Goal: Contribute content: Contribute content

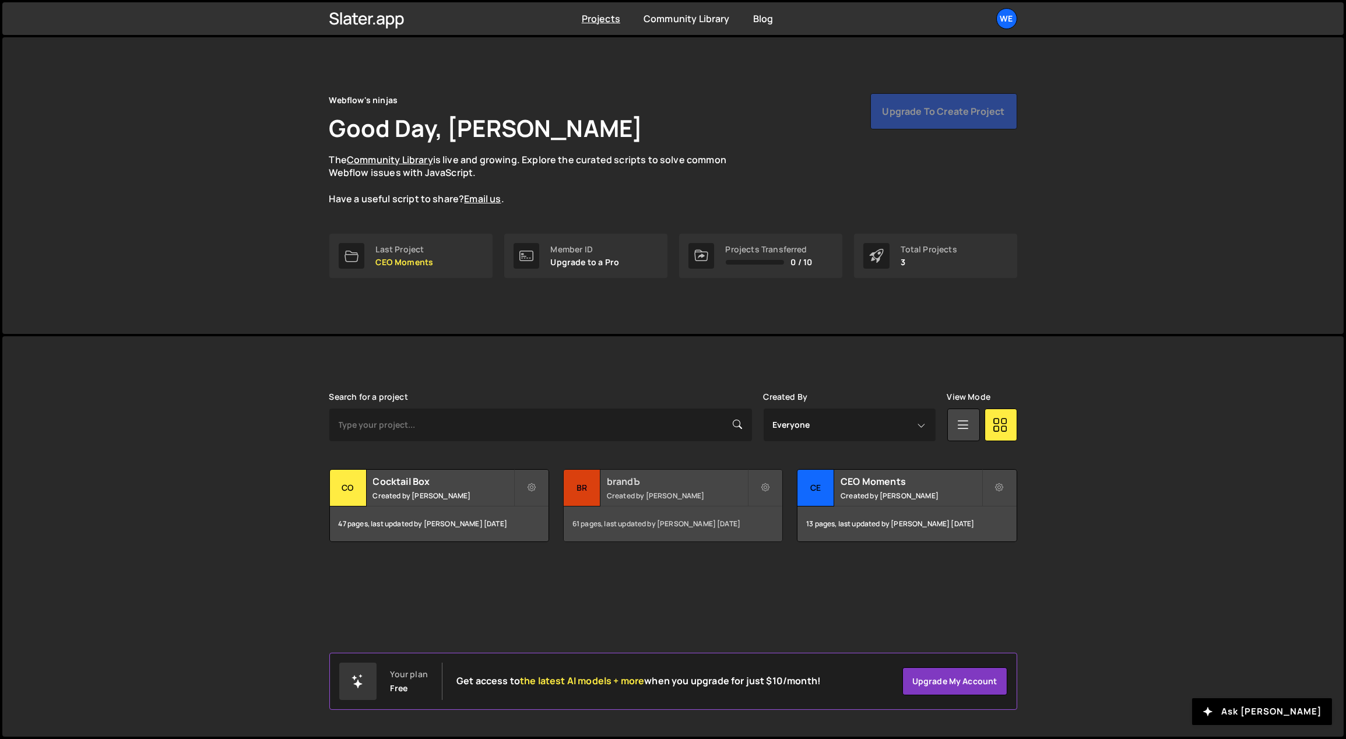
click at [608, 487] on h2 "brandЪ" at bounding box center [677, 481] width 140 height 13
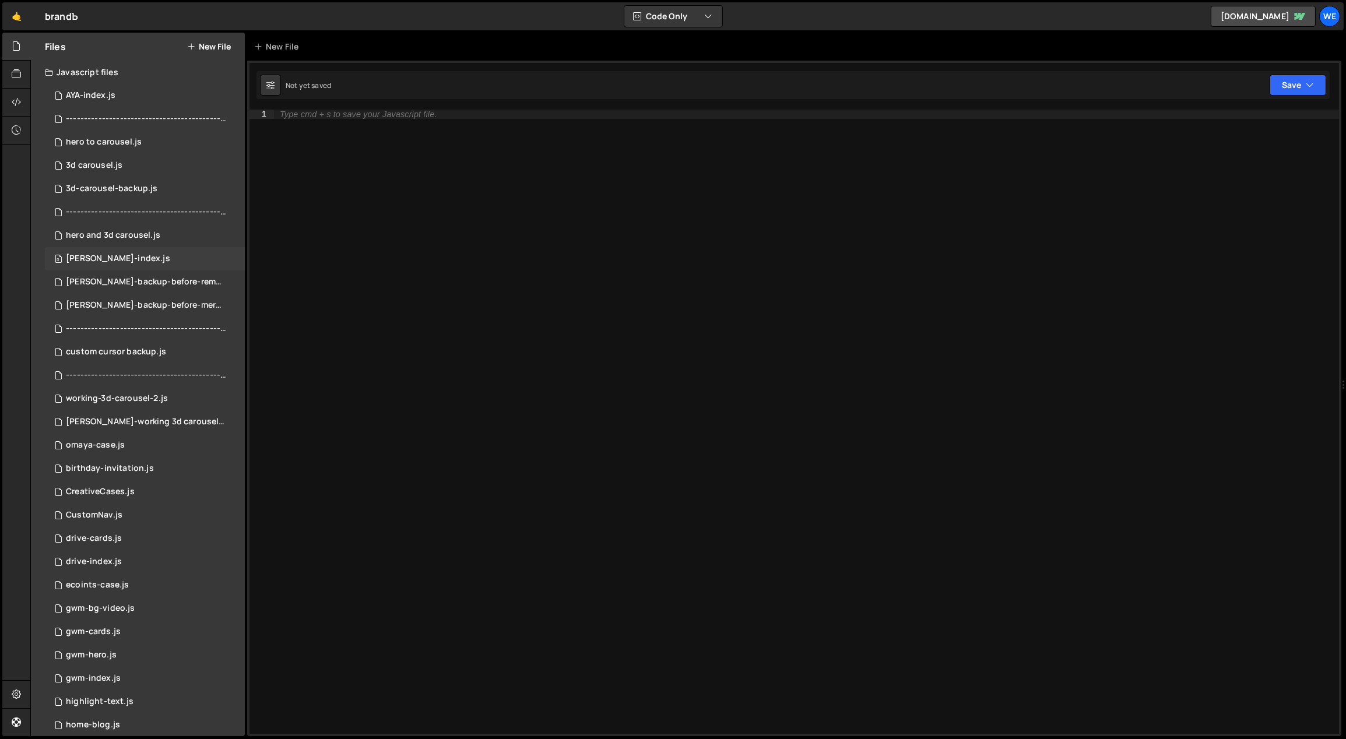
click at [139, 254] on div "0 [PERSON_NAME]-index.js 0" at bounding box center [145, 258] width 200 height 23
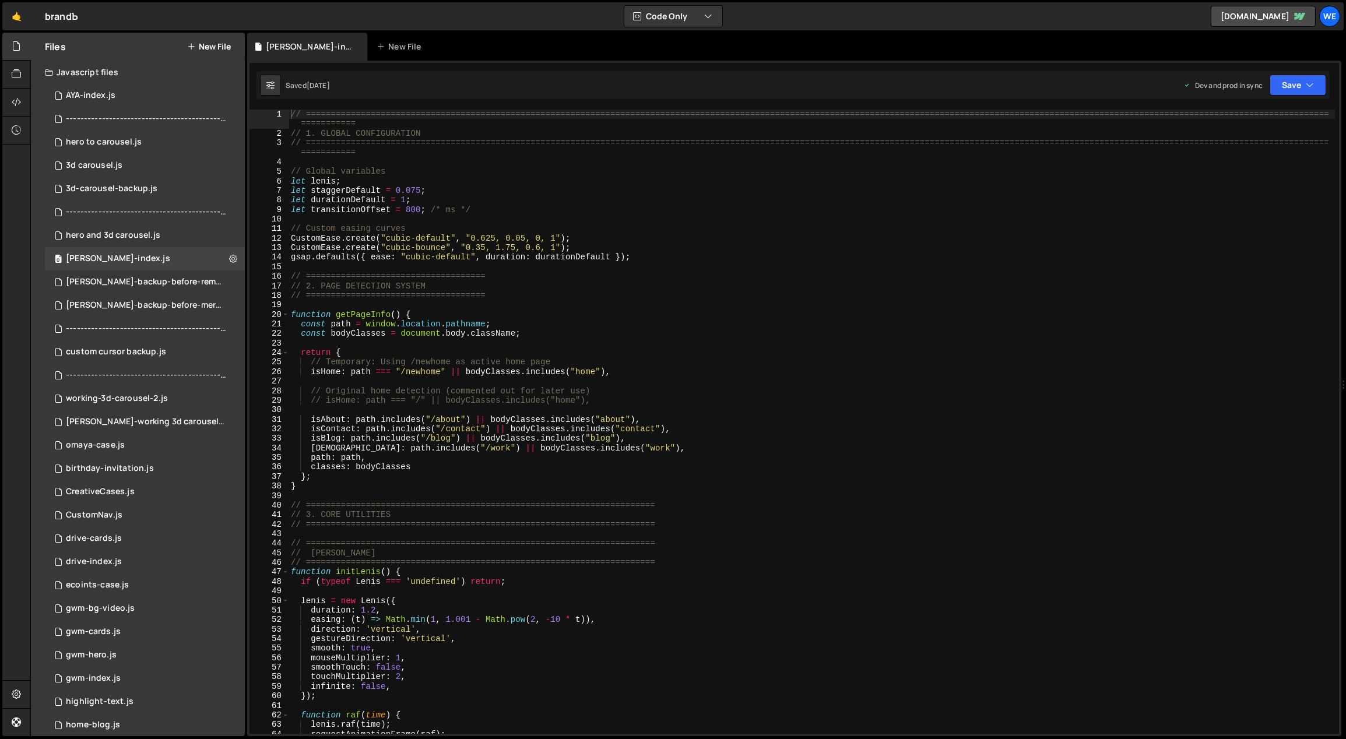
click at [652, 343] on div "// ============================================================================…" at bounding box center [811, 436] width 1047 height 653
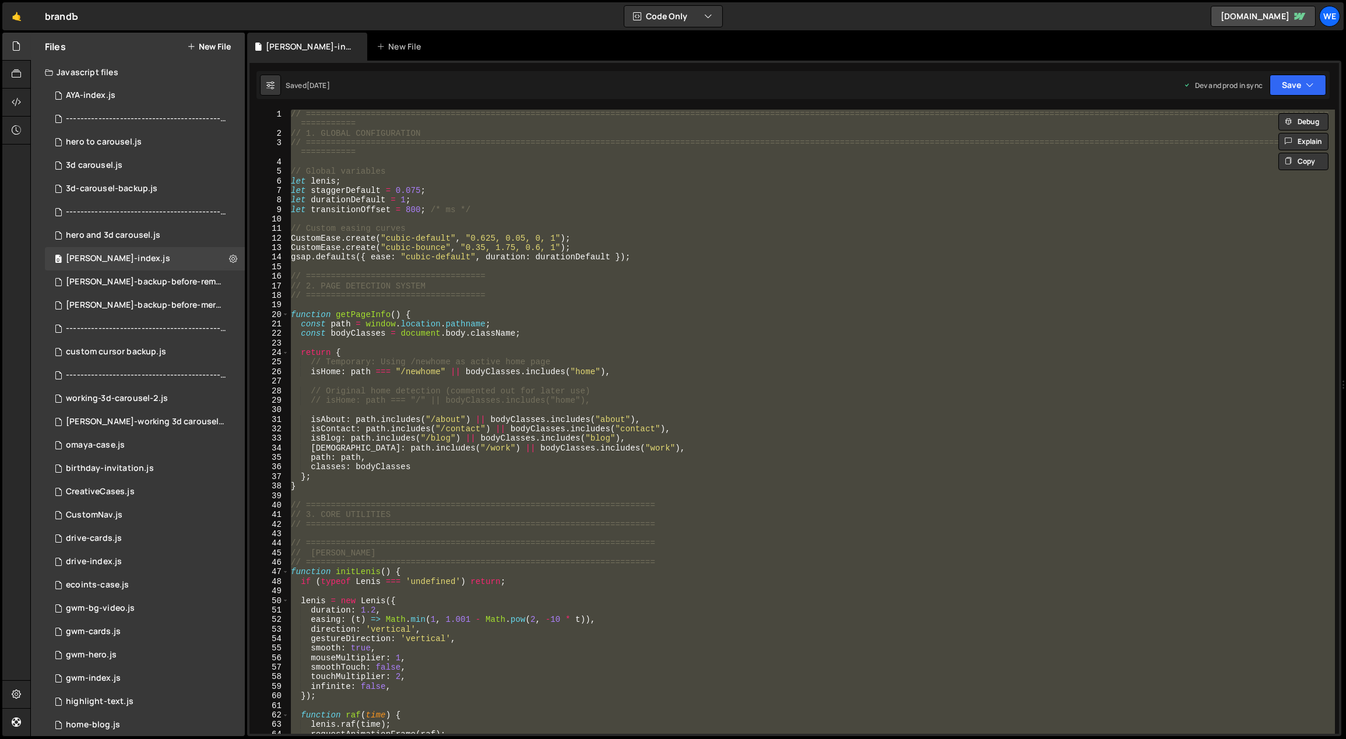
click at [583, 290] on div "// ============================================================================…" at bounding box center [811, 422] width 1046 height 624
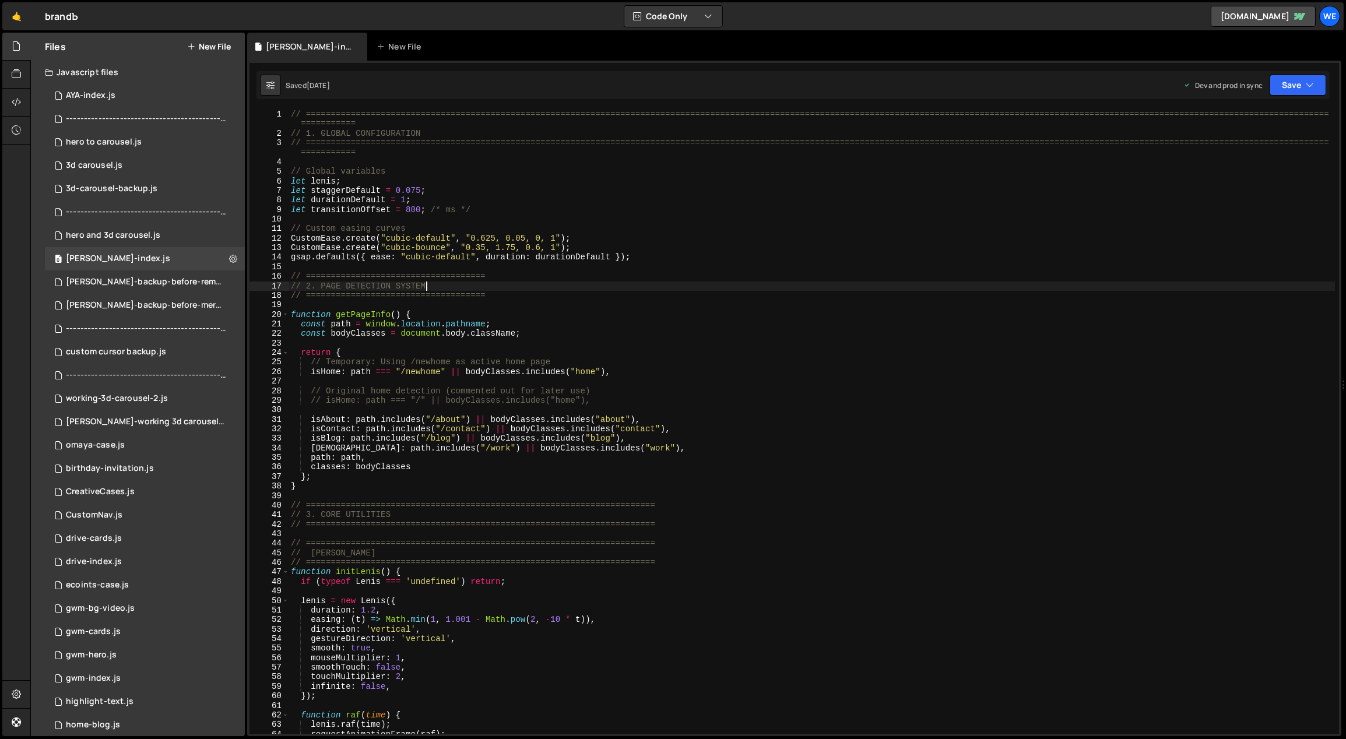
type textarea "initScript();"
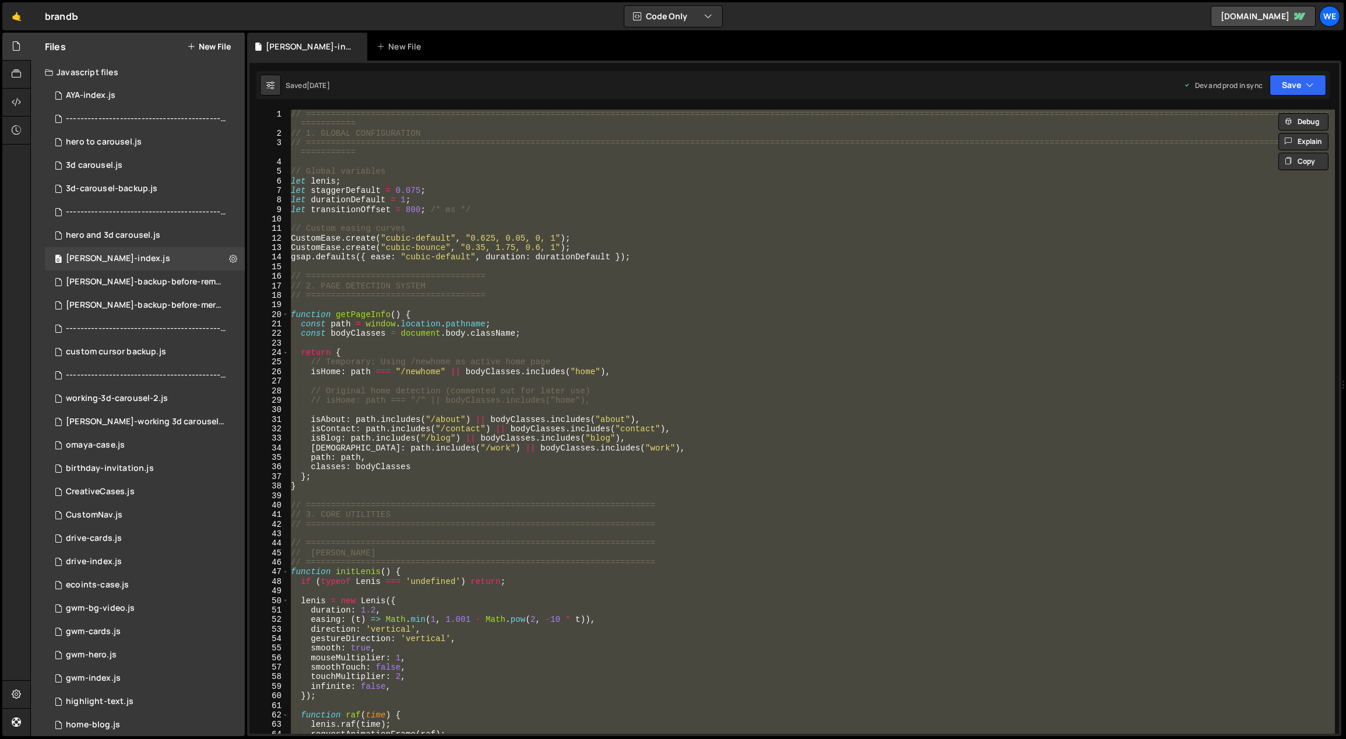
click at [212, 45] on button "New File" at bounding box center [209, 46] width 44 height 9
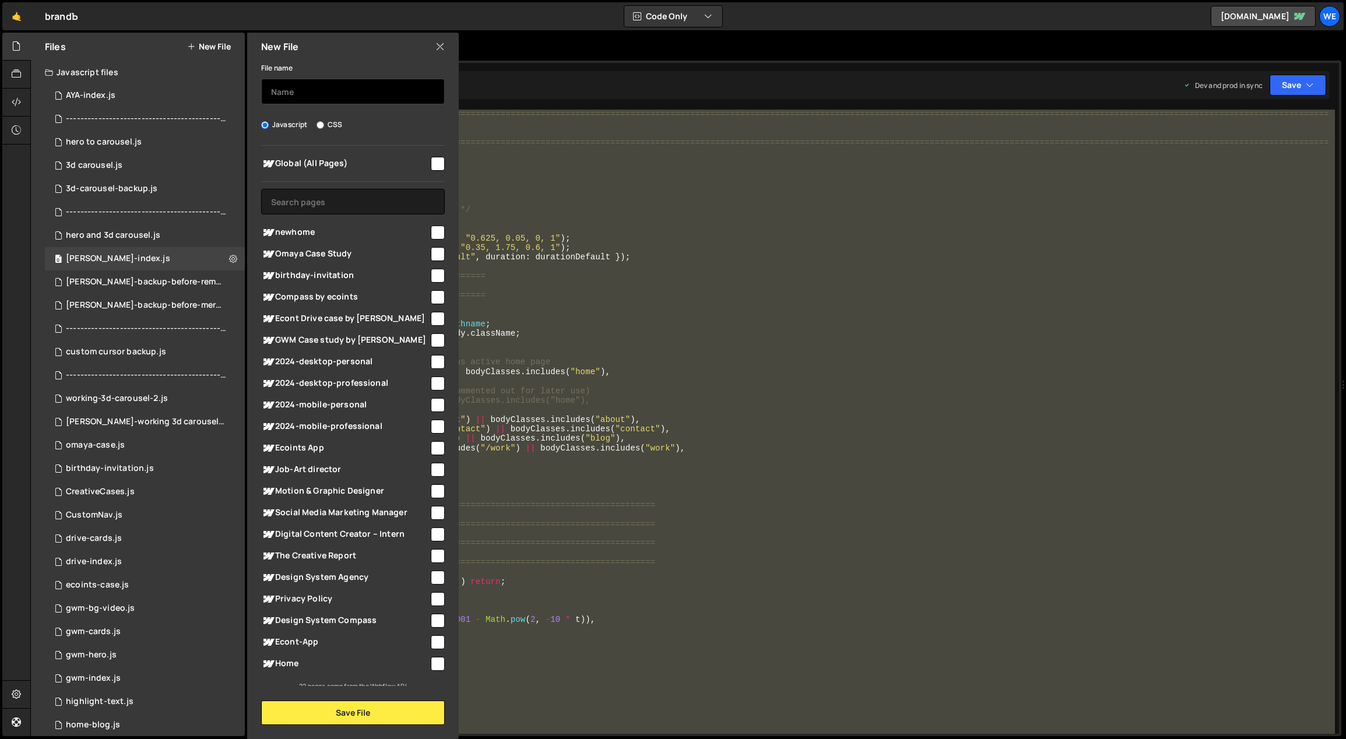
click at [308, 84] on input "text" at bounding box center [353, 92] width 184 height 26
type input "[PERSON_NAME]-index-backup-[DATE]"
click at [390, 722] on button "Save File" at bounding box center [353, 713] width 184 height 24
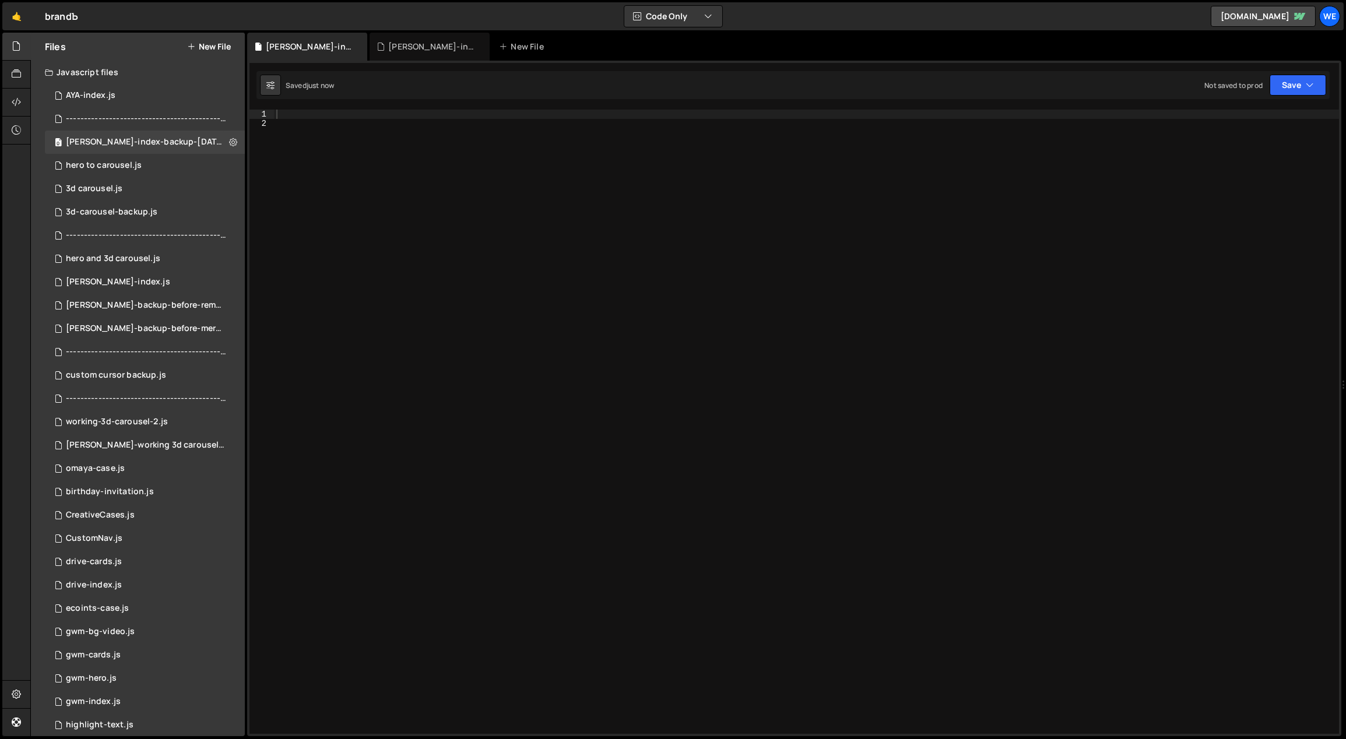
click at [508, 275] on div at bounding box center [806, 432] width 1065 height 644
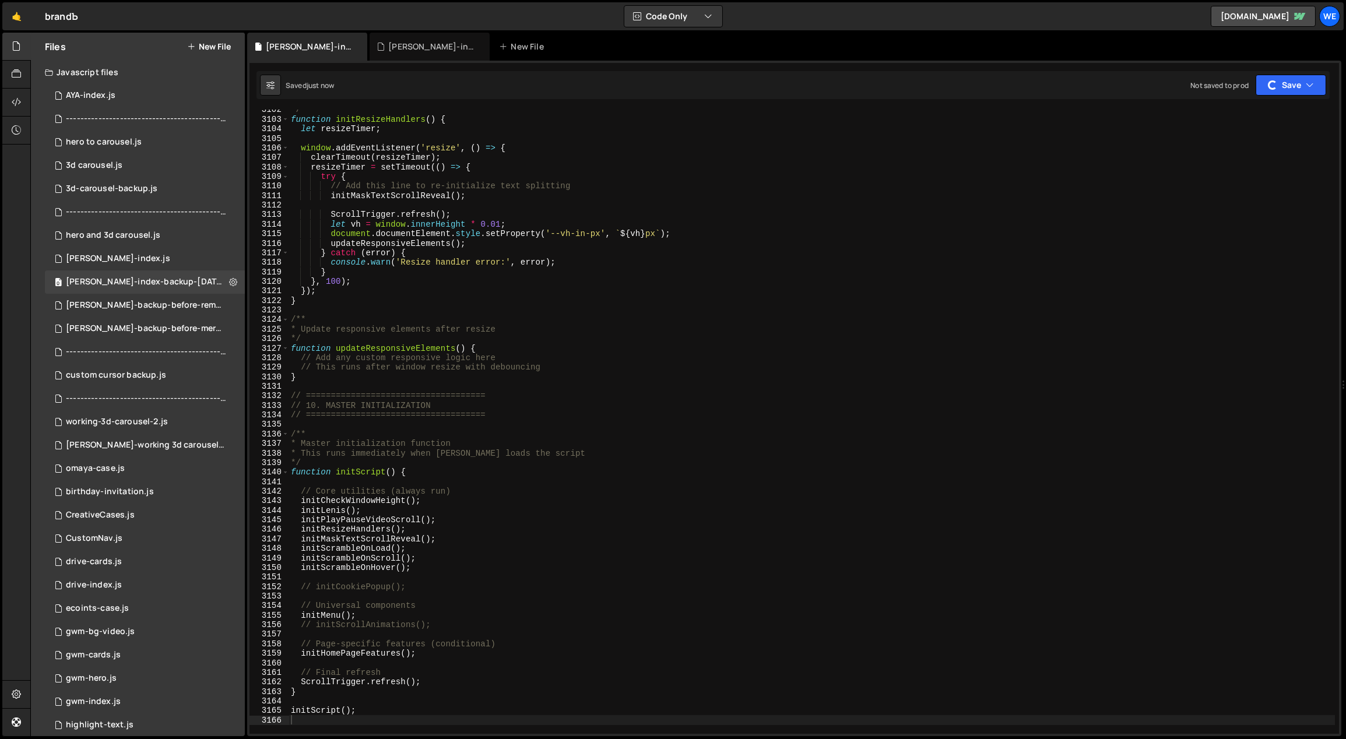
type textarea "}"
click at [663, 304] on div "*/ function initResizeHandlers ( ) { let resizeTimer ; window . addEventListene…" at bounding box center [811, 427] width 1047 height 644
click at [151, 257] on div "0 [PERSON_NAME]-index.js 0" at bounding box center [145, 258] width 200 height 23
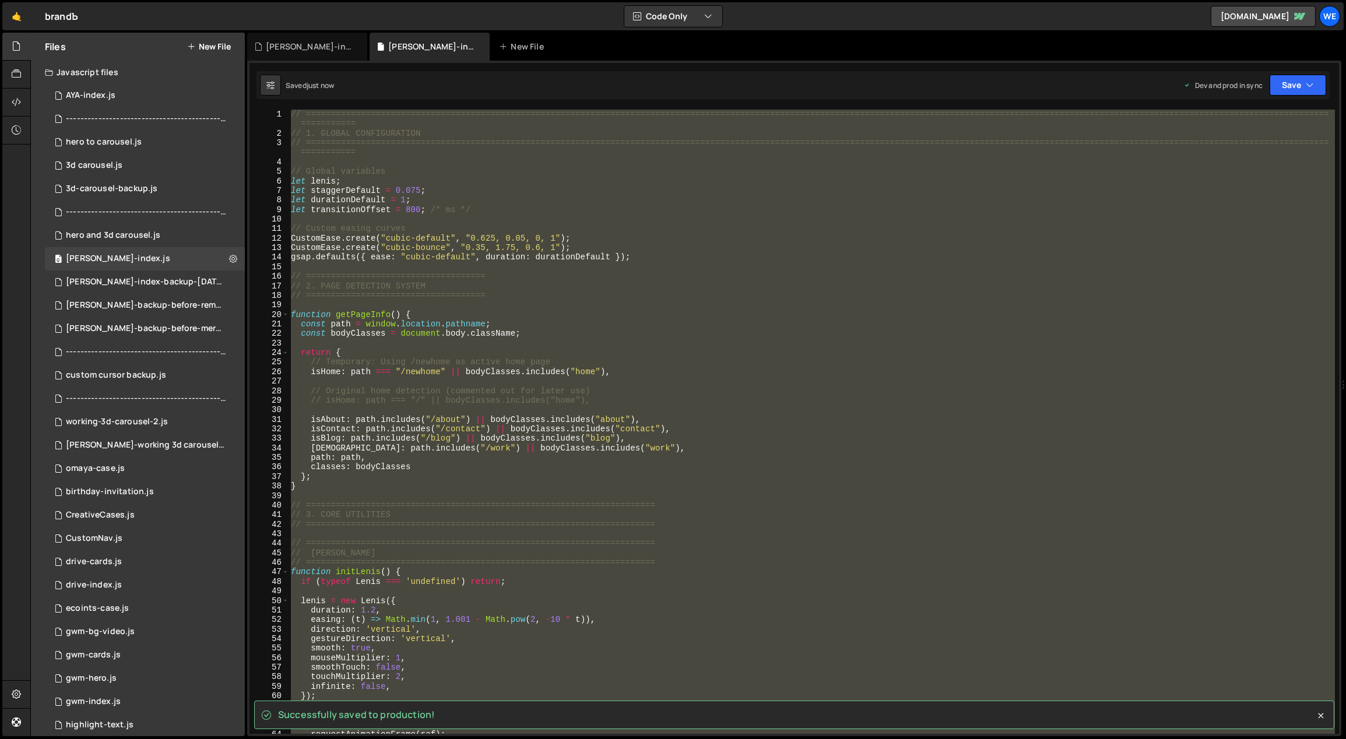
click at [970, 464] on div "// ============================================================================…" at bounding box center [811, 422] width 1046 height 624
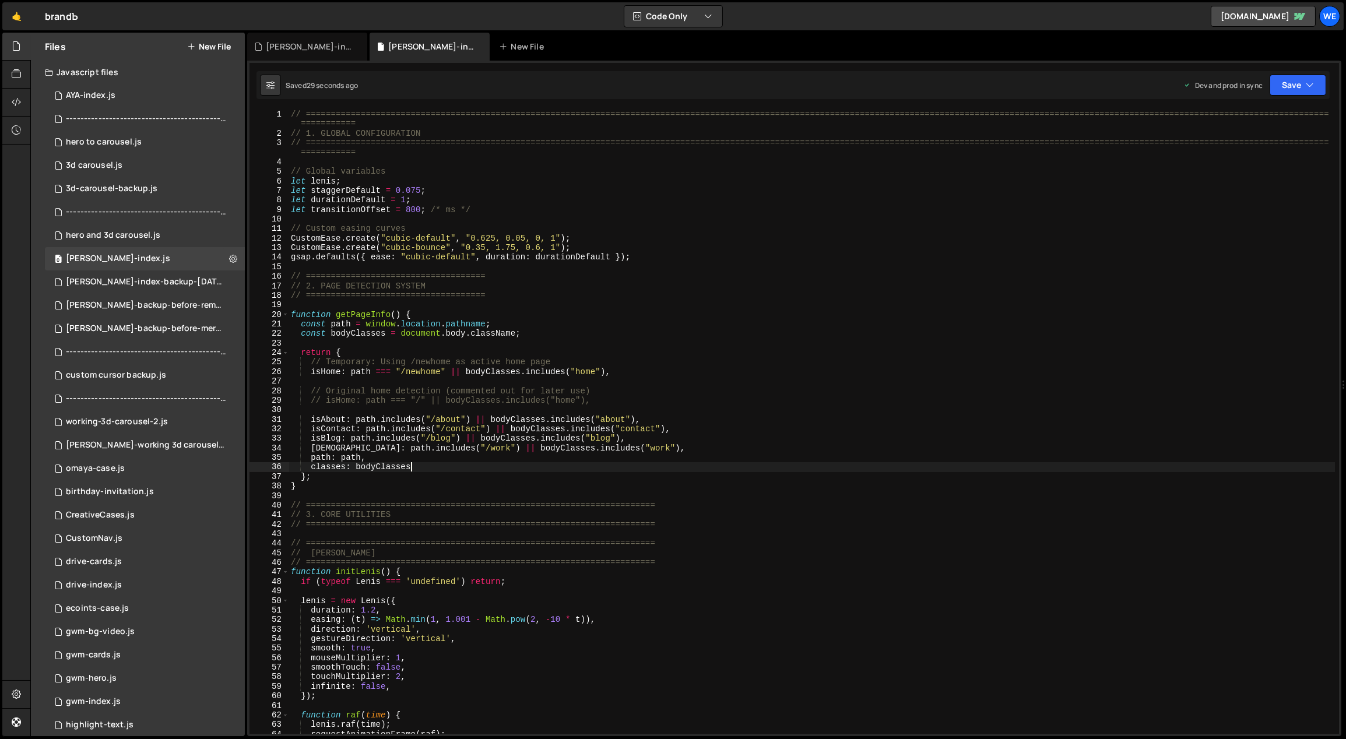
click at [609, 424] on div "// ============================================================================…" at bounding box center [811, 436] width 1047 height 653
type textarea "isAbout: path.includes("/about") || bodyClasses.includes("about"),"
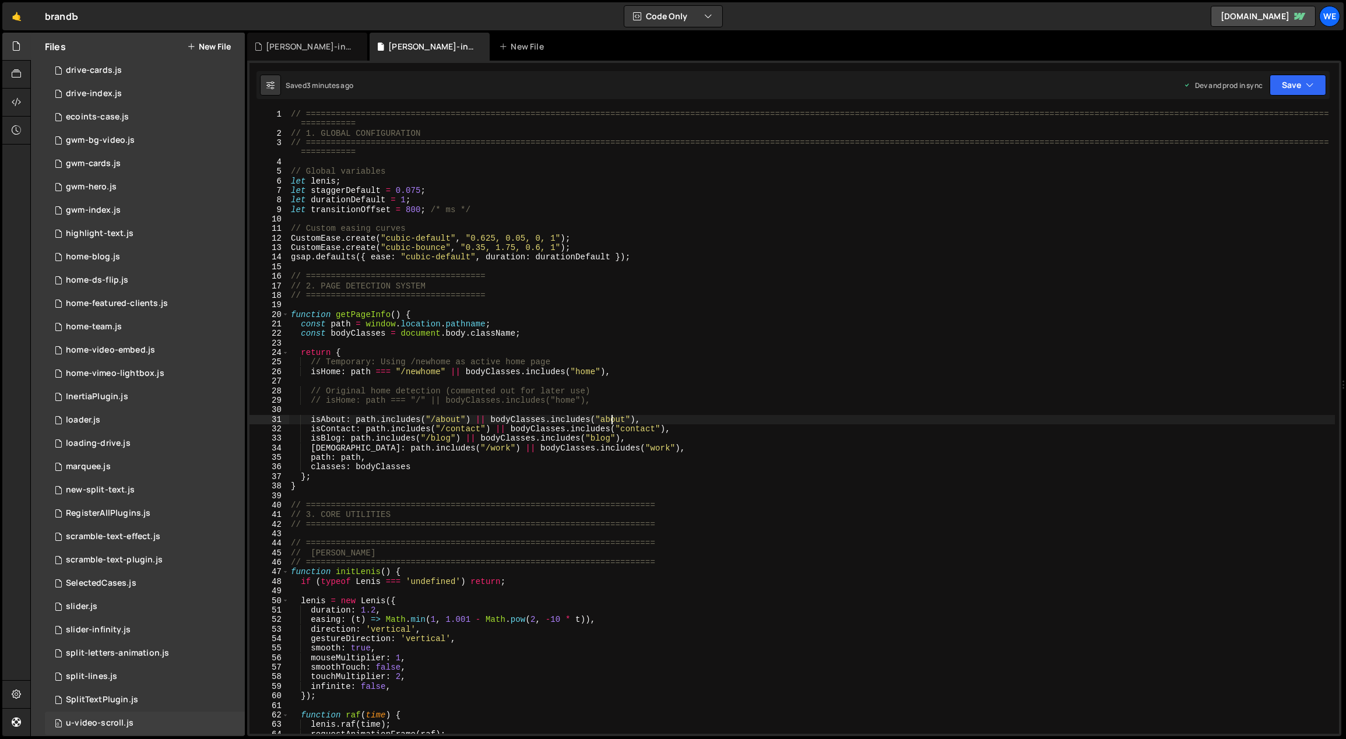
scroll to position [664, 0]
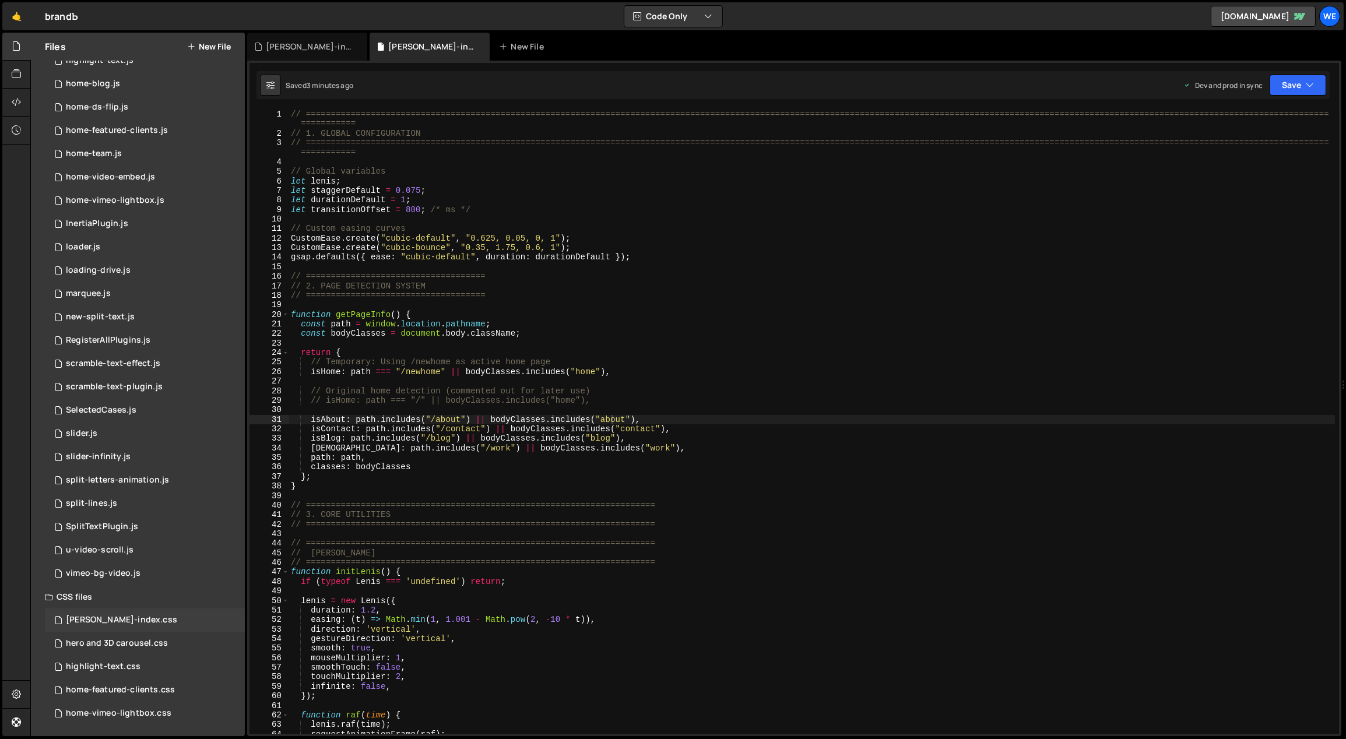
click at [125, 620] on div "[PERSON_NAME]-index.css" at bounding box center [121, 620] width 111 height 10
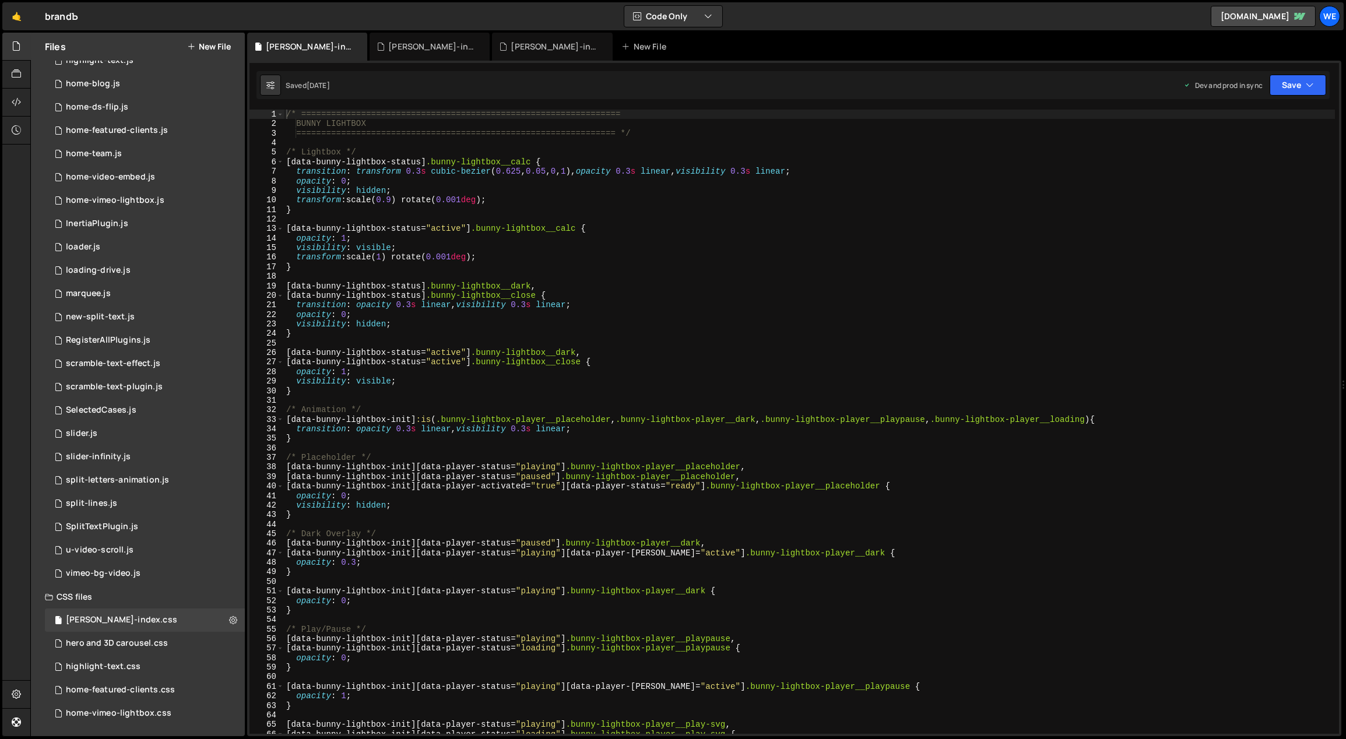
click at [367, 146] on div "/* ================================================================ BUNNY LIGHT…" at bounding box center [809, 432] width 1051 height 644
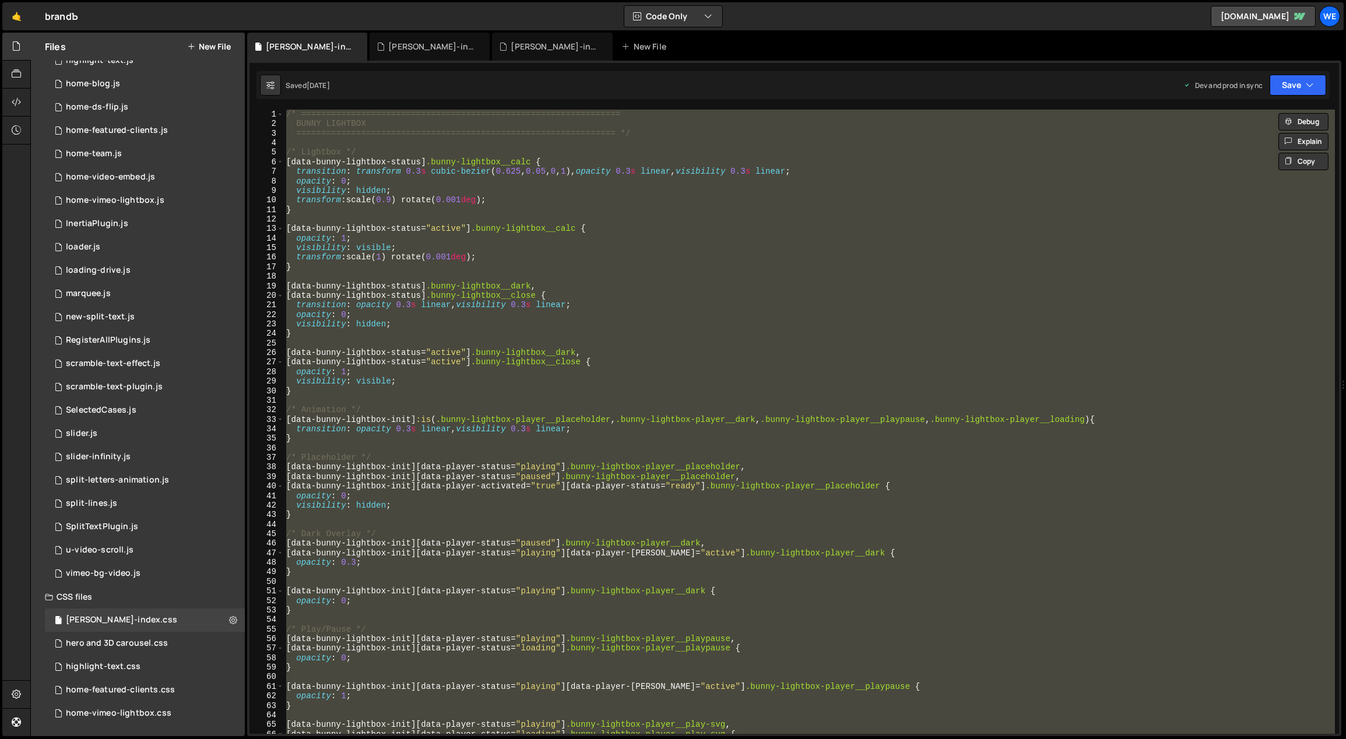
click at [436, 416] on div "/* ================================================================ BUNNY LIGHT…" at bounding box center [809, 422] width 1051 height 624
type textarea "[data-bunny-lightbox-init] :is(.bunny-lightbox-player__placeholder, .bunny-ligh…"
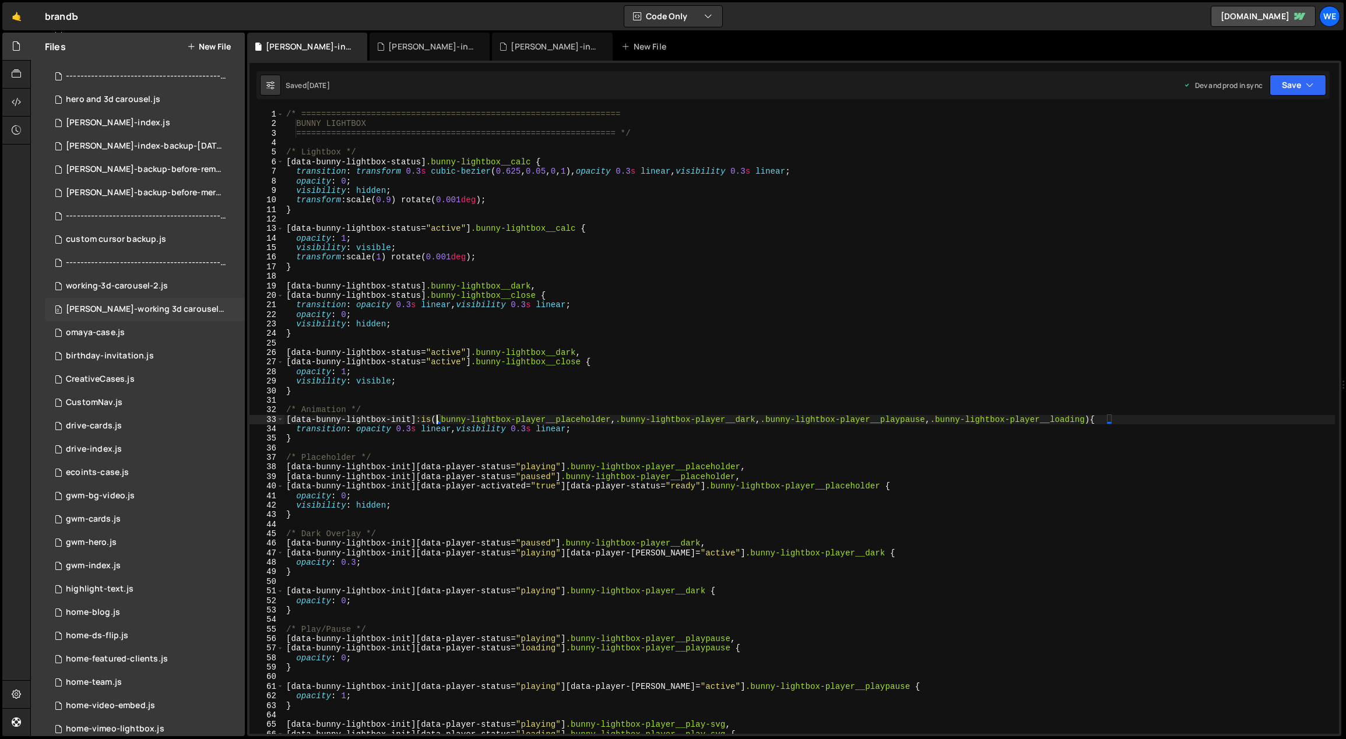
scroll to position [0, 0]
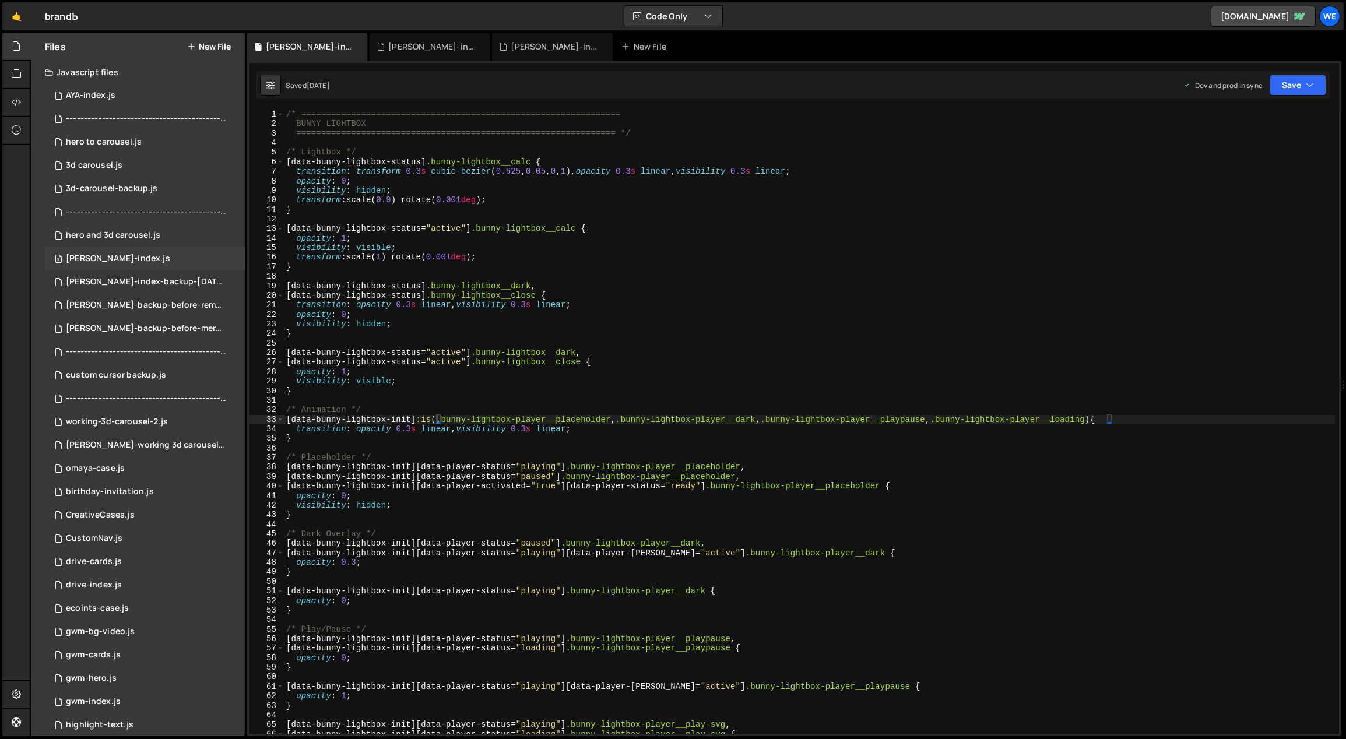
click at [116, 252] on div "0 [PERSON_NAME]-index.js 0" at bounding box center [145, 258] width 200 height 23
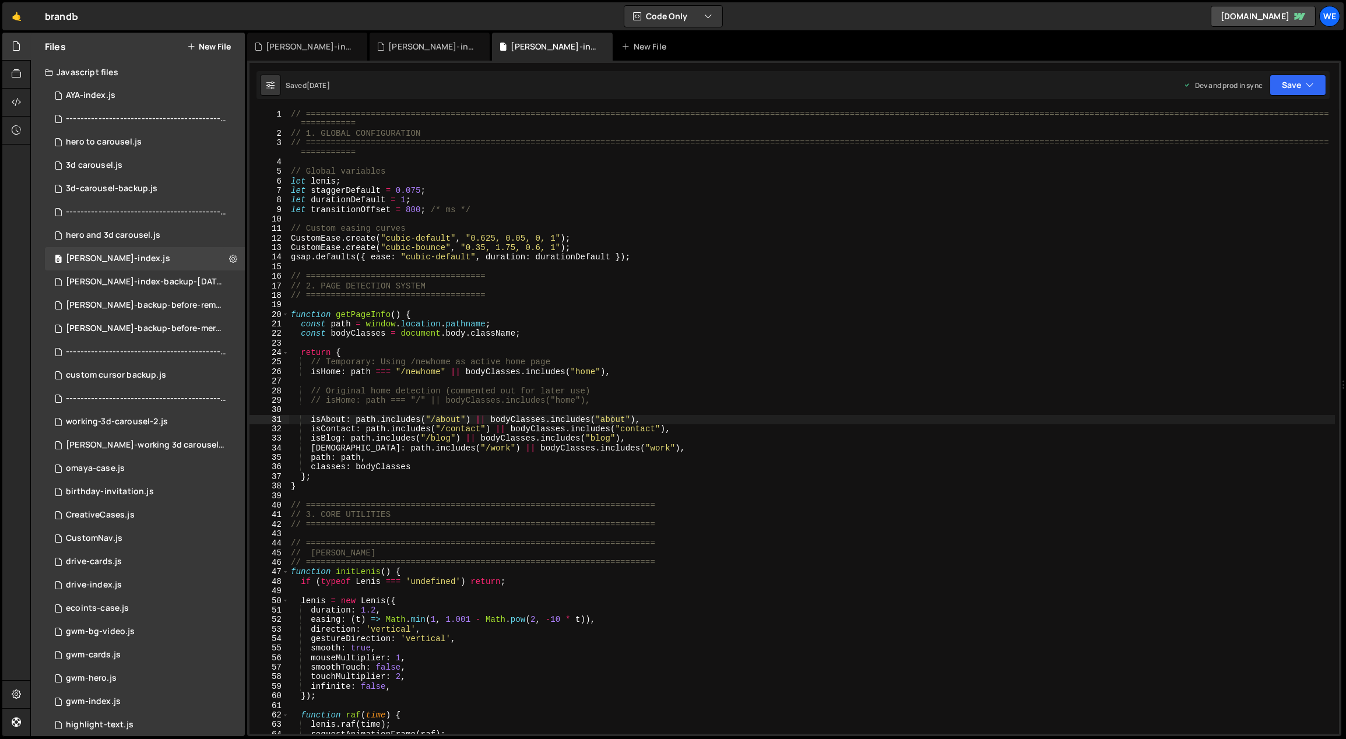
type textarea "}"
click at [475, 486] on div "// ============================================================================…" at bounding box center [811, 436] width 1047 height 653
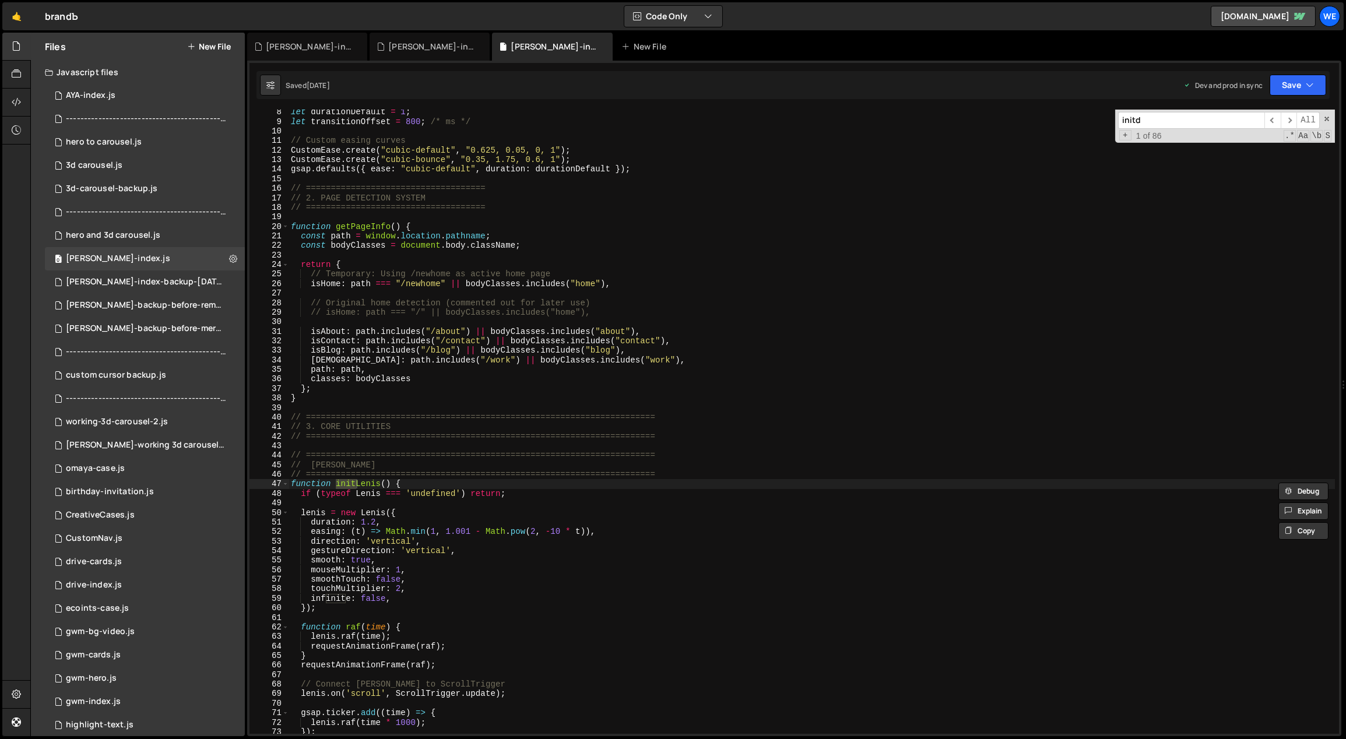
scroll to position [2588, 0]
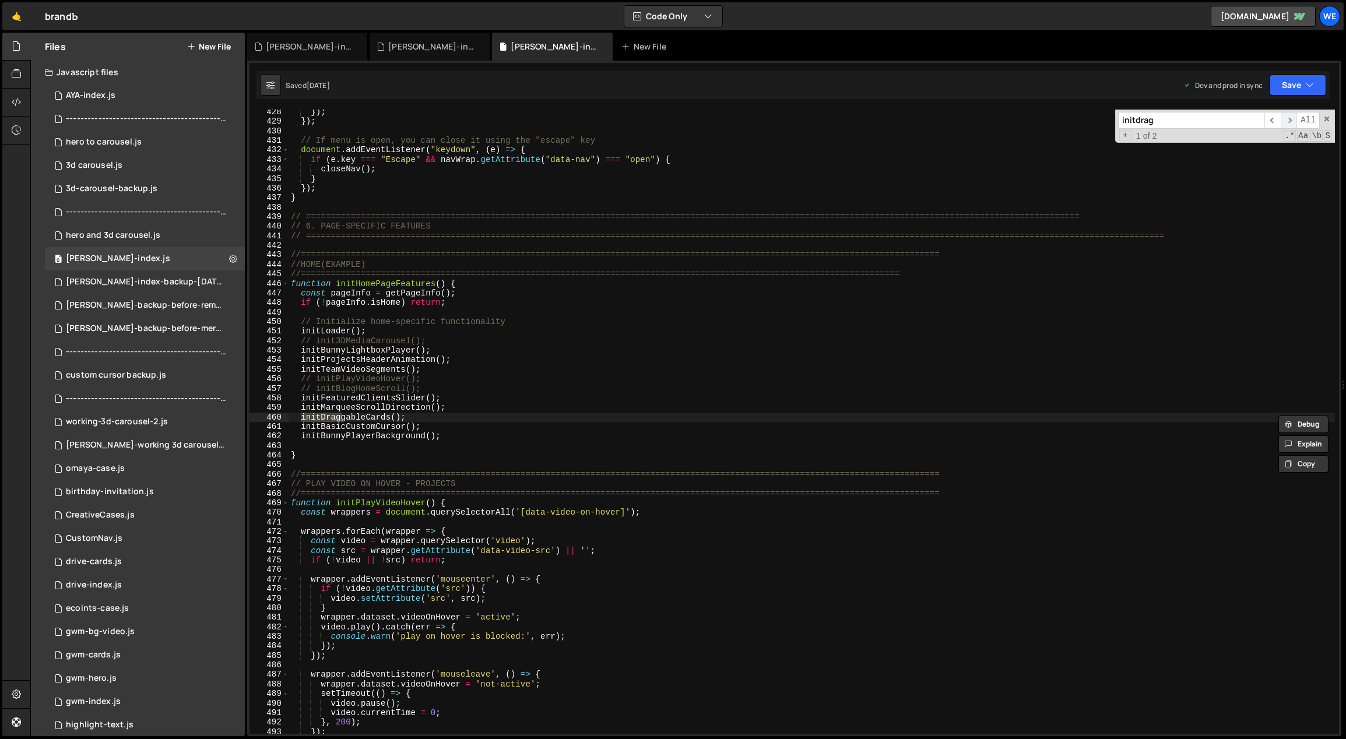
type input "initdrag"
click at [1289, 119] on span "​" at bounding box center [1288, 120] width 16 height 17
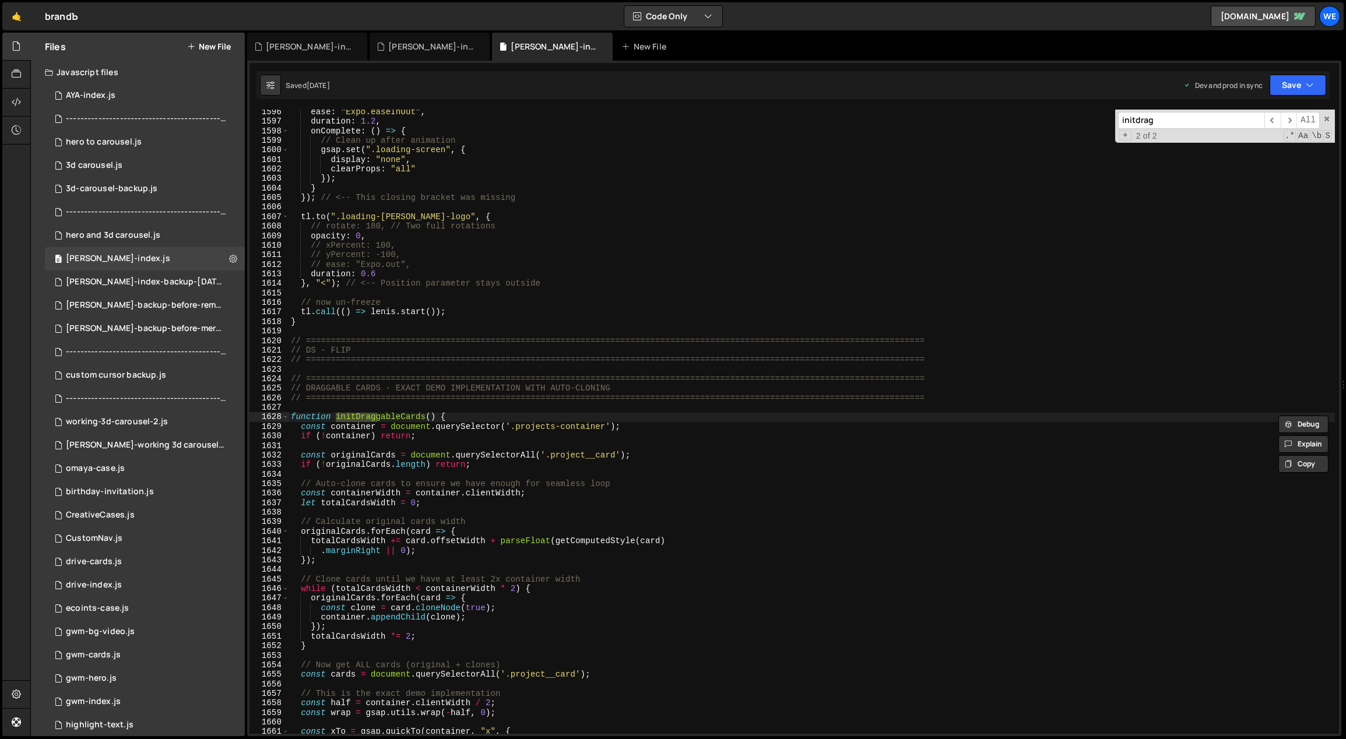
click at [308, 434] on div "ease : "Expo.easeInOut" , duration : 1.2 , onComplete : ( ) => { // Clean up af…" at bounding box center [811, 429] width 1047 height 644
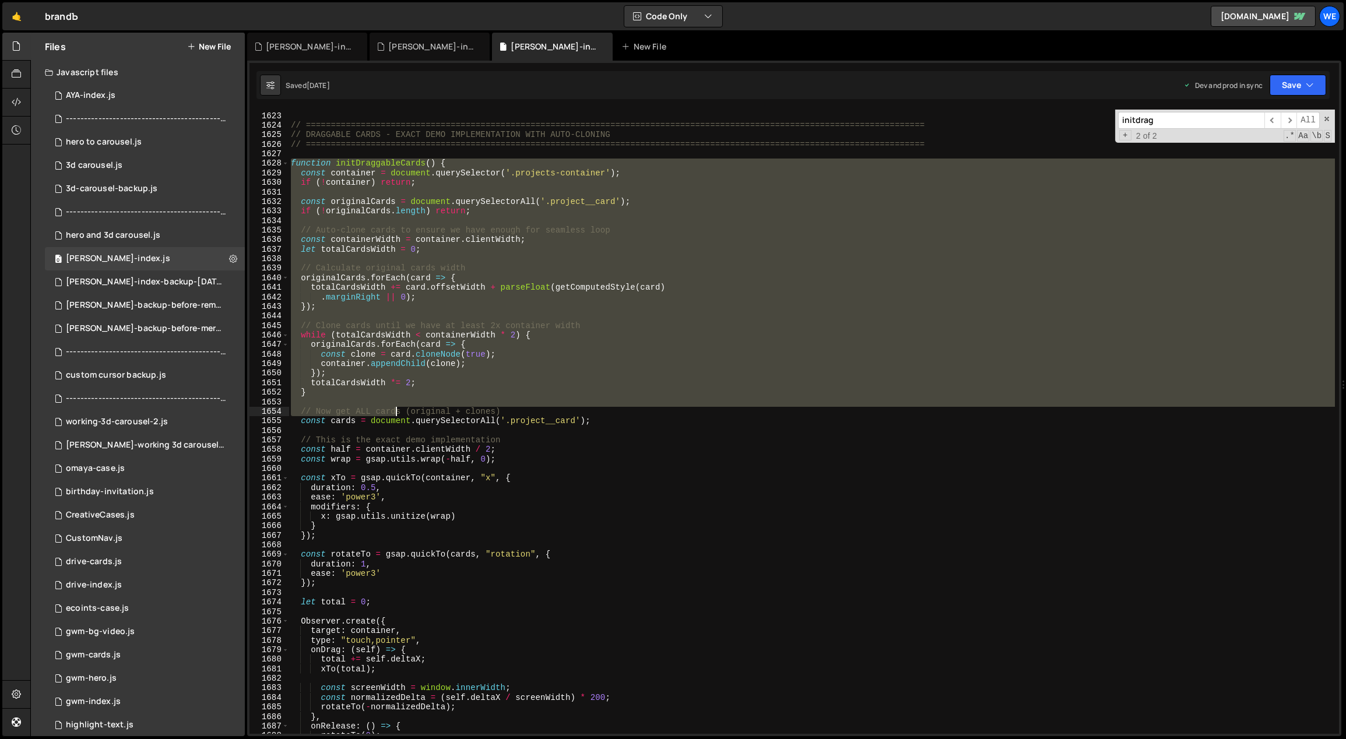
scroll to position [9924, 0]
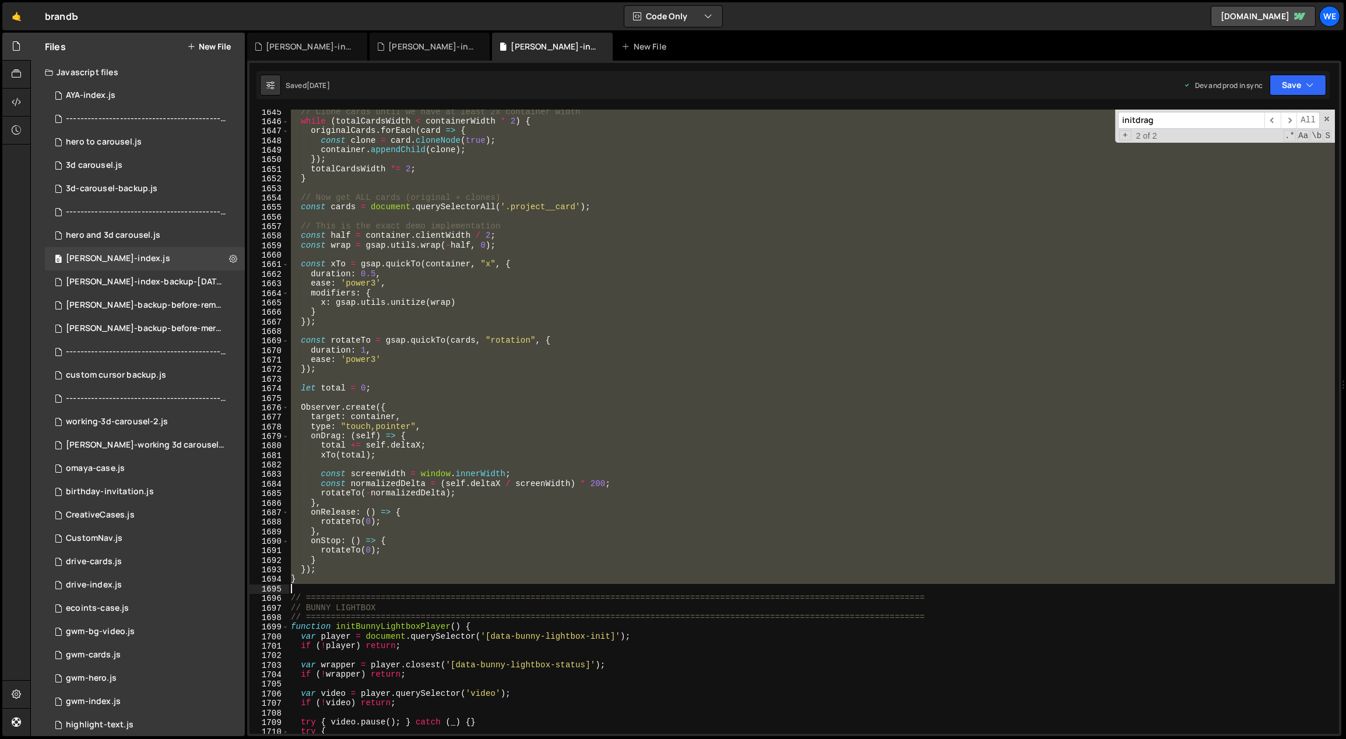
drag, startPoint x: 411, startPoint y: 456, endPoint x: 319, endPoint y: 585, distance: 158.8
click at [319, 585] on div "// Clone cards until we have at least 2x container width while ( totalCardsWidt…" at bounding box center [811, 429] width 1047 height 644
paste textarea
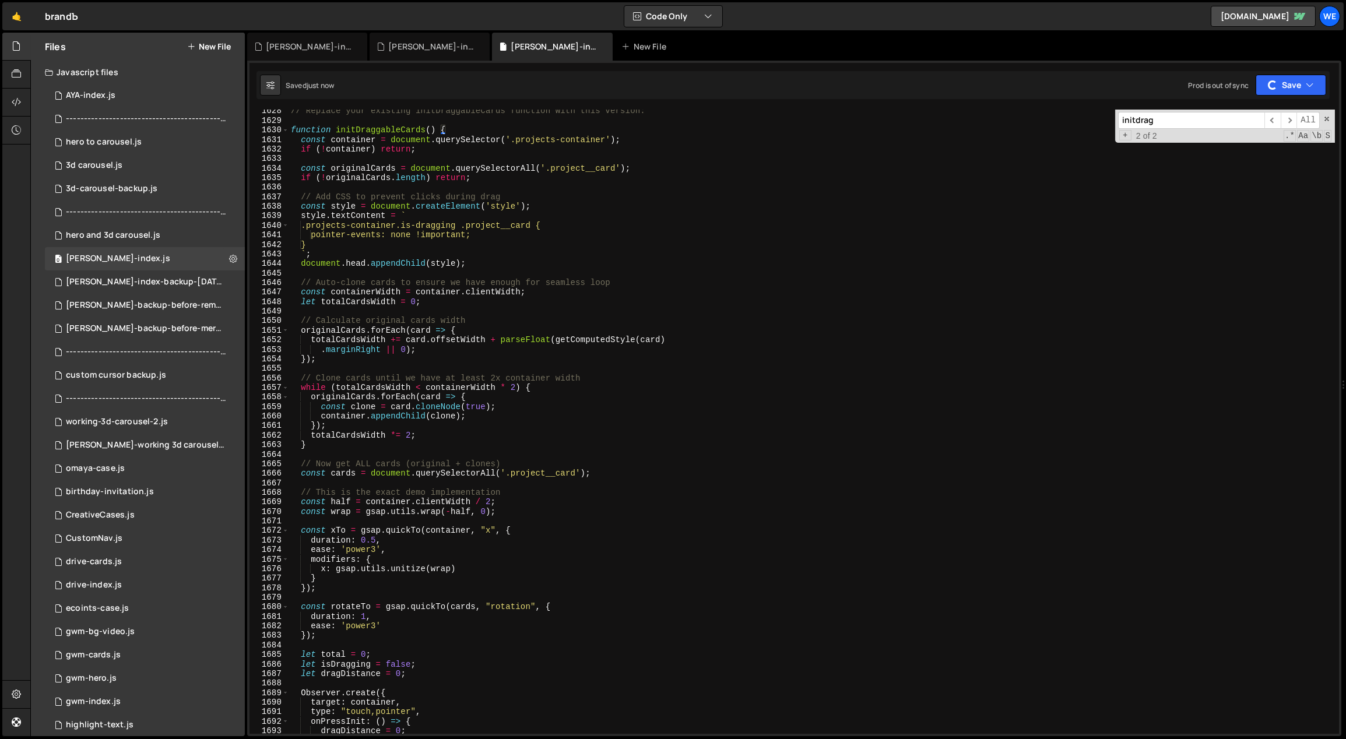
scroll to position [9634, 0]
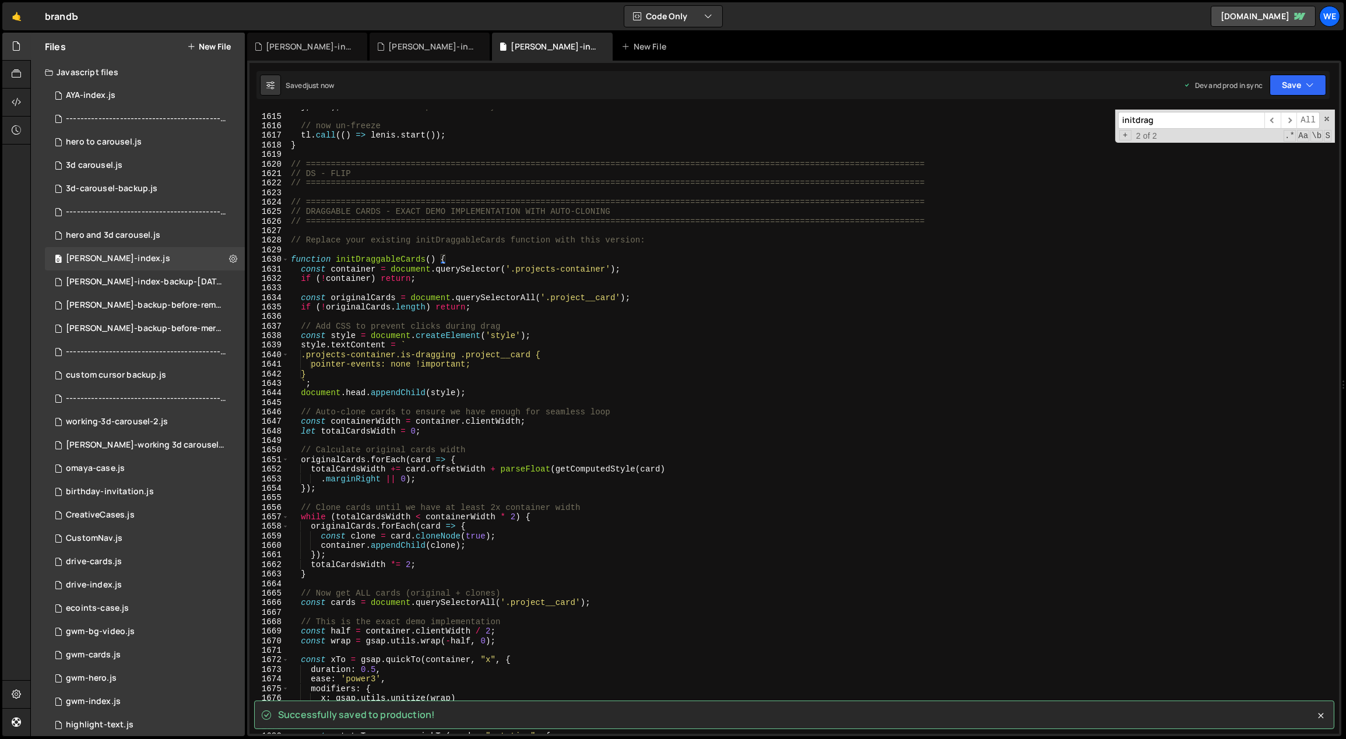
click at [666, 238] on div "} , "<" ) ; // <-- Position parameter stays outside // now un-freeze tl . call …" at bounding box center [811, 424] width 1047 height 644
type textarea "// Replace your existing initDraggableCards function with this version:"
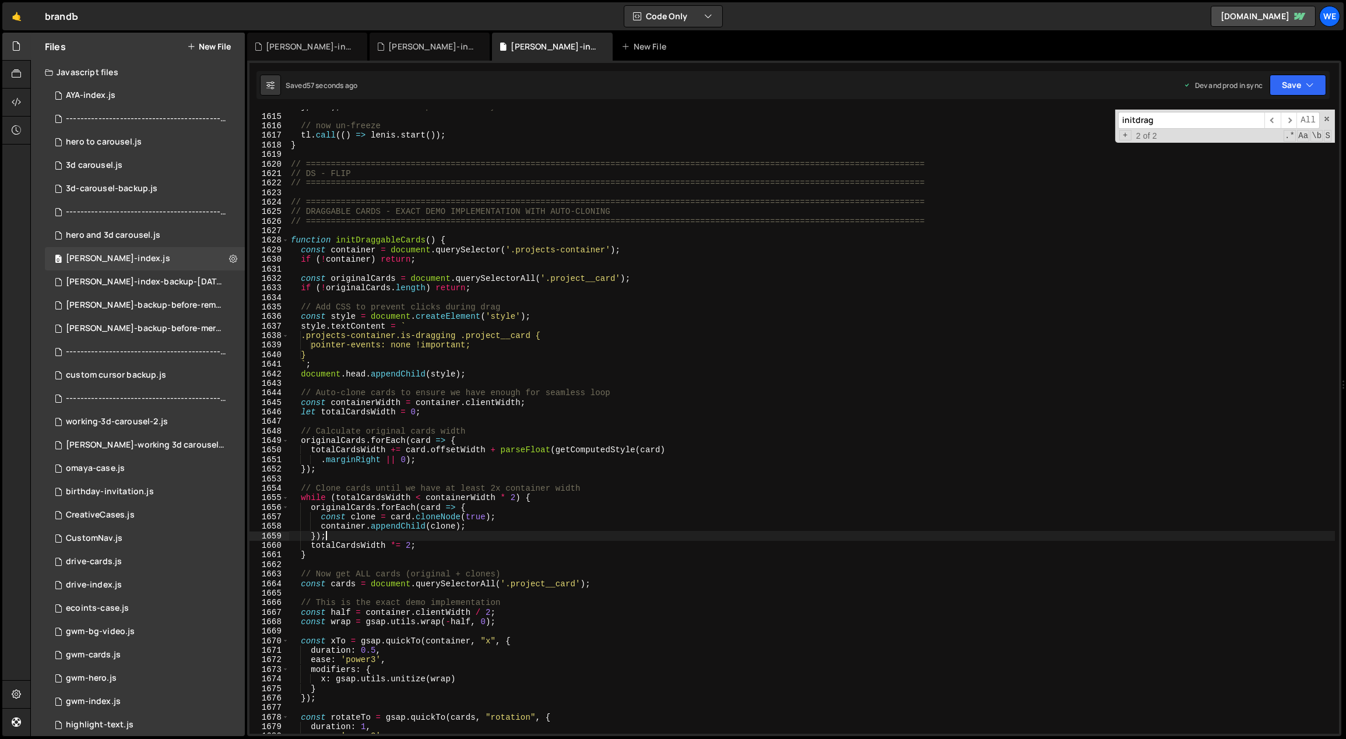
click at [621, 534] on div "} , "<" ) ; // <-- Position parameter stays outside // now un-freeze tl . call …" at bounding box center [811, 424] width 1047 height 644
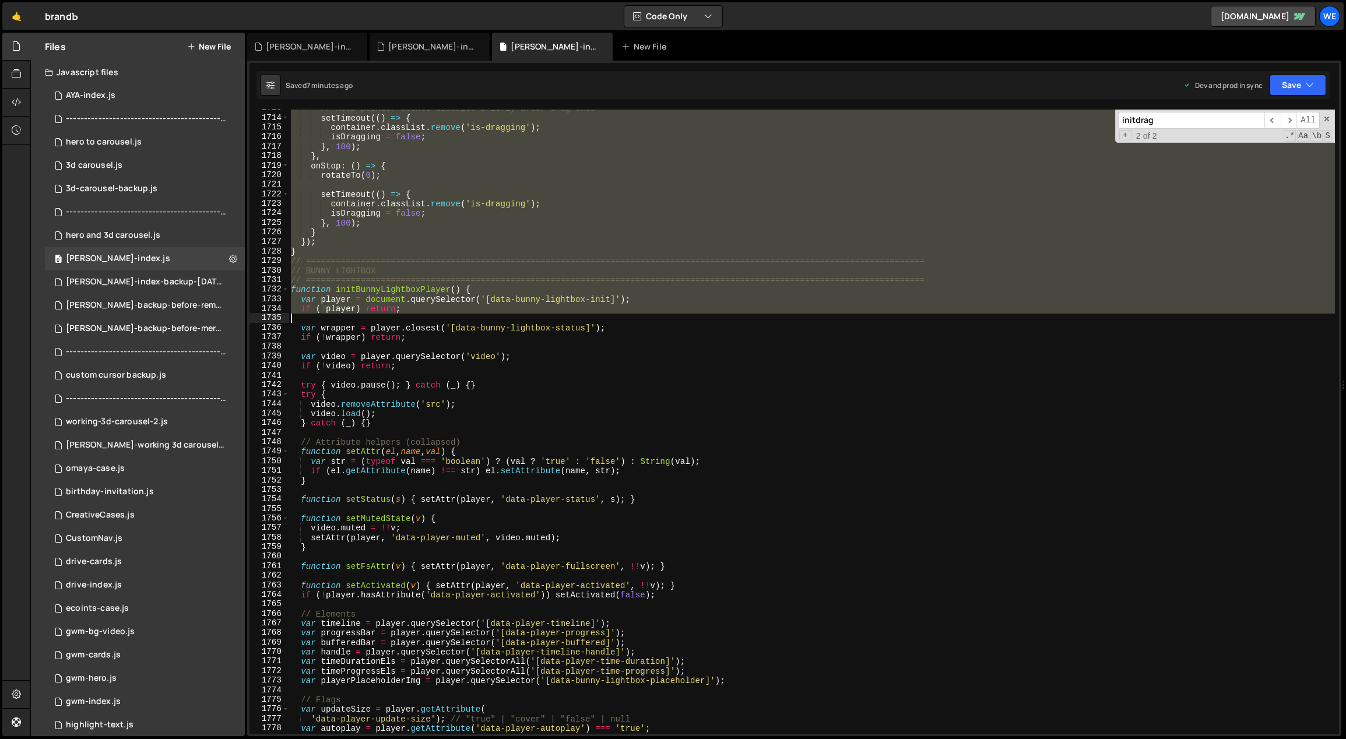
scroll to position [10230, 0]
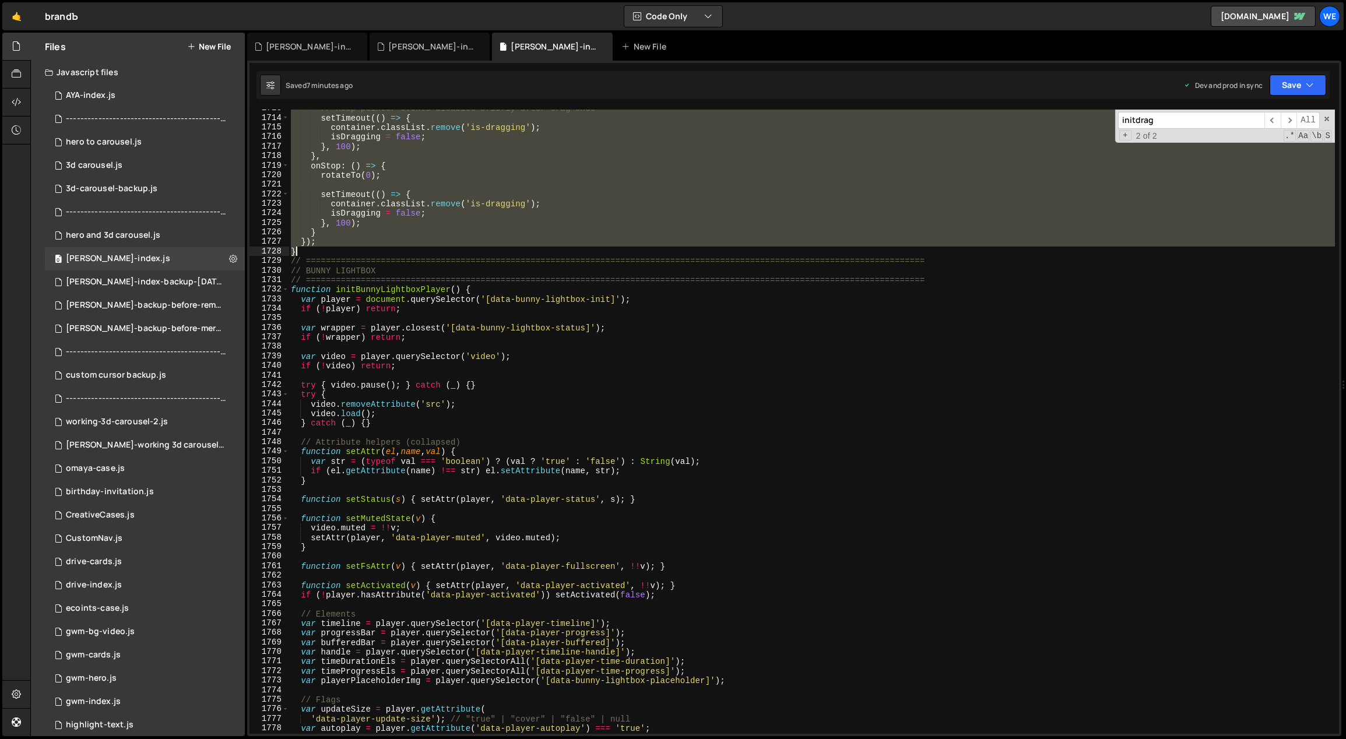
drag, startPoint x: 290, startPoint y: 237, endPoint x: 357, endPoint y: 254, distance: 68.6
click at [357, 254] on div "// Keep pointer-events disabled briefly after drag ends setTimeout (( ) => { co…" at bounding box center [811, 426] width 1047 height 644
paste textarea
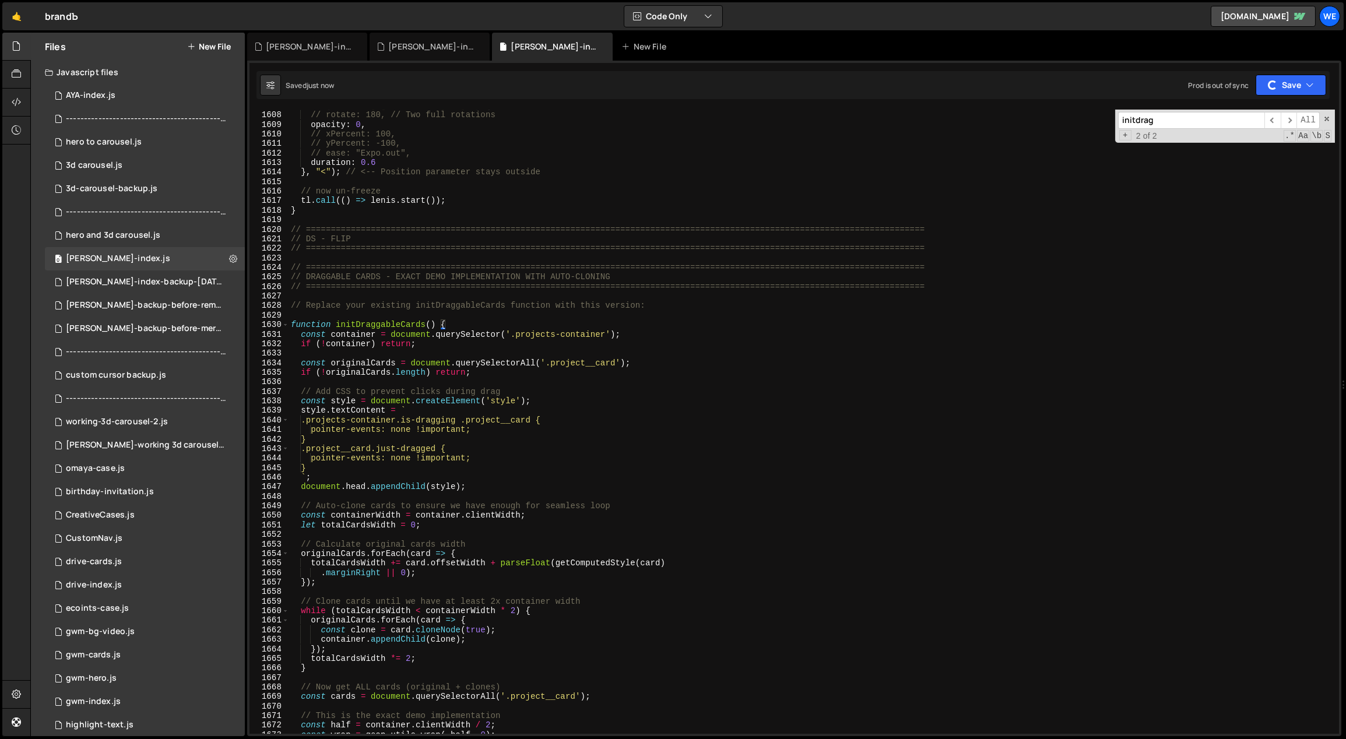
scroll to position [9469, 0]
click at [1154, 425] on div "tl . to ( ".loading-[PERSON_NAME]-logo" , { // rotate: 180, // Two full rotatio…" at bounding box center [811, 423] width 1047 height 644
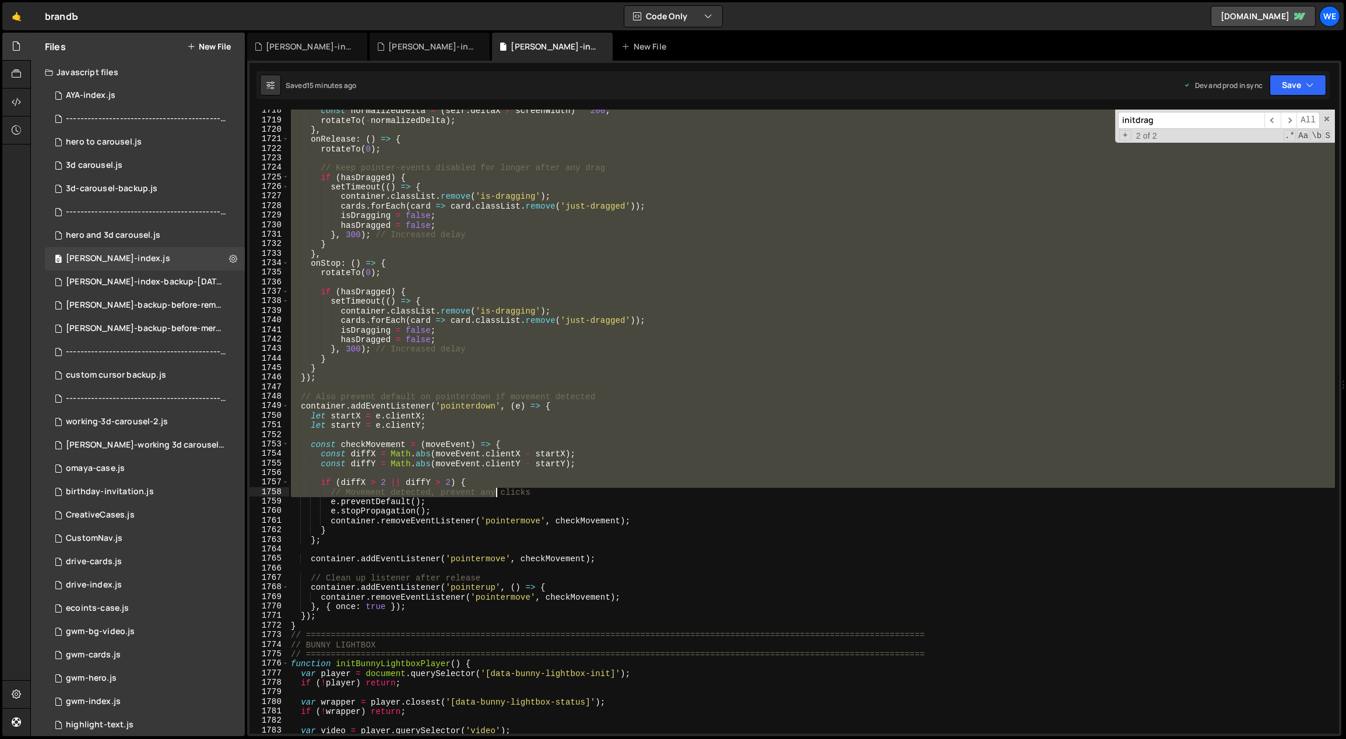
scroll to position [10257, 0]
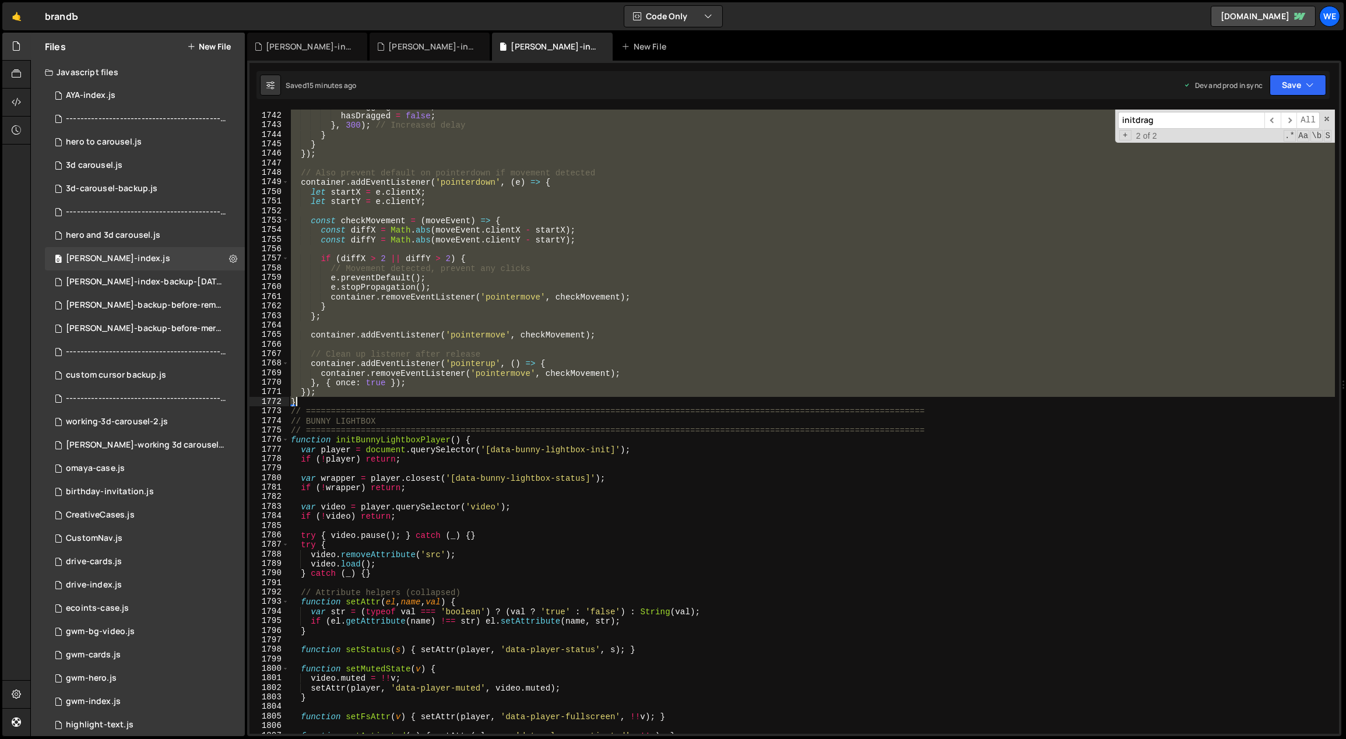
drag, startPoint x: 290, startPoint y: 302, endPoint x: 403, endPoint y: 404, distance: 151.8
click at [405, 405] on div "isDragging = false ; hasDragged = false ; } , 300 ) ; // Increased delay } } })…" at bounding box center [811, 423] width 1047 height 644
paste textarea
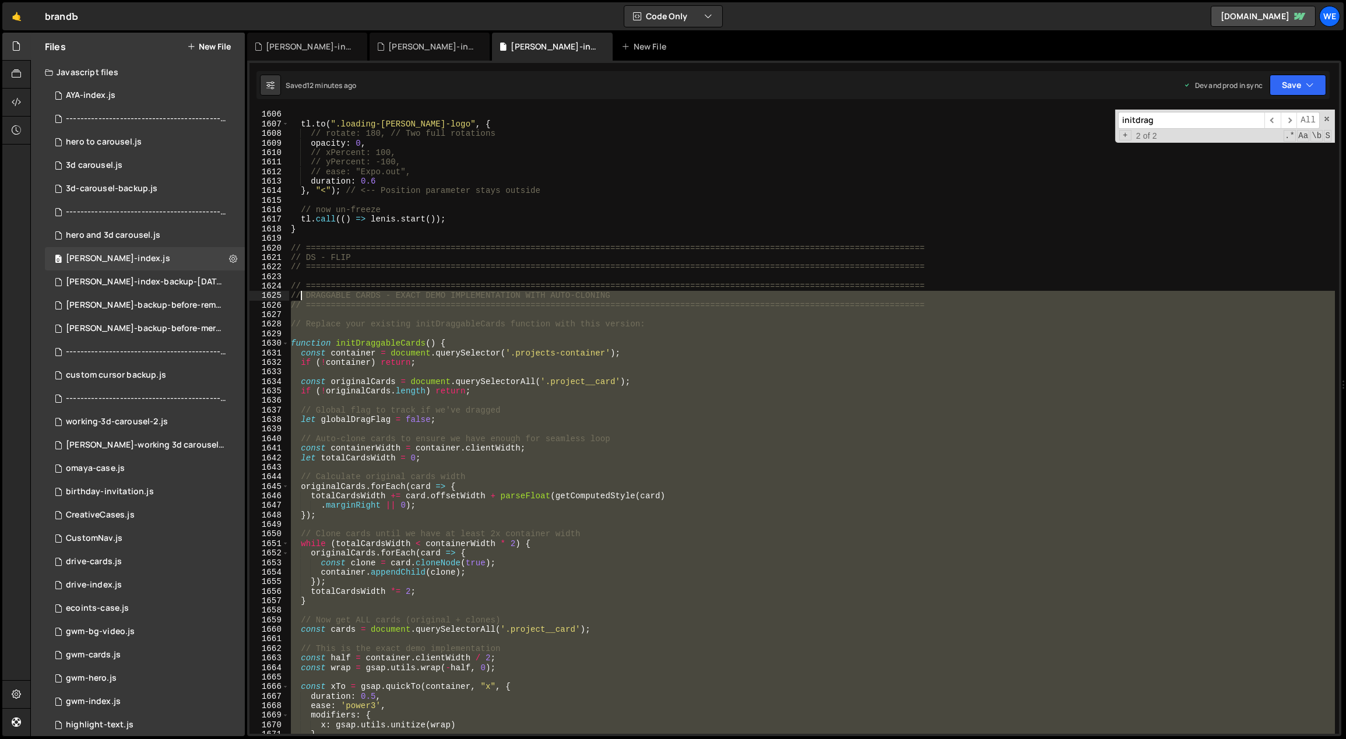
scroll to position [9490, 0]
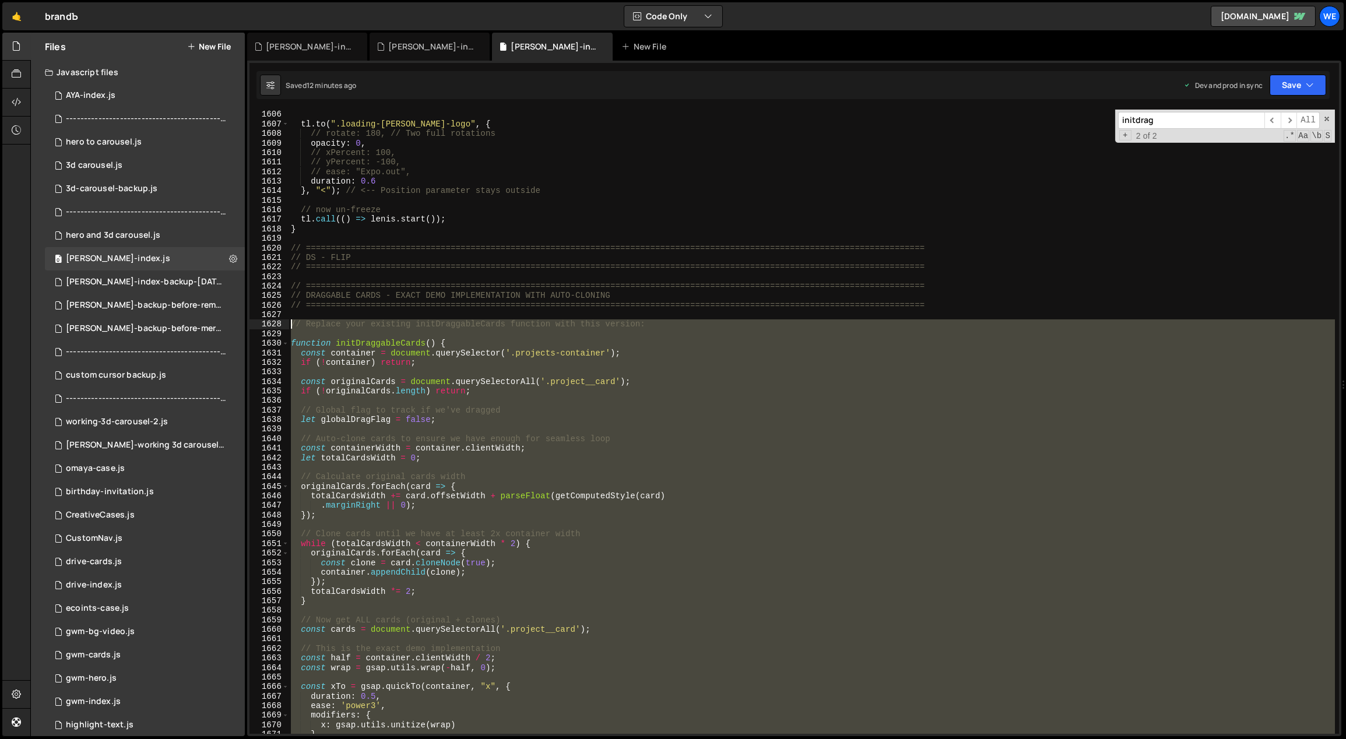
drag, startPoint x: 306, startPoint y: 294, endPoint x: 292, endPoint y: 323, distance: 32.9
click at [292, 323] on div "}) ; // <-- This closing bracket was missing tl . to ( ".loading-[PERSON_NAME]-…" at bounding box center [811, 422] width 1047 height 644
paste textarea "}"
type textarea "}"
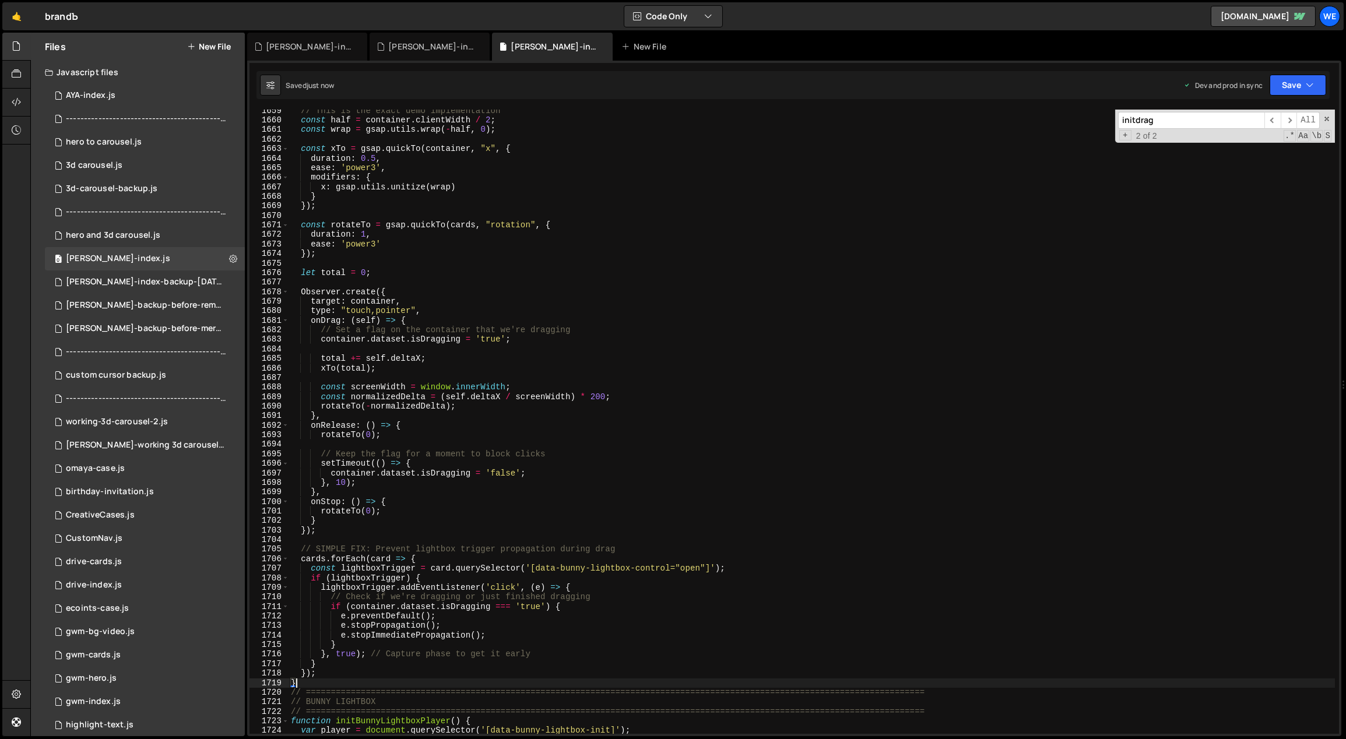
scroll to position [9953, 0]
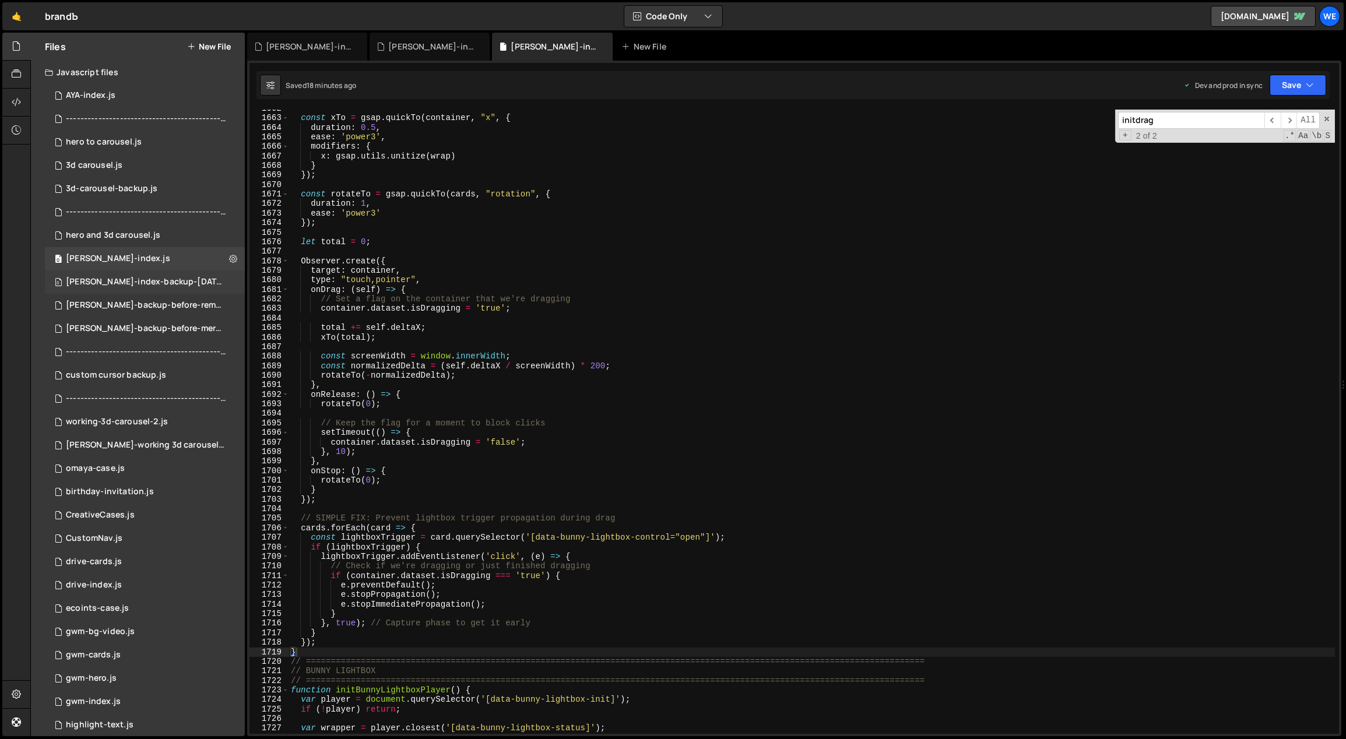
click at [151, 282] on div "[PERSON_NAME]-index-backup-[DATE].js" at bounding box center [146, 282] width 161 height 10
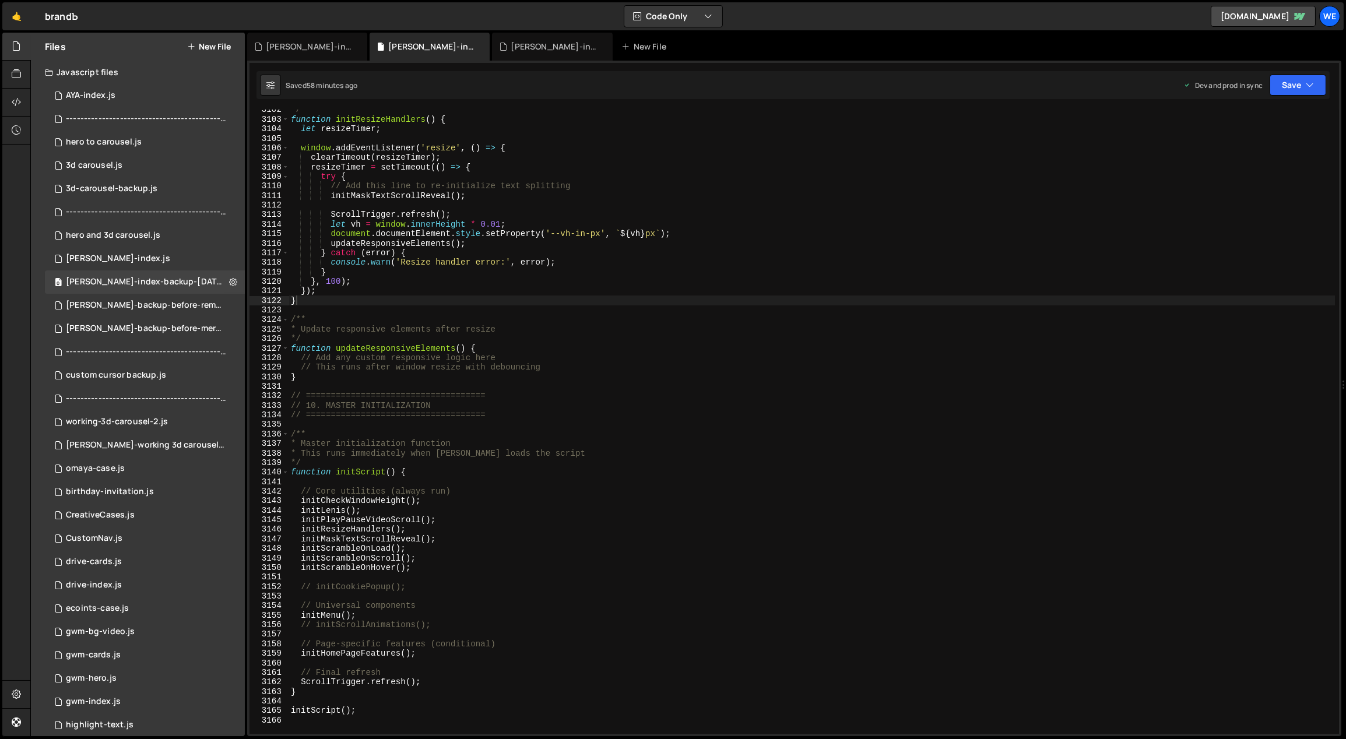
click at [552, 260] on div "*/ function initResizeHandlers ( ) { let resizeTimer ; window . addEventListene…" at bounding box center [811, 427] width 1047 height 644
click at [125, 256] on div "[PERSON_NAME]-index.js" at bounding box center [118, 259] width 104 height 10
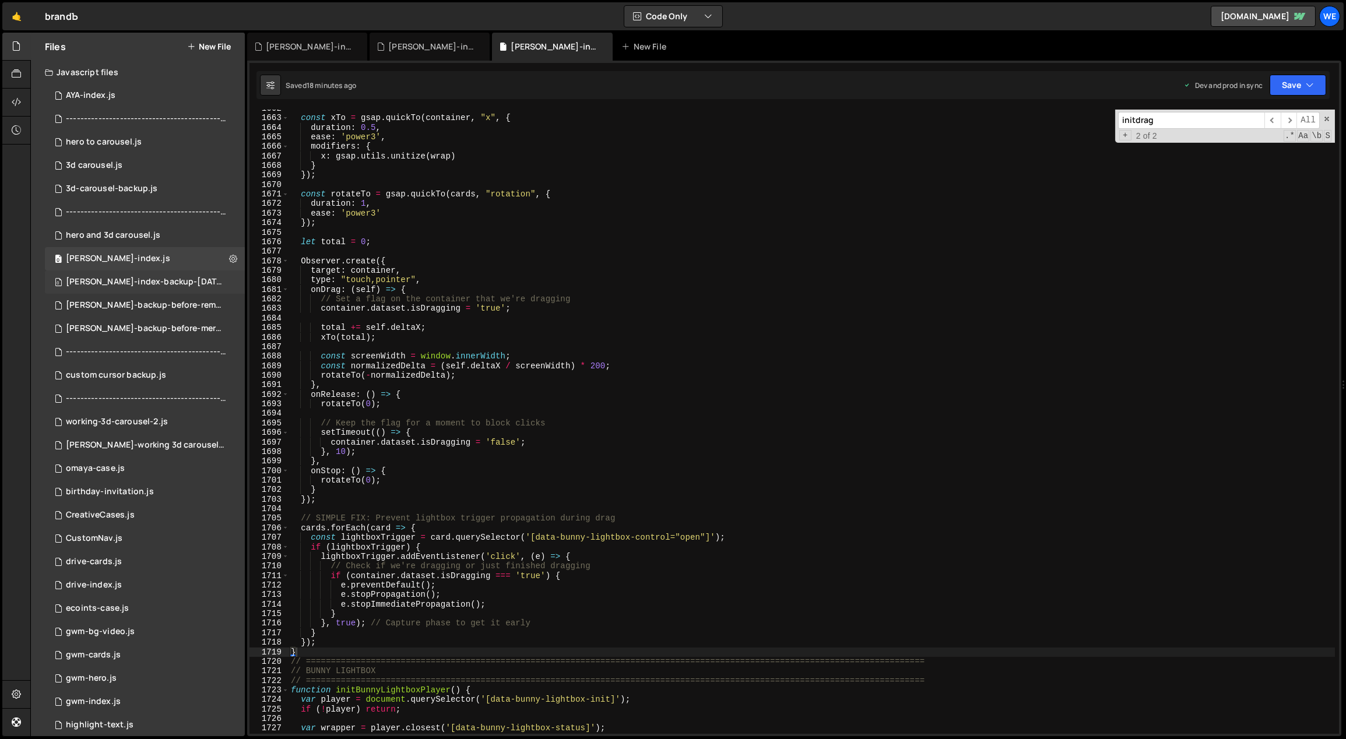
click at [125, 282] on div "[PERSON_NAME]-index-backup-[DATE].js" at bounding box center [146, 282] width 161 height 10
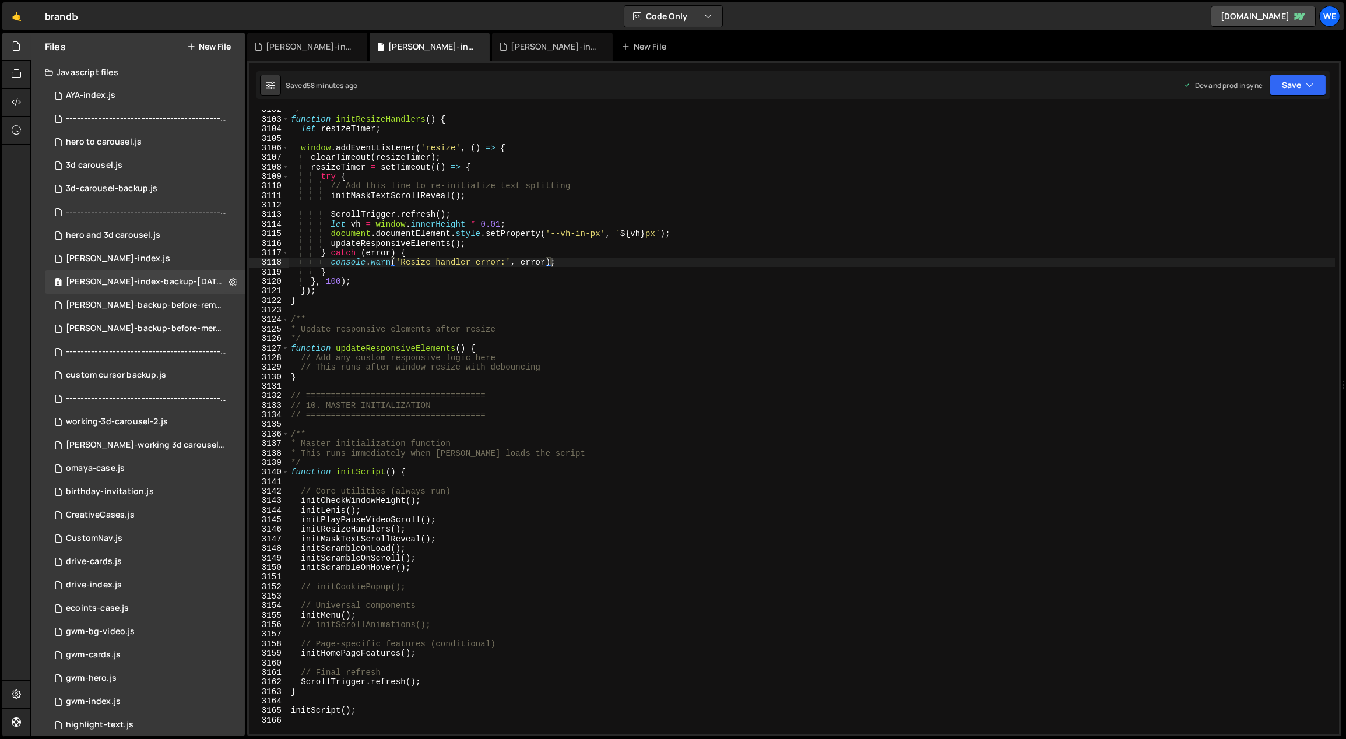
click at [475, 293] on div "*/ function initResizeHandlers ( ) { let resizeTimer ; window . addEventListene…" at bounding box center [811, 427] width 1047 height 644
type textarea "initScript();"
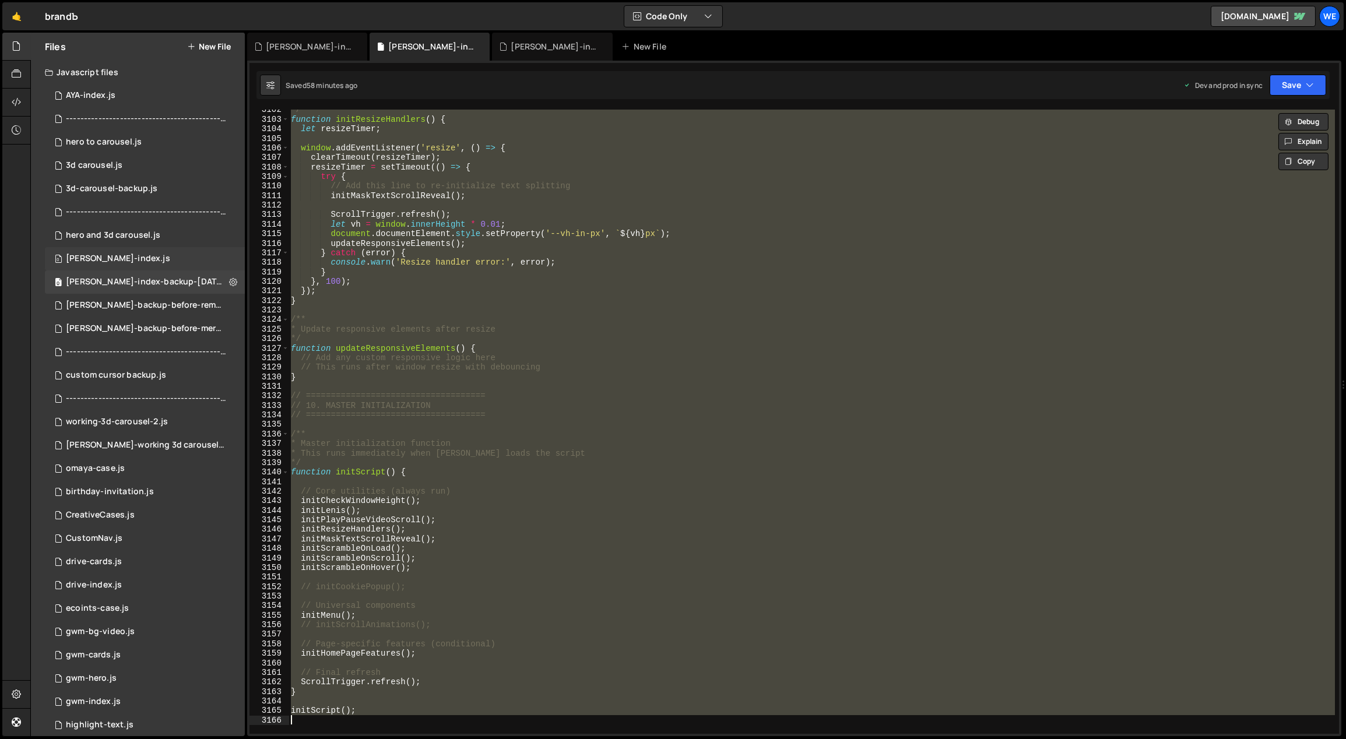
click at [156, 256] on div "0 [PERSON_NAME]-index.js 0" at bounding box center [145, 258] width 200 height 23
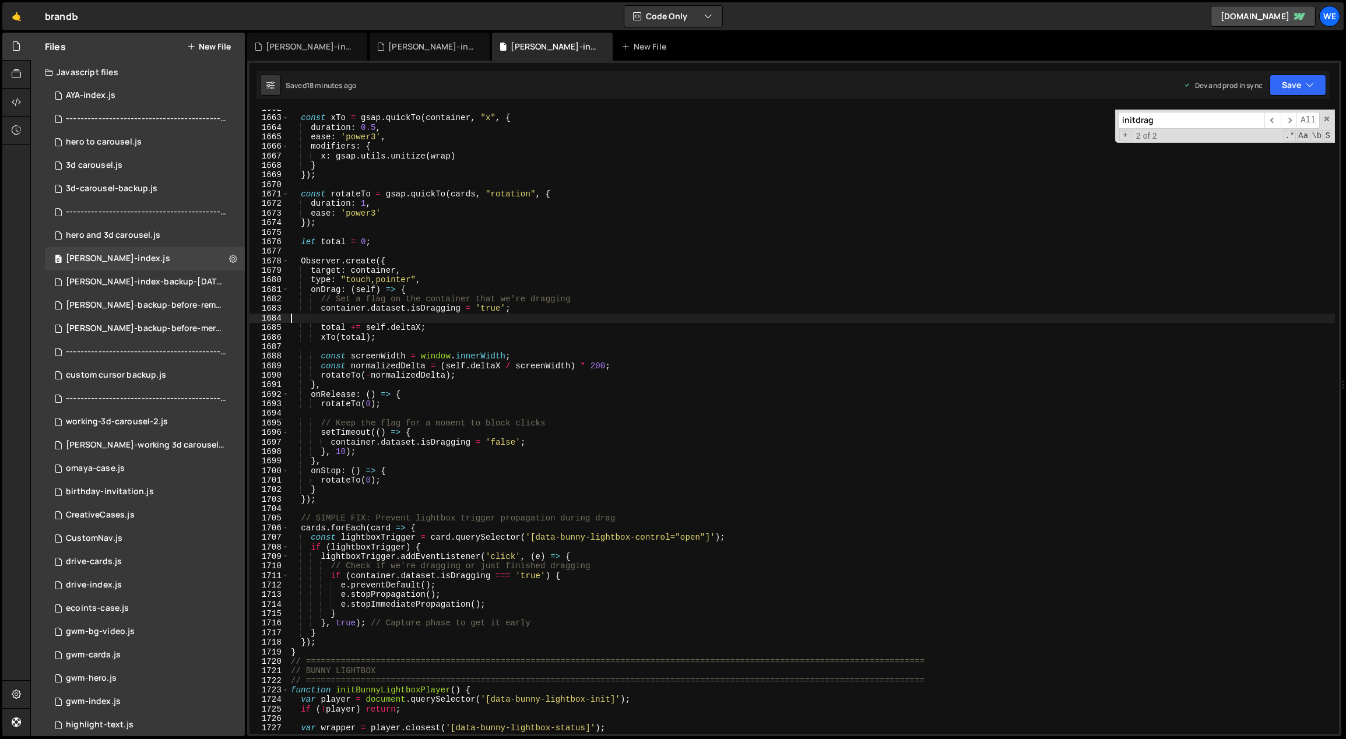
click at [537, 314] on div "const xTo = gsap . quickTo ( container , "x" , { duration : 0.5 , ease : 'power…" at bounding box center [811, 426] width 1047 height 644
type textarea "initScript();"
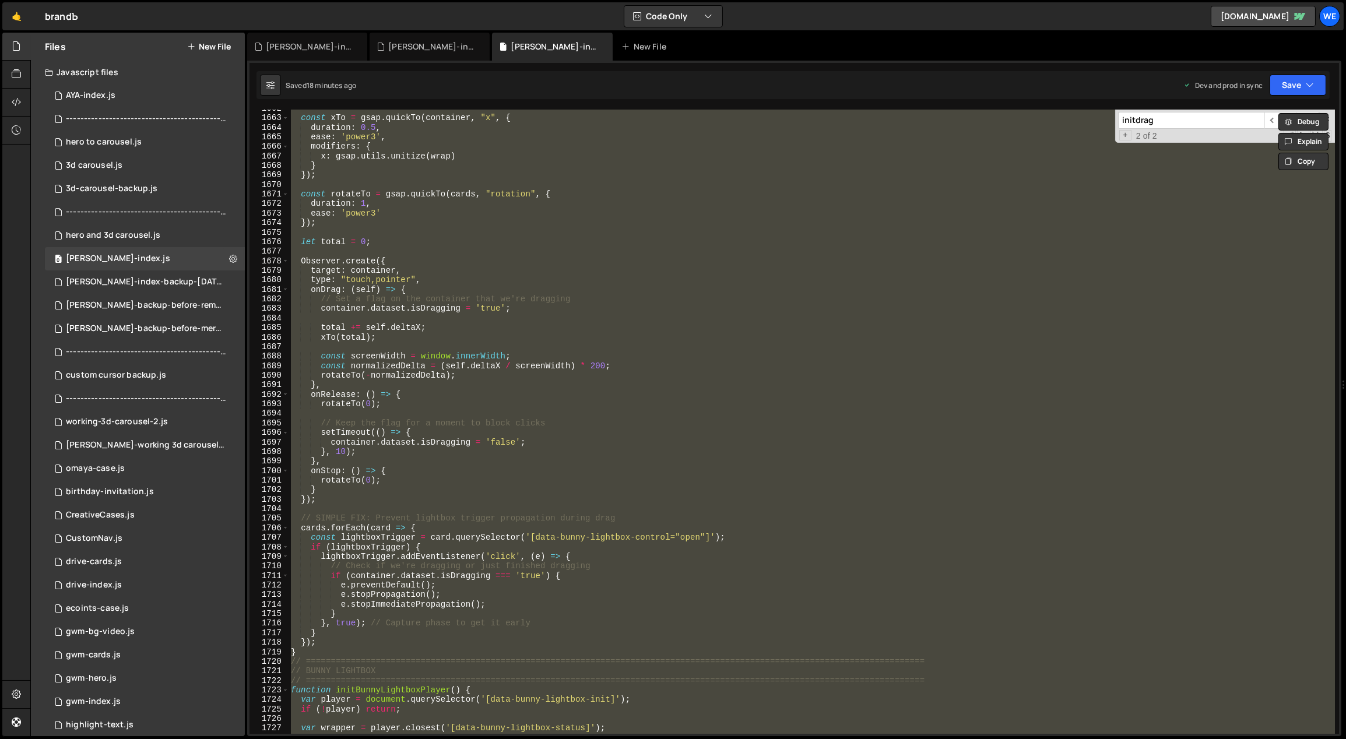
paste textarea
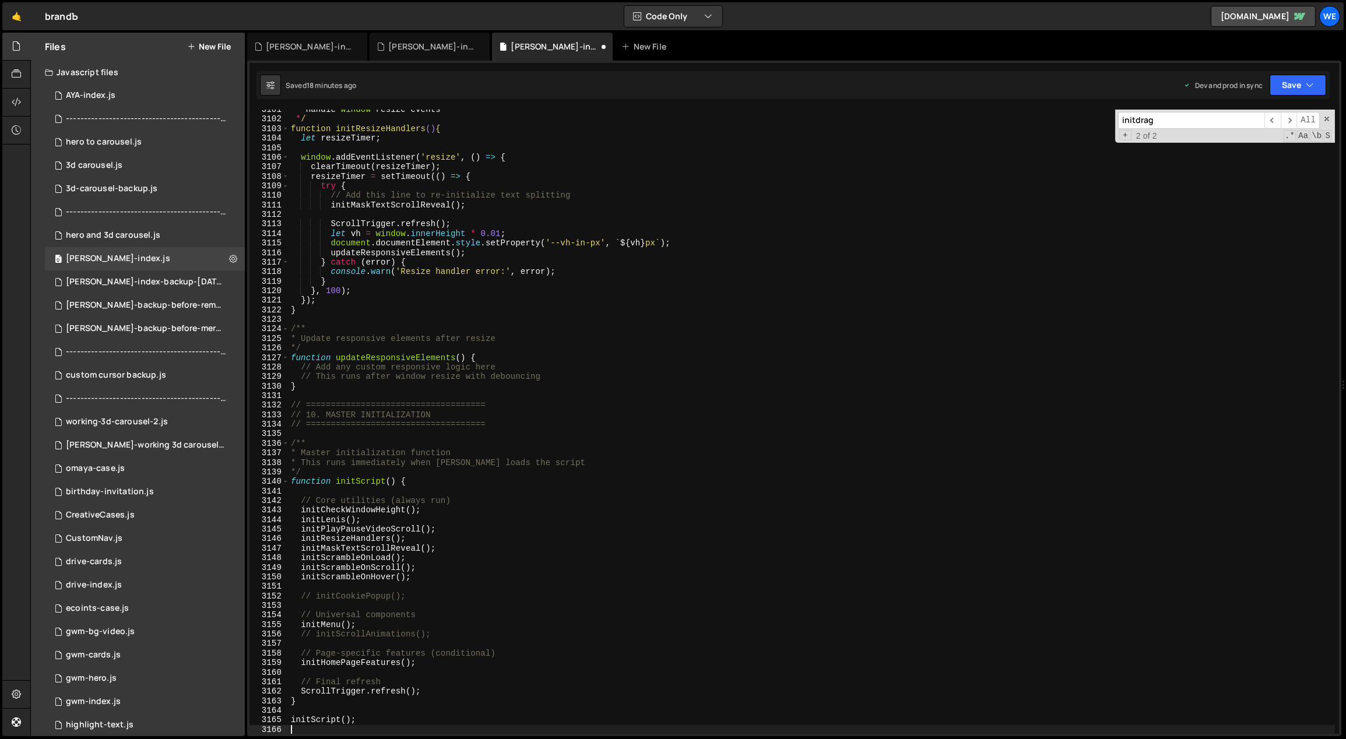
scroll to position [18473, 0]
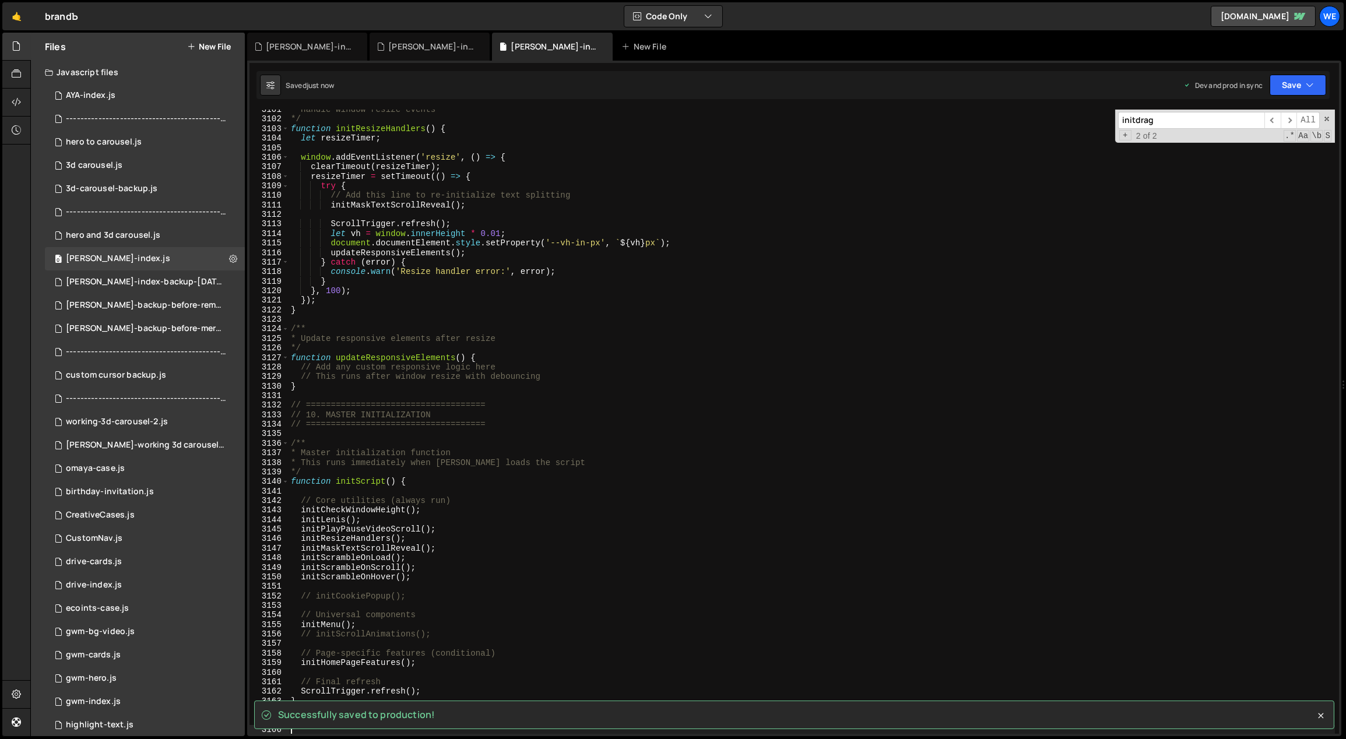
click at [502, 541] on div "* Handle window resize events */ function initResizeHandlers ( ) { let resizeTi…" at bounding box center [811, 427] width 1047 height 644
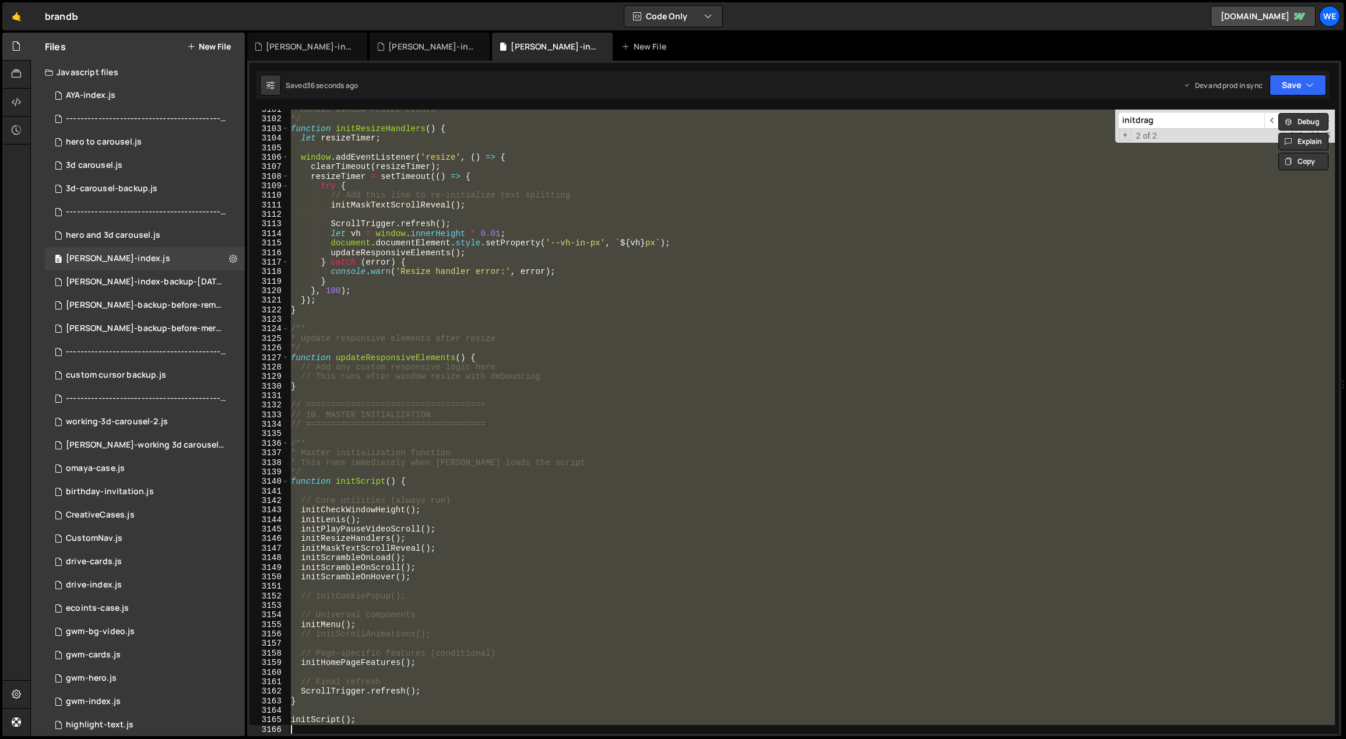
click at [738, 453] on div "* Handle window resize events */ function initResizeHandlers ( ) { let resizeTi…" at bounding box center [811, 422] width 1046 height 624
type textarea "* Master initialization function"
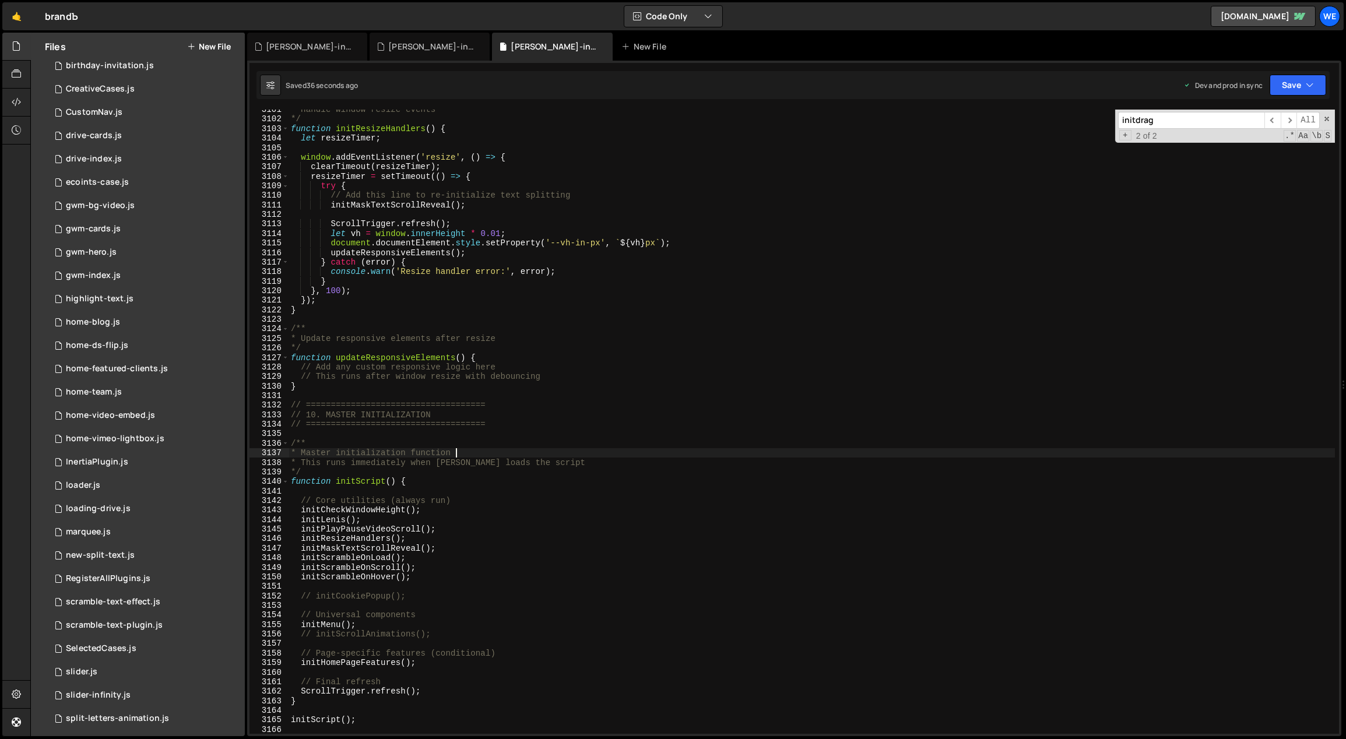
scroll to position [664, 0]
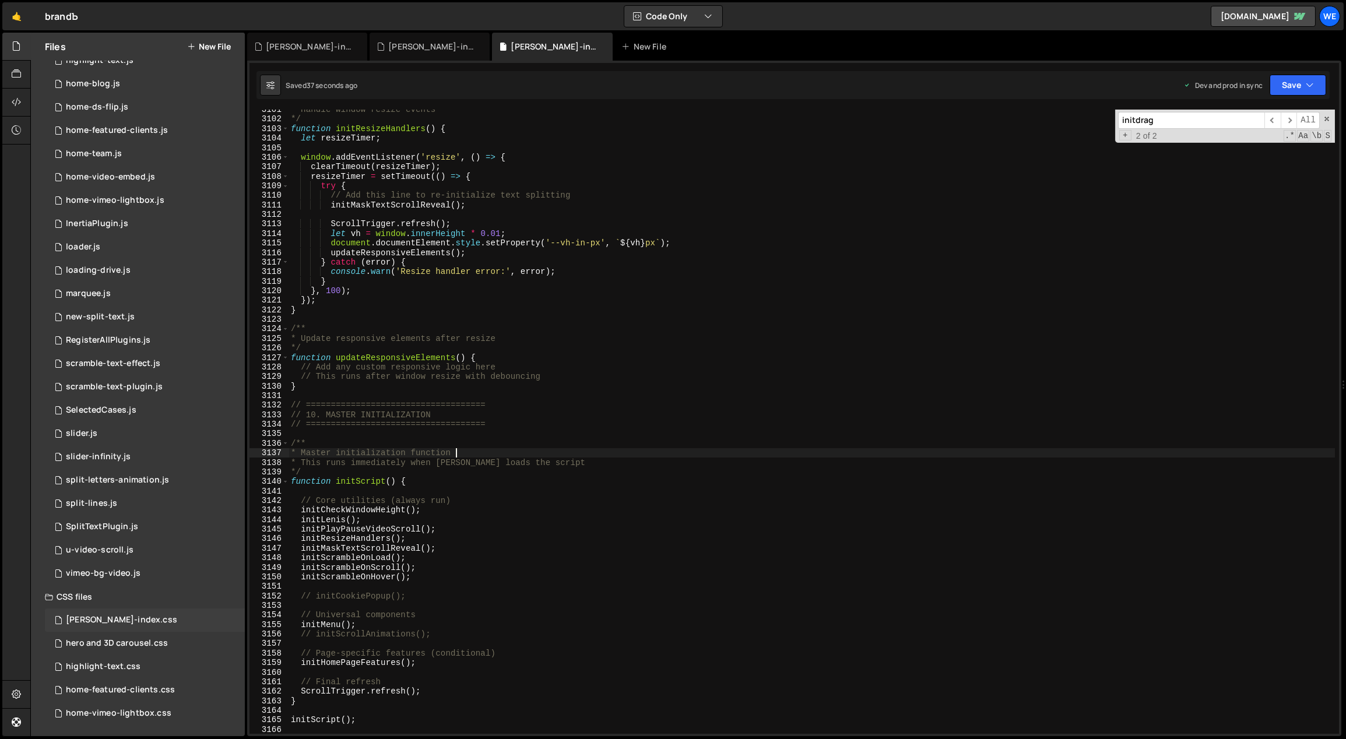
click at [138, 616] on div "[PERSON_NAME]-index.css 0" at bounding box center [145, 619] width 200 height 23
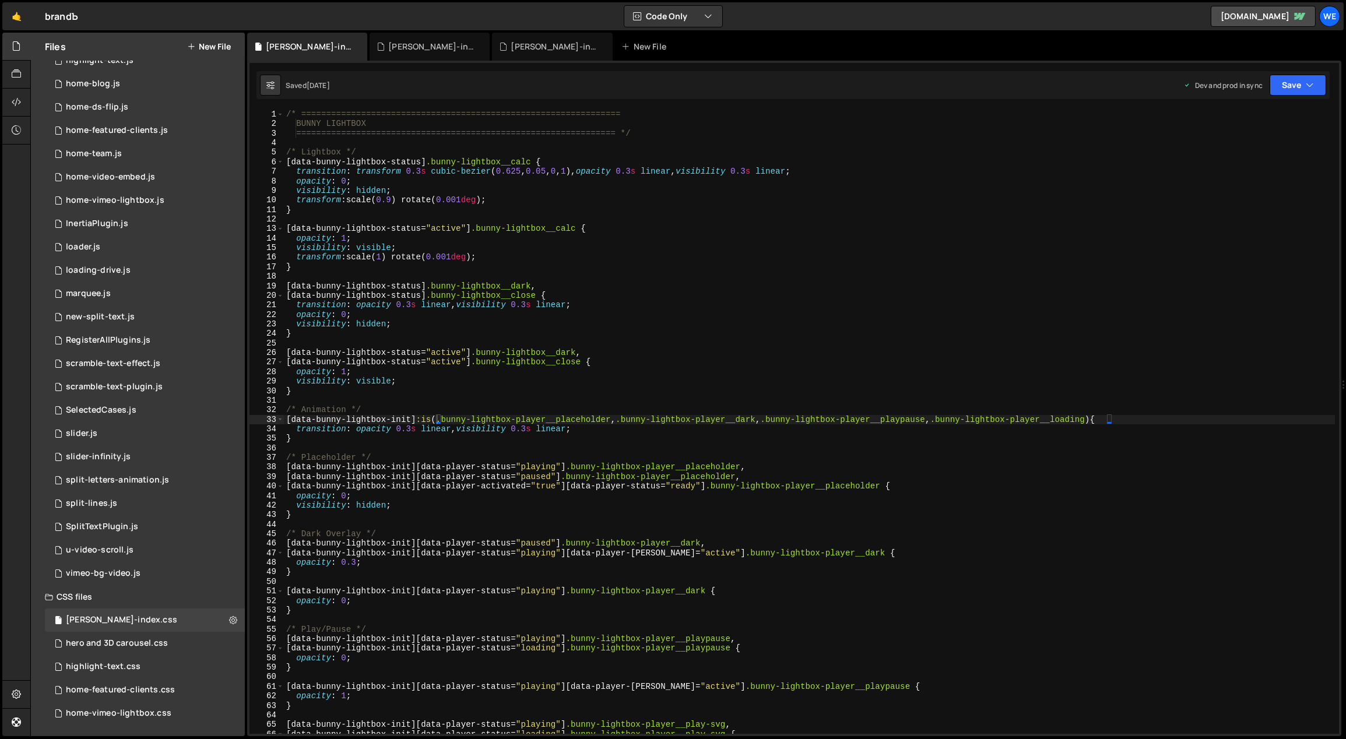
click at [606, 531] on div "/* ================================================================ BUNNY LIGHT…" at bounding box center [809, 432] width 1051 height 644
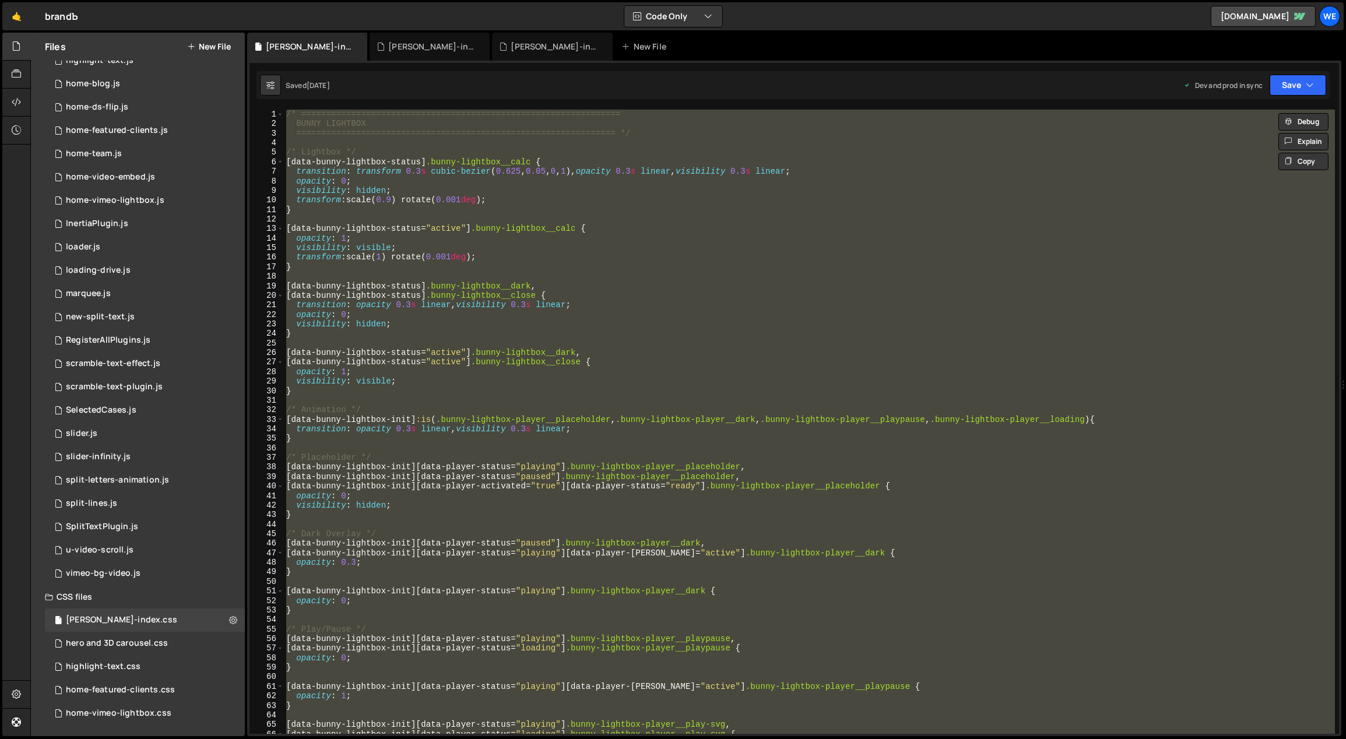
drag, startPoint x: 442, startPoint y: 435, endPoint x: 435, endPoint y: 436, distance: 7.0
click at [442, 435] on div "/* ================================================================ BUNNY LIGHT…" at bounding box center [809, 422] width 1051 height 624
type textarea "}"
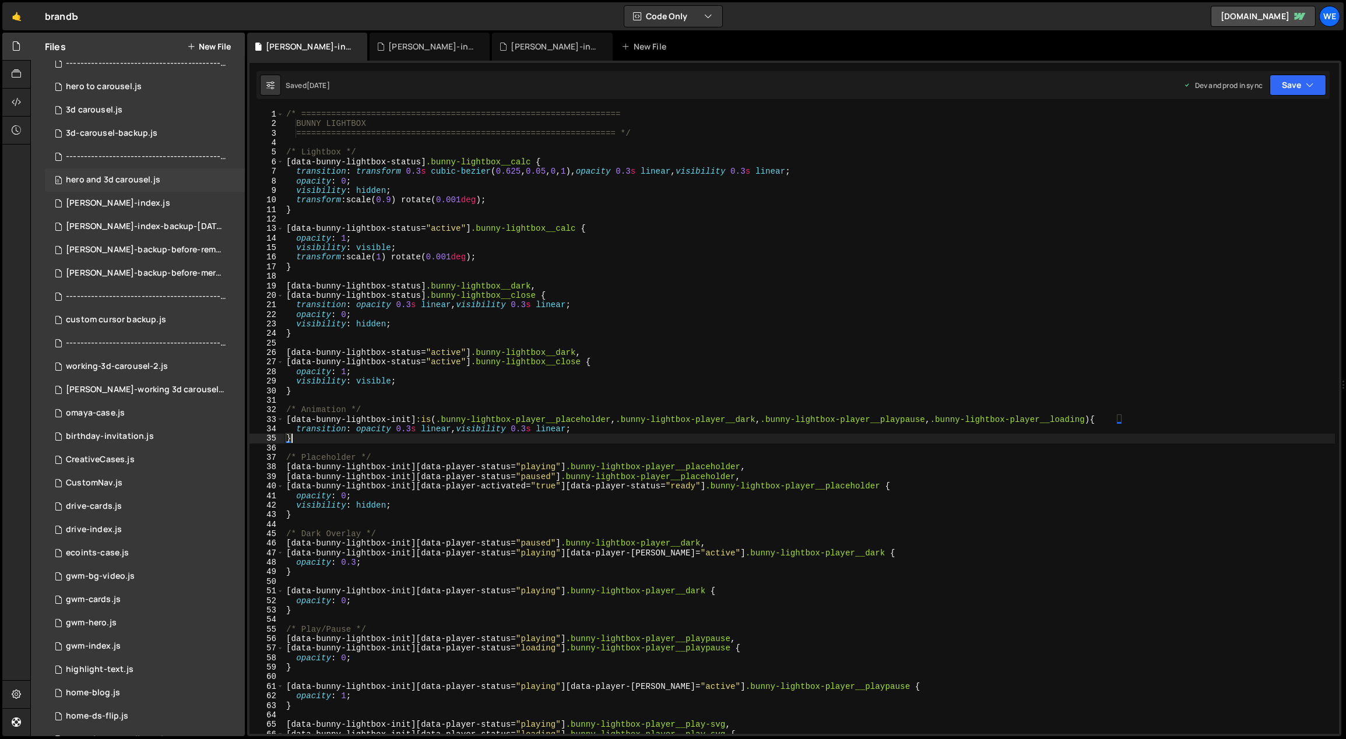
scroll to position [0, 0]
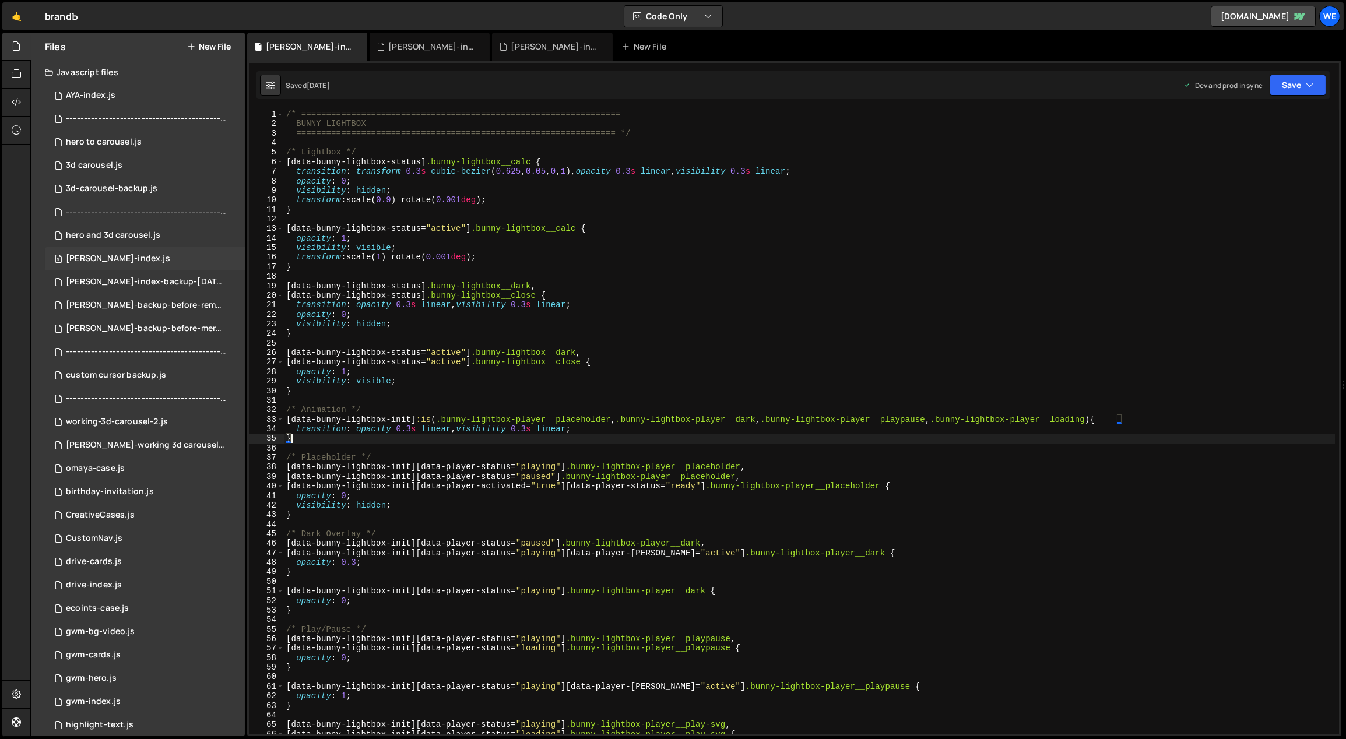
click at [124, 254] on div "[PERSON_NAME]-index.js" at bounding box center [118, 259] width 104 height 10
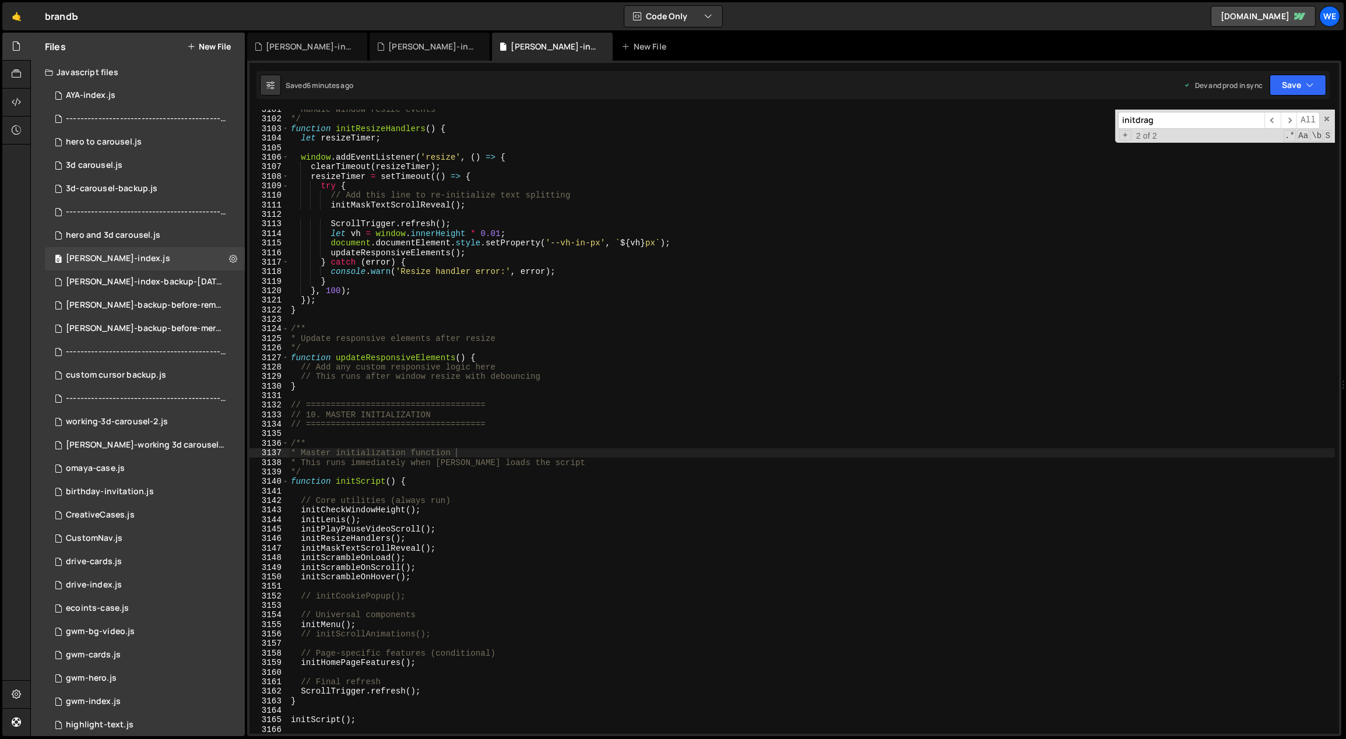
type textarea "// ===================================="
click at [408, 404] on div "* Handle window resize events */ function initResizeHandlers ( ) { let resizeTi…" at bounding box center [811, 427] width 1047 height 644
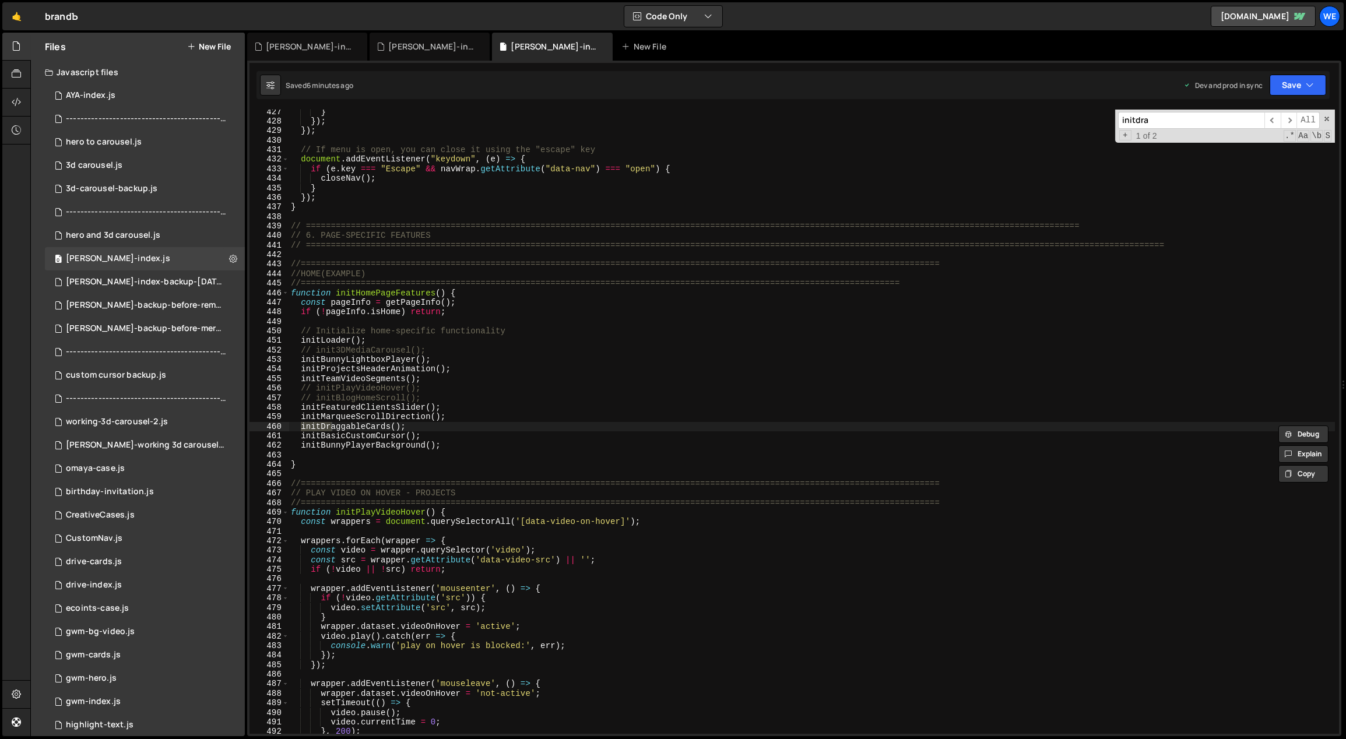
type input "initdrag"
click at [1282, 121] on span "​" at bounding box center [1288, 120] width 16 height 17
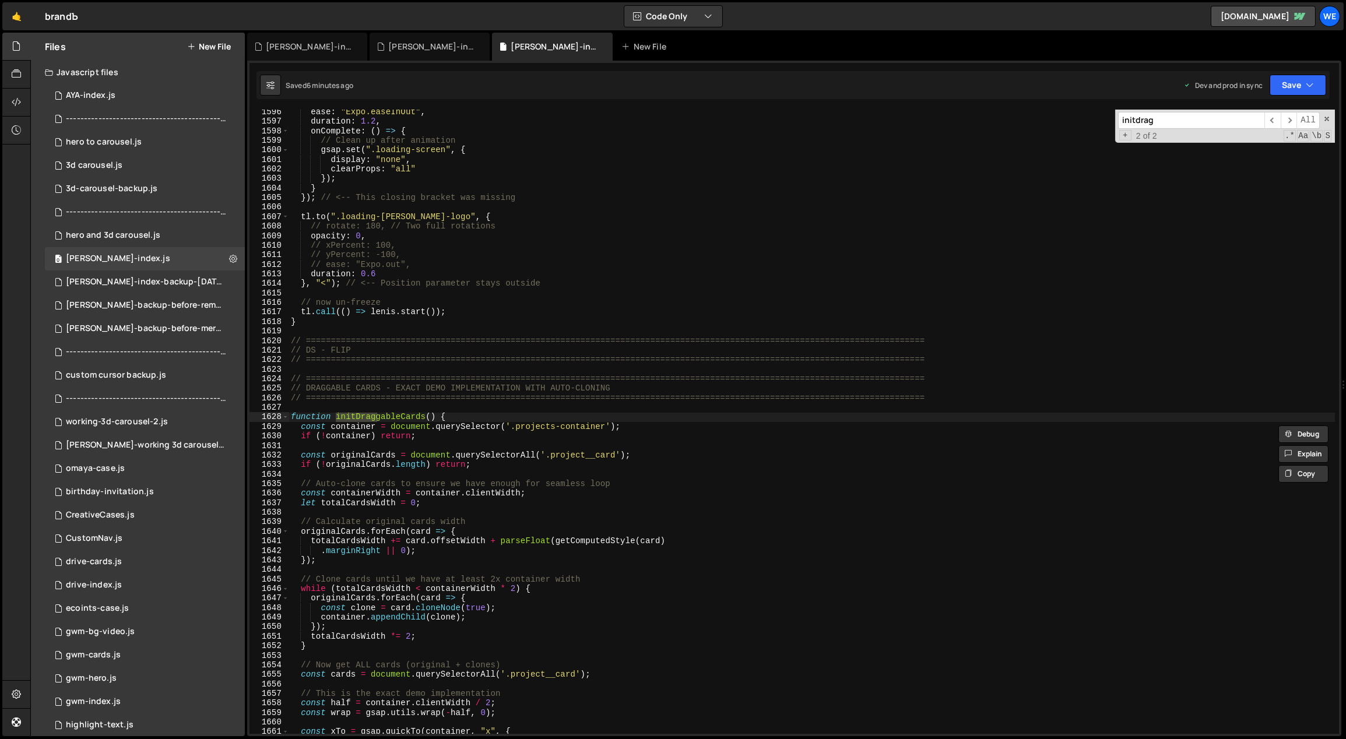
scroll to position [9628, 0]
click at [294, 410] on div "ease : "Expo.easeInOut" , duration : 1.2 , onComplete : ( ) => { // Clean up af…" at bounding box center [811, 429] width 1047 height 644
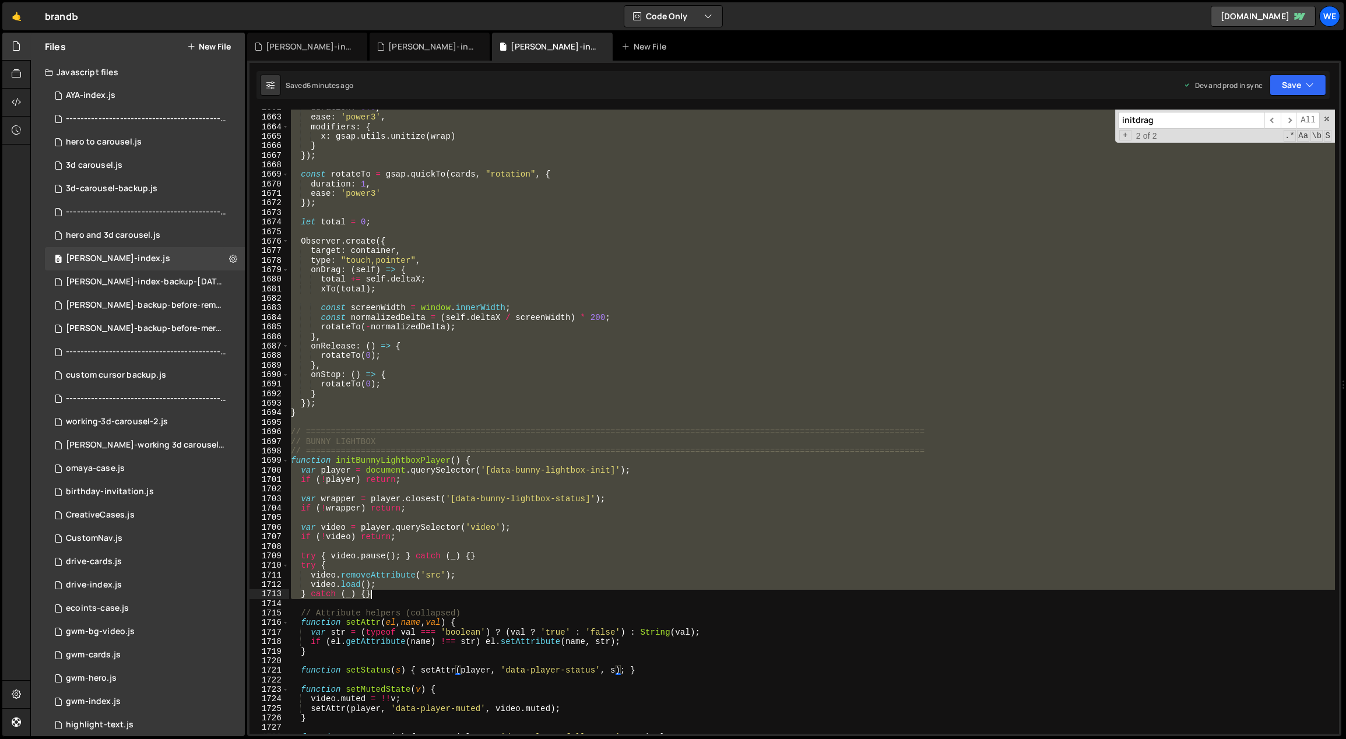
scroll to position [10029, 0]
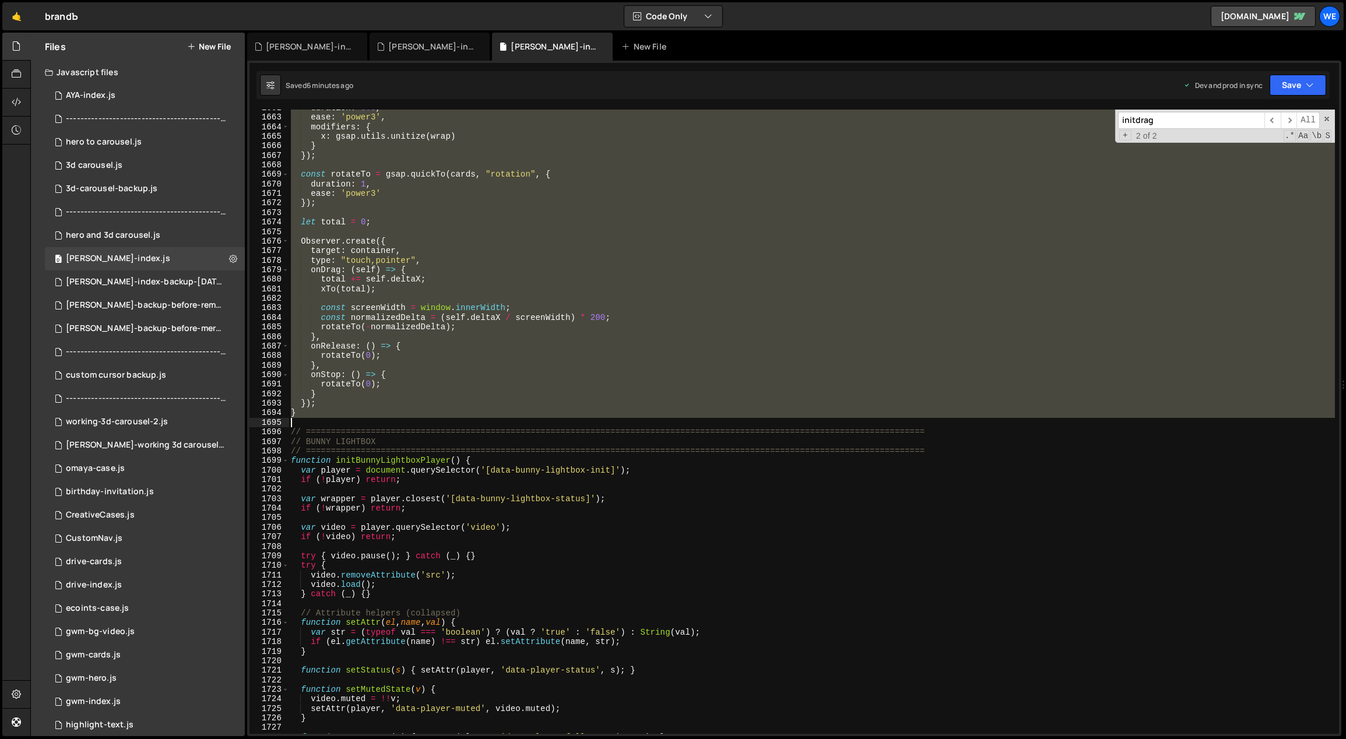
drag, startPoint x: 288, startPoint y: 337, endPoint x: 385, endPoint y: 423, distance: 128.8
click at [385, 423] on div "duration : 0.5 , ease : 'power3' , modifiers : { x : gsap . utils . unitize ( w…" at bounding box center [811, 425] width 1047 height 644
paste textarea
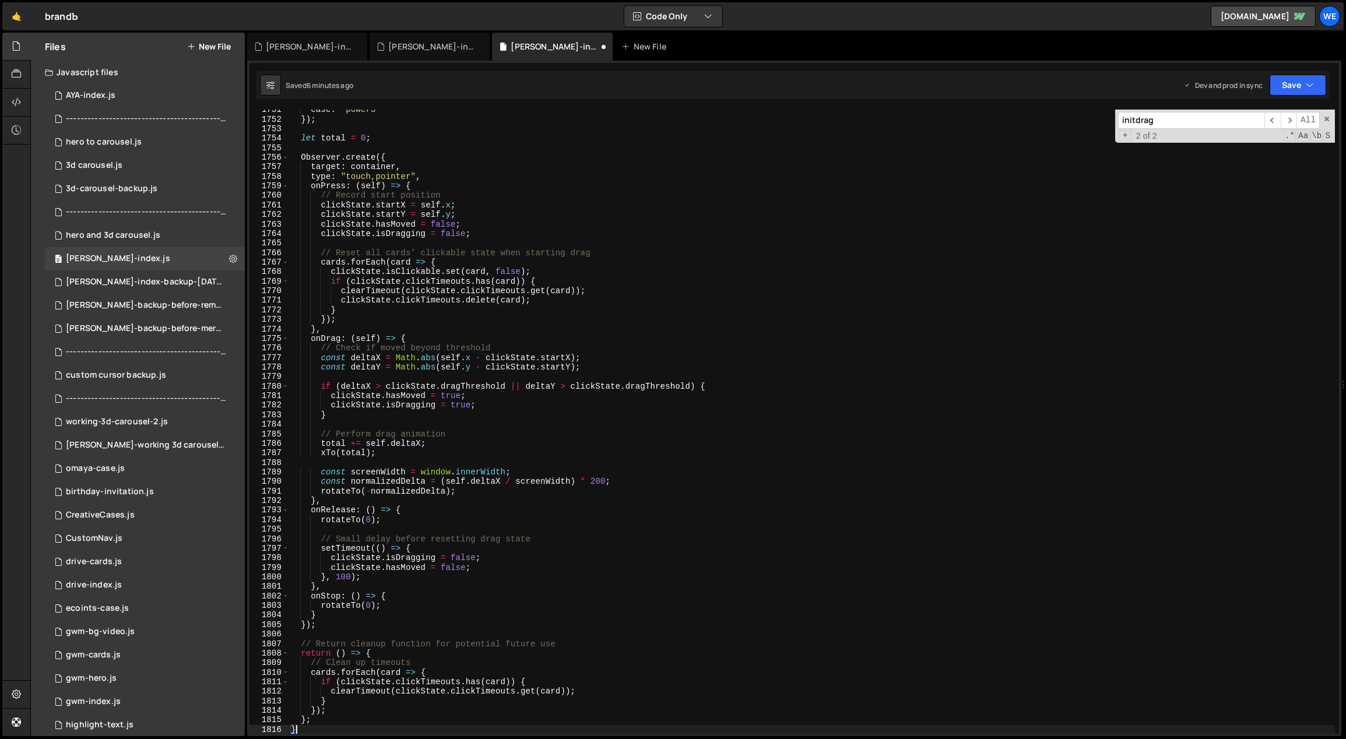
scroll to position [10176, 0]
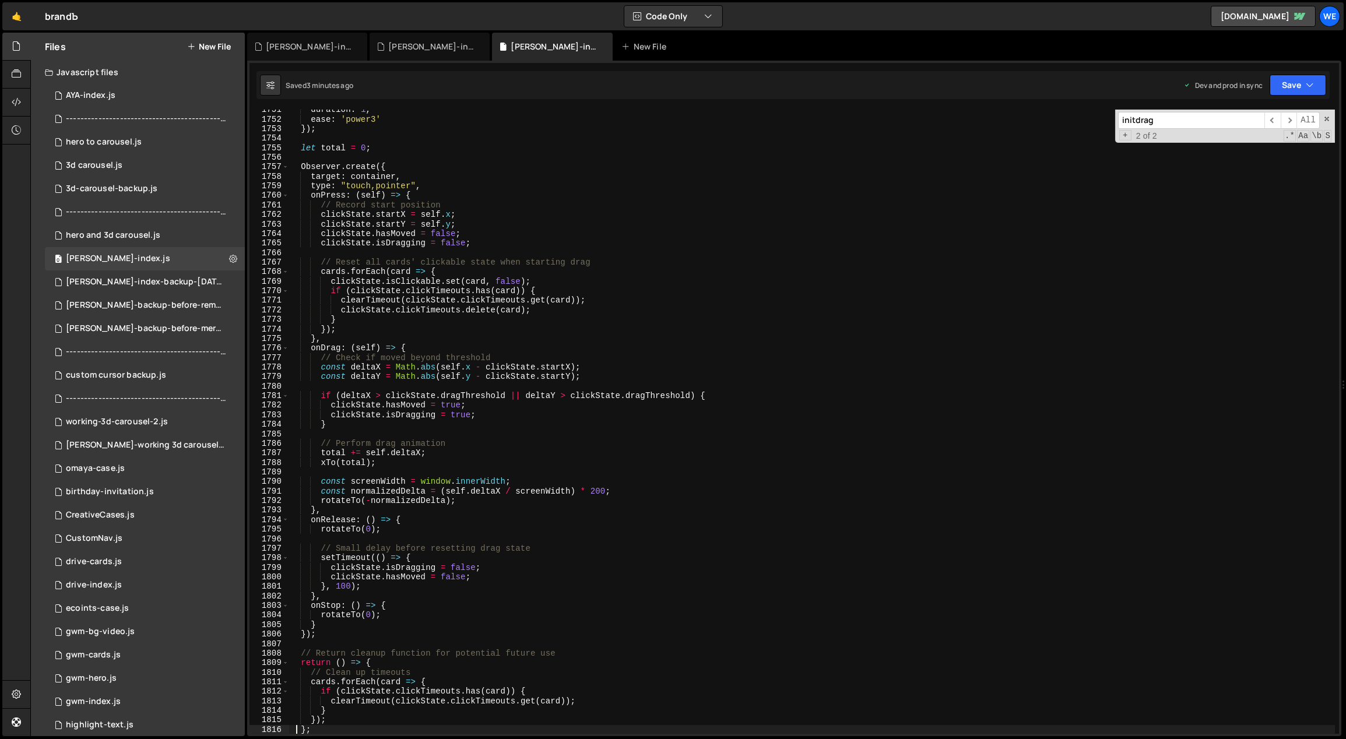
click at [636, 483] on div "duration : 1 , ease : 'power3' }) ; let total = 0 ; Observer . create ({ target…" at bounding box center [811, 427] width 1047 height 644
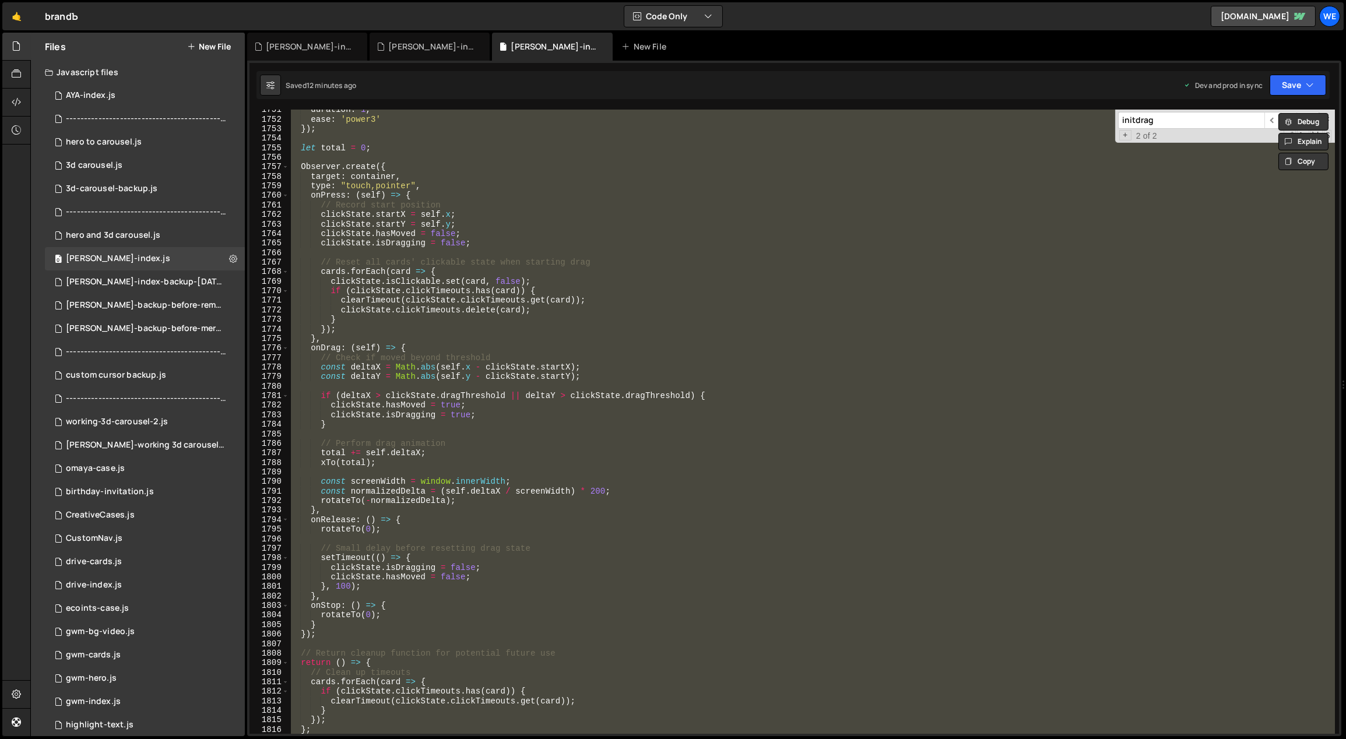
scroll to position [10351, 0]
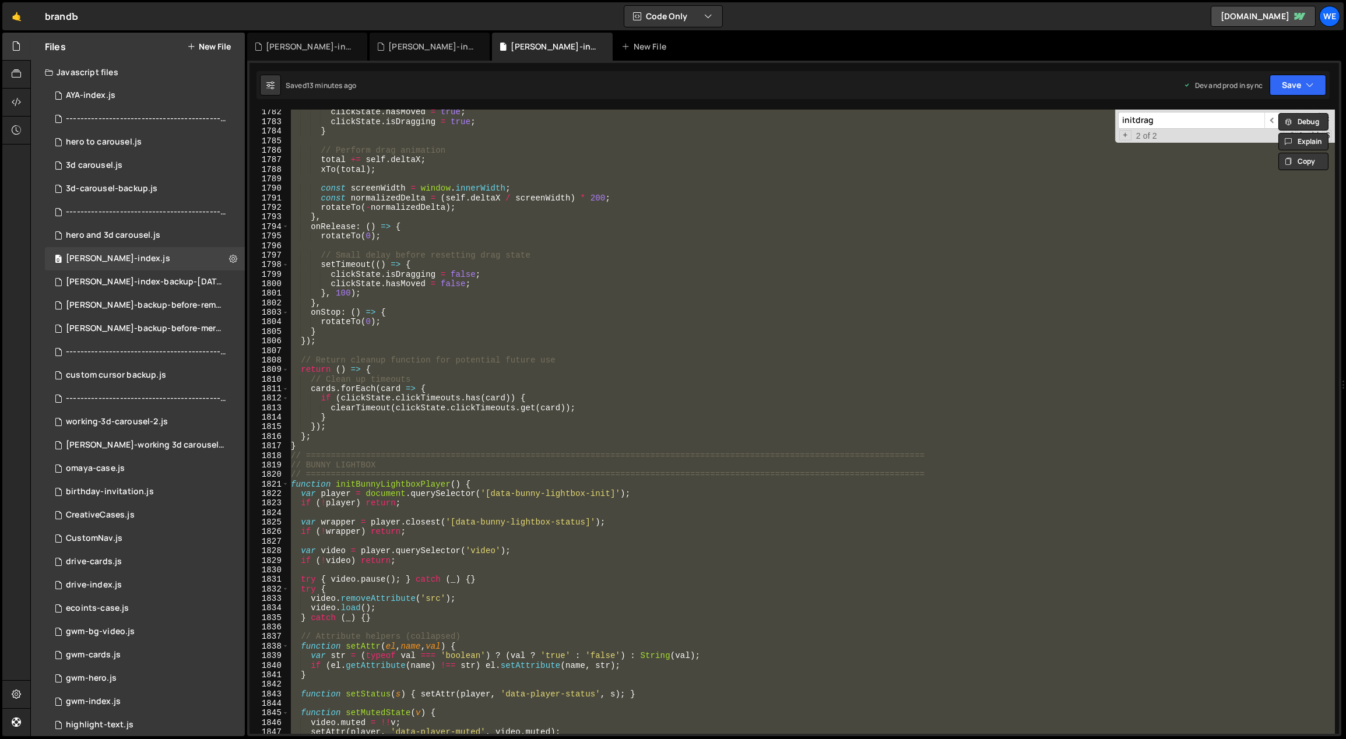
click at [400, 431] on div "clickState . hasMoved = true ; clickState . isDragging = true ; } // Perform dr…" at bounding box center [811, 422] width 1046 height 624
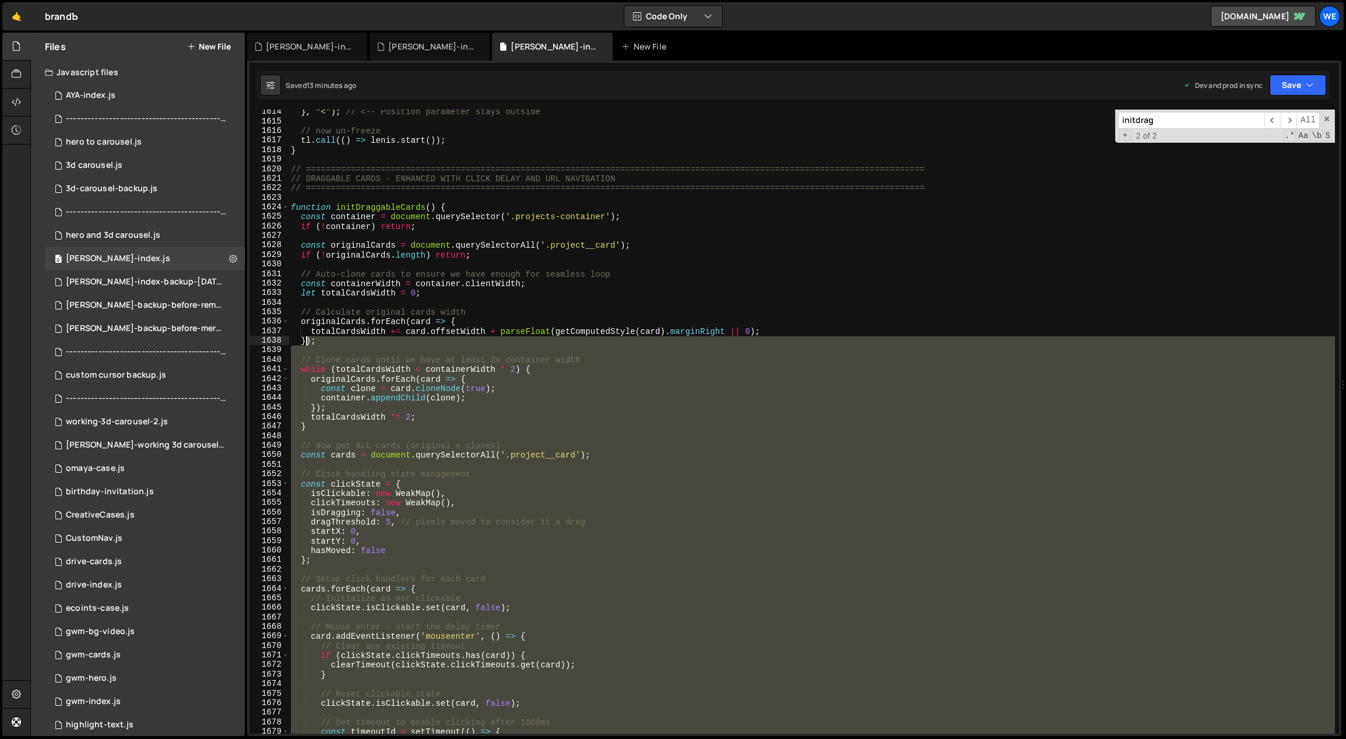
scroll to position [9376, 0]
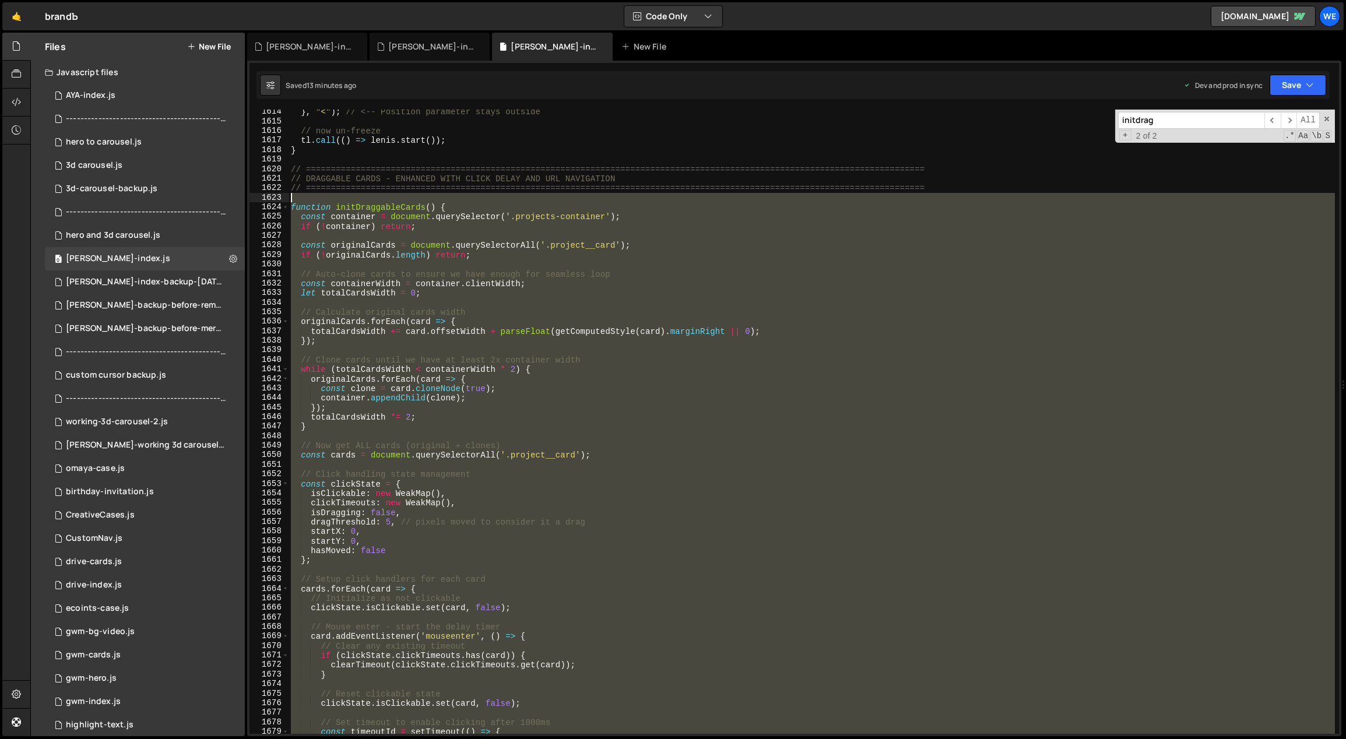
drag, startPoint x: 294, startPoint y: 446, endPoint x: 291, endPoint y: 201, distance: 244.8
click at [291, 201] on div "} , "<" ) ; // <-- Position parameter stays outside // now un-freeze tl . call …" at bounding box center [811, 429] width 1047 height 644
paste textarea "}"
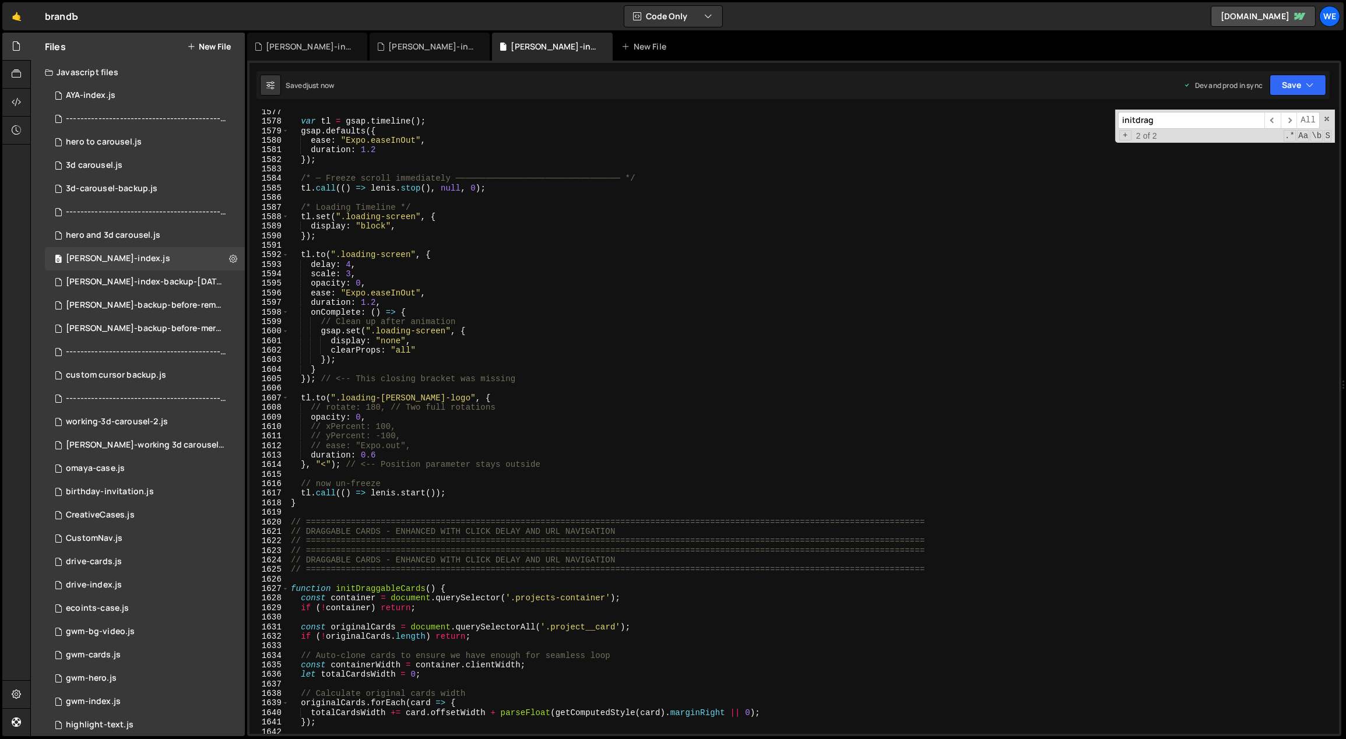
scroll to position [9153, 0]
click at [659, 505] on div "var tl = gsap . timeline ( ) ; gsap . defaults ({ ease : "Expo.easeInOut" , dur…" at bounding box center [811, 429] width 1047 height 644
type textarea "initScript();"
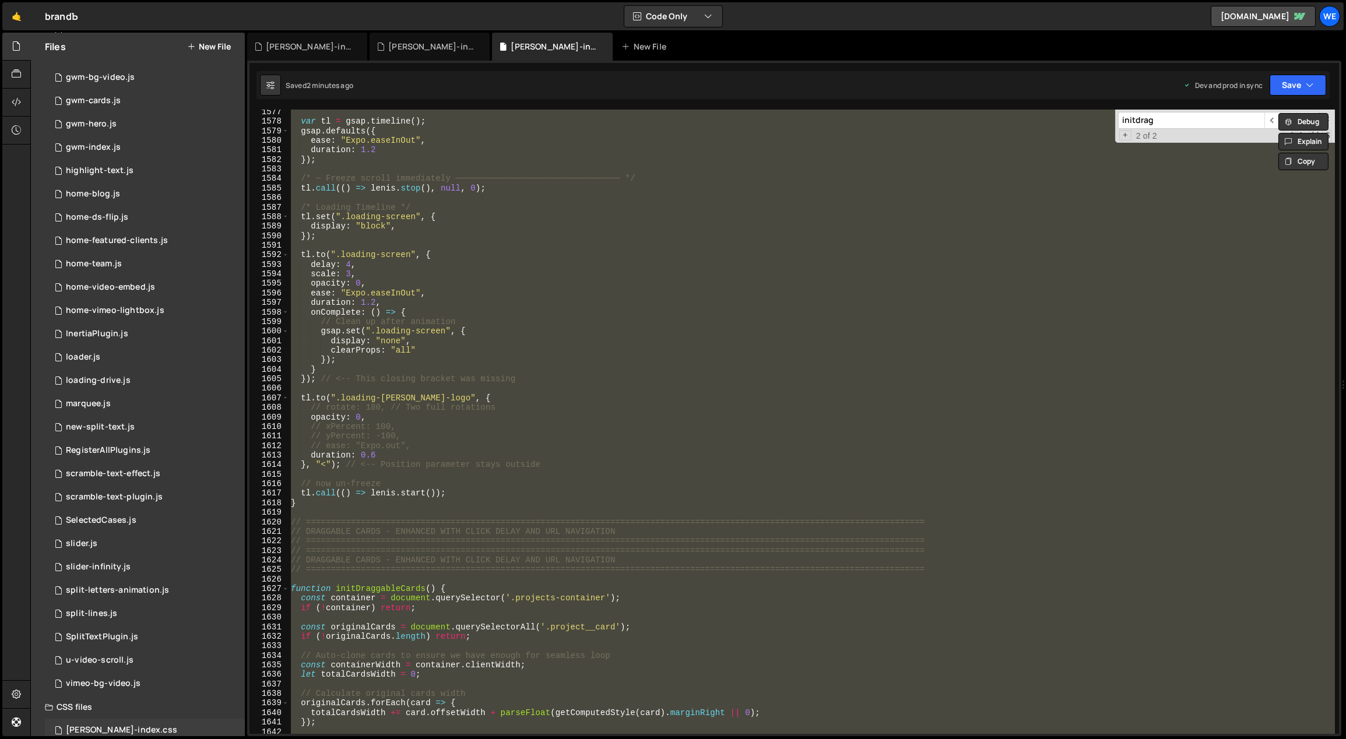
scroll to position [664, 0]
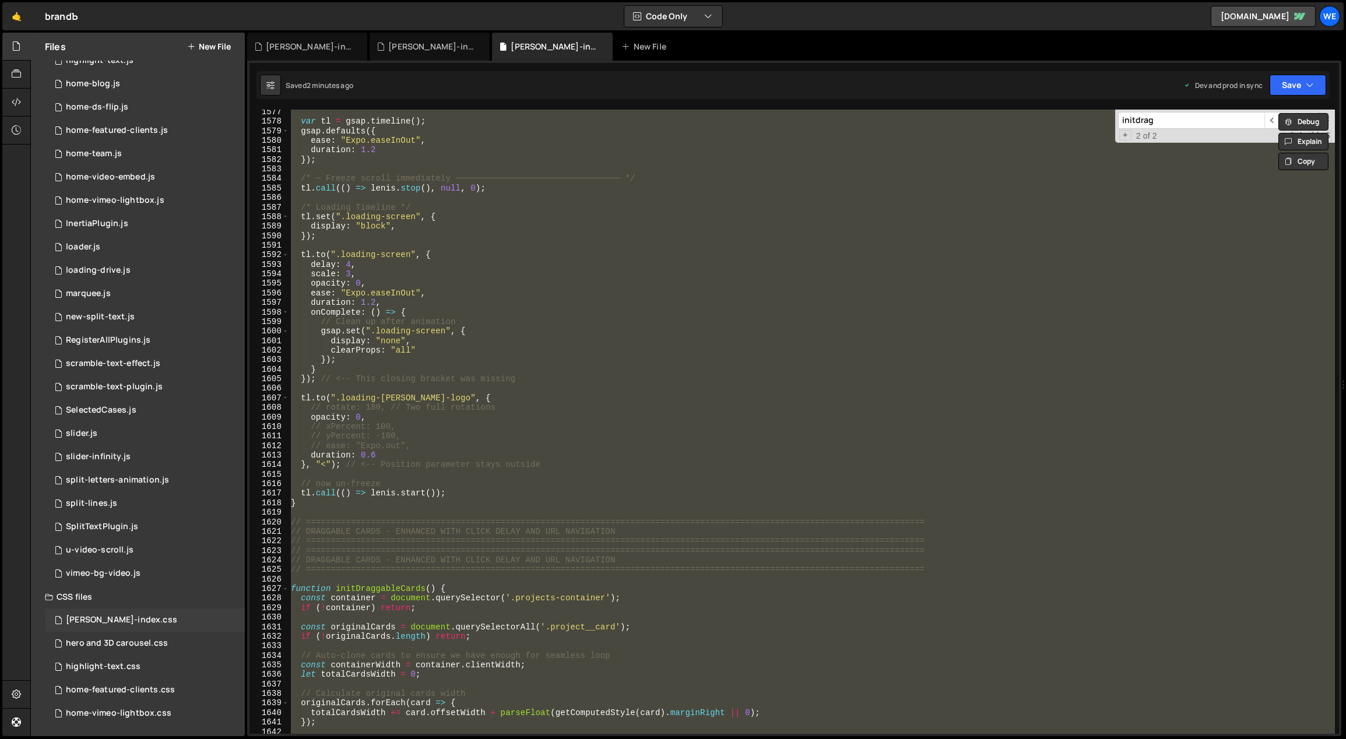
click at [140, 615] on div "[PERSON_NAME]-index.css 0" at bounding box center [145, 619] width 200 height 23
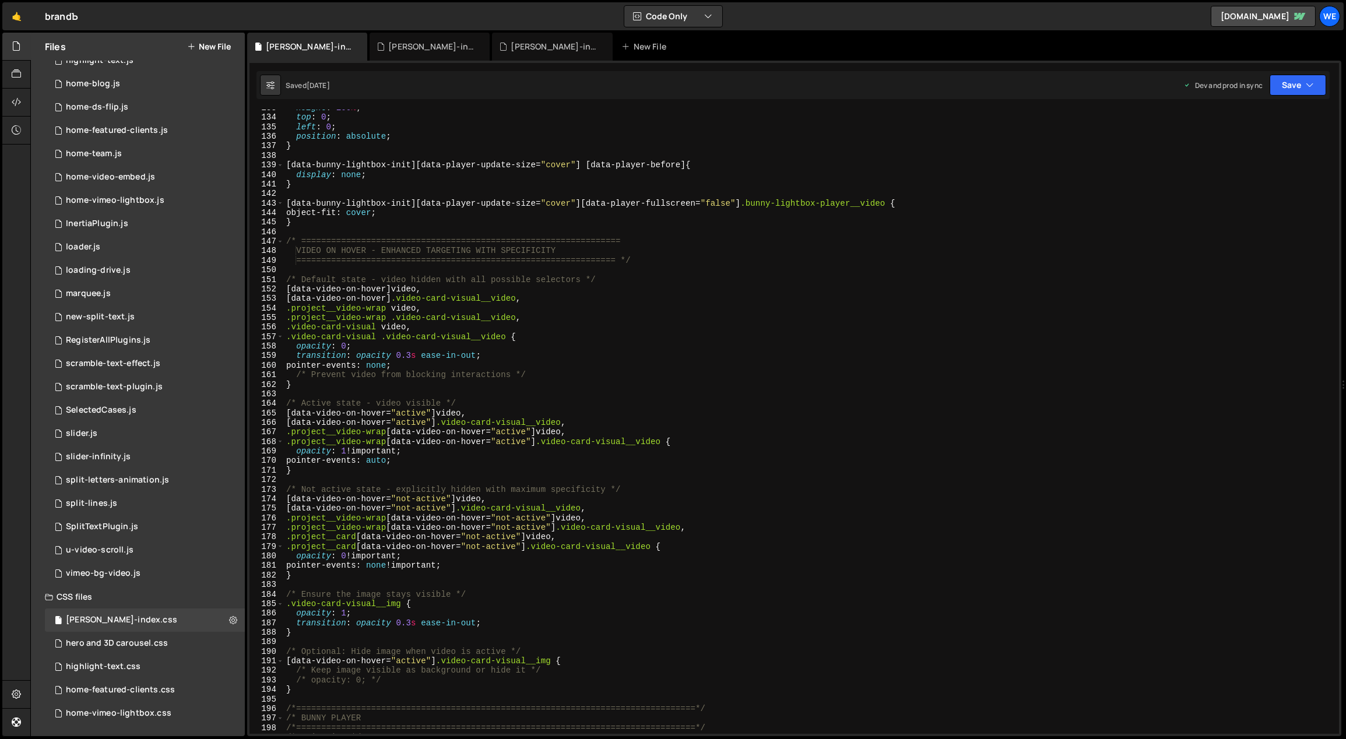
scroll to position [1476, 0]
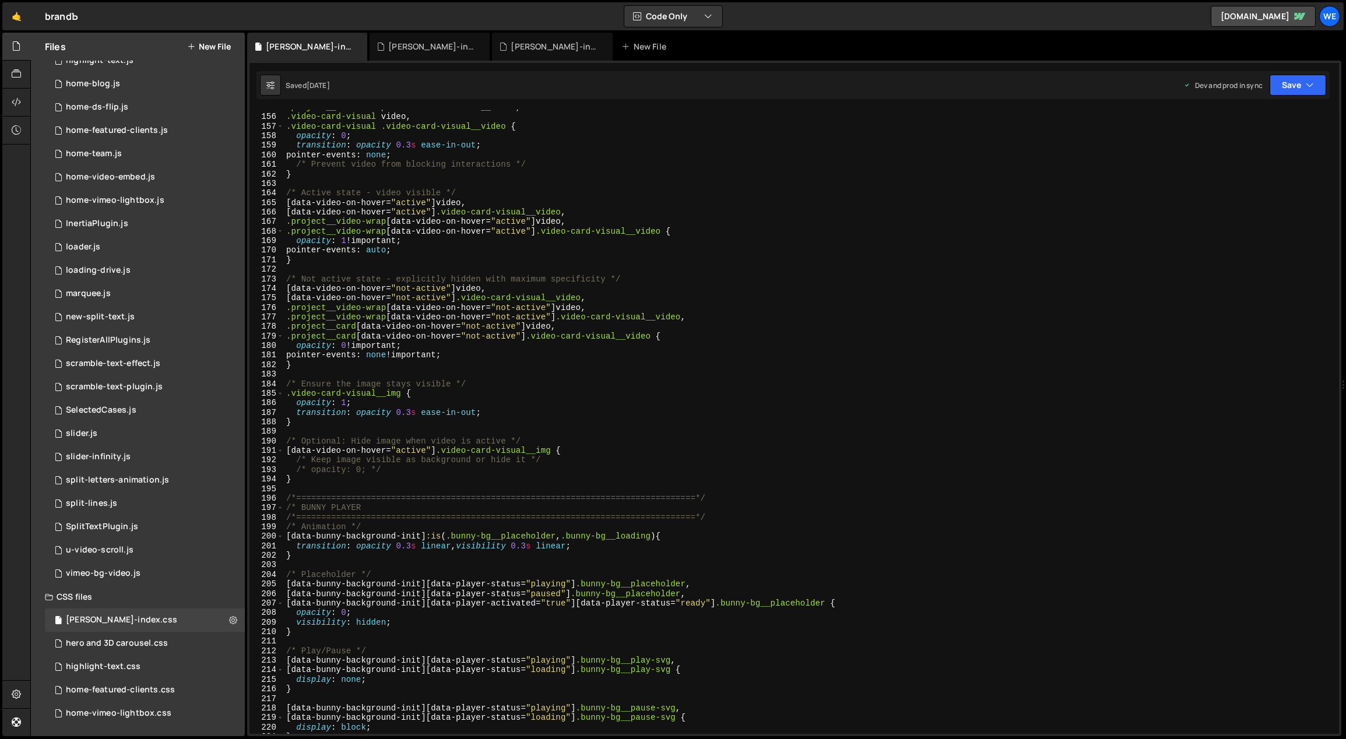
click at [731, 387] on div ".project__video-wrap .video-card-visual__video , .video-card-visual video , .vi…" at bounding box center [809, 425] width 1051 height 644
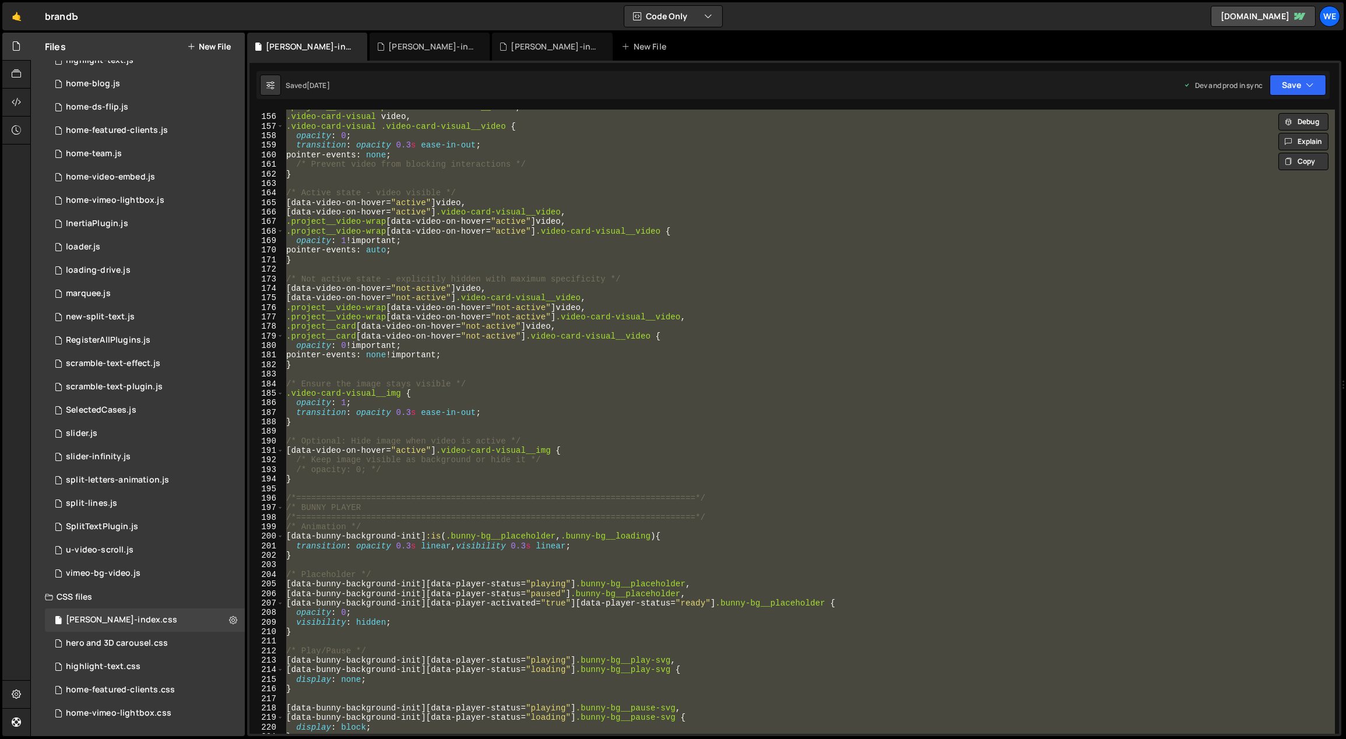
click at [455, 456] on div ".project__video-wrap .video-card-visual__video , .video-card-visual video , .vi…" at bounding box center [809, 422] width 1051 height 624
type textarea "/* Keep image visible as background or hide it */"
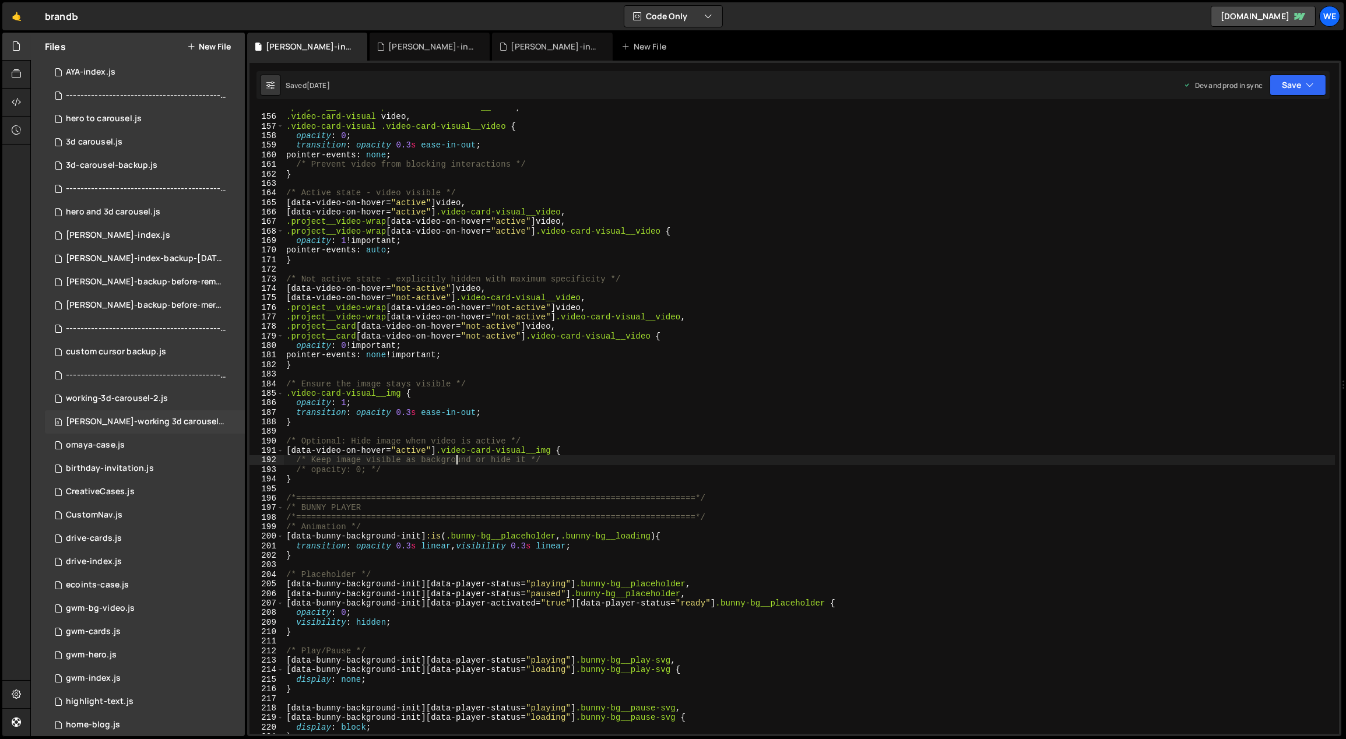
scroll to position [0, 0]
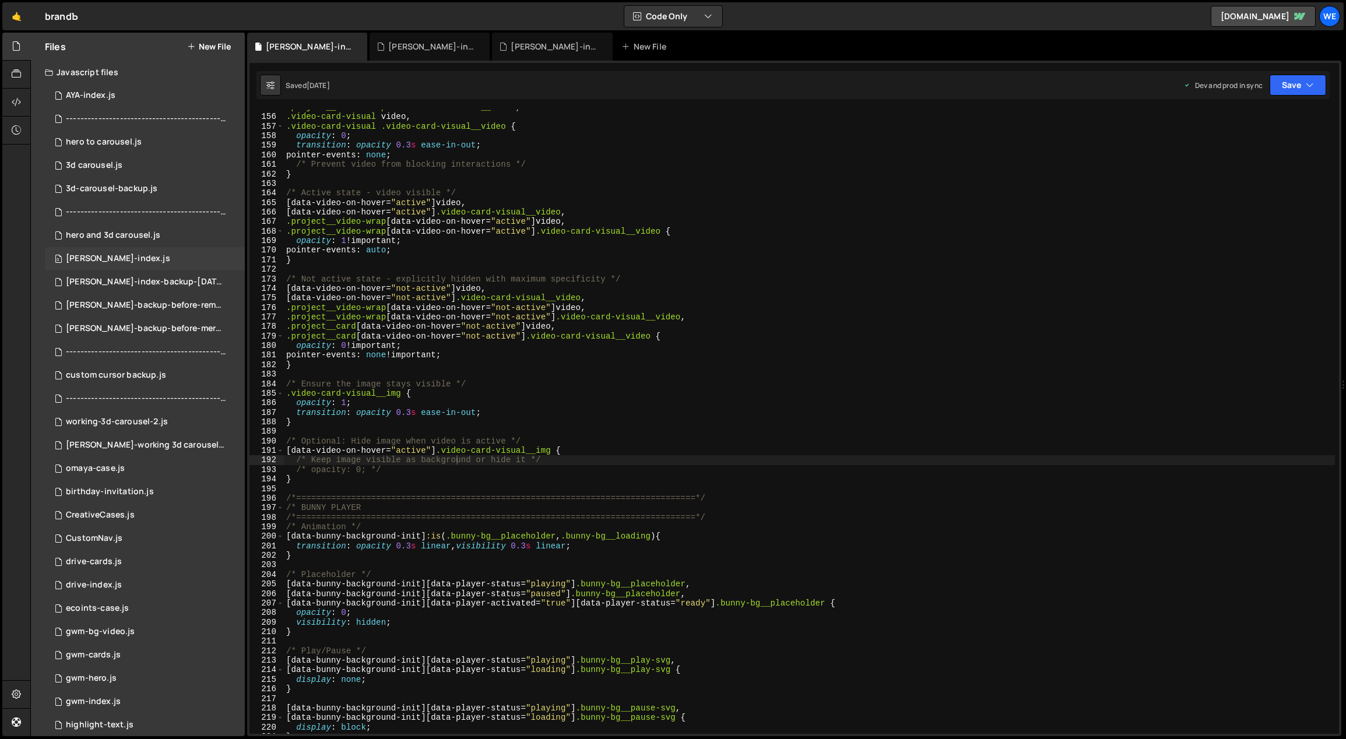
click at [97, 257] on div "[PERSON_NAME]-index.js" at bounding box center [118, 259] width 104 height 10
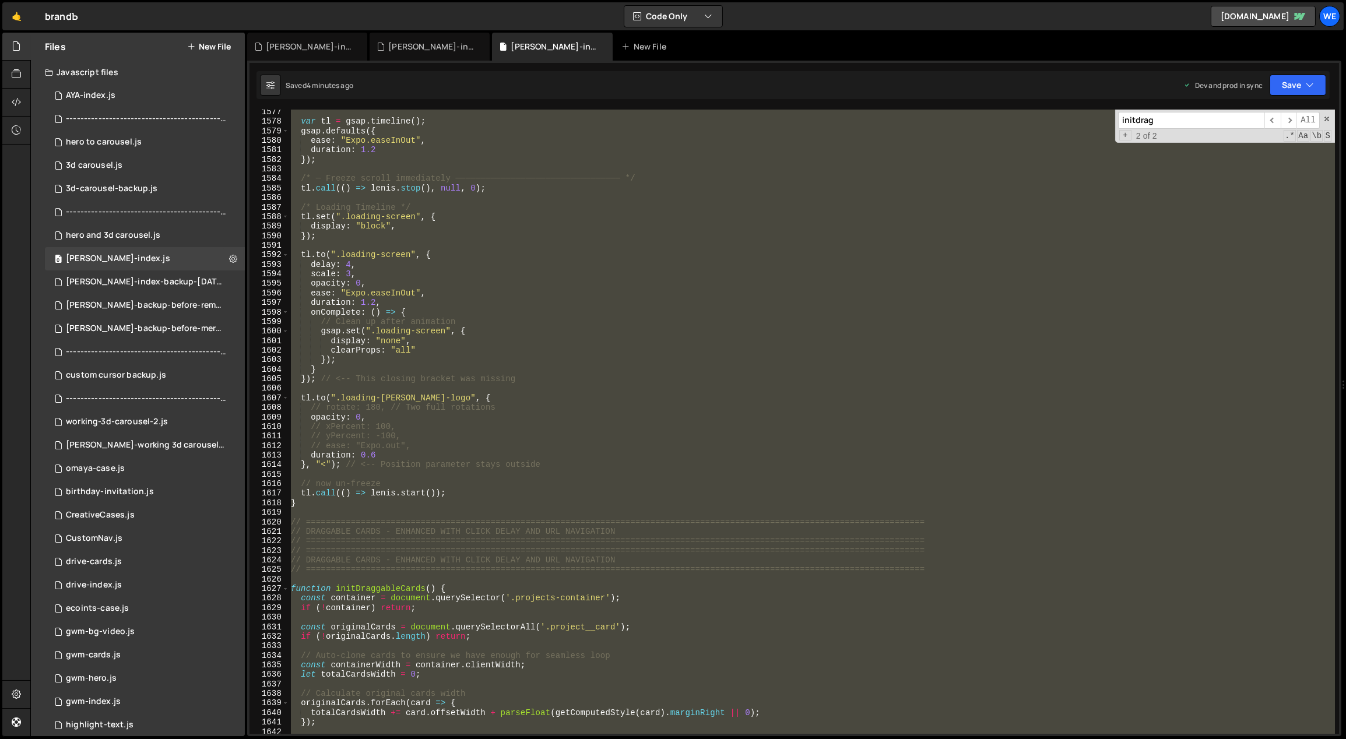
click at [456, 565] on div "var tl = gsap . timeline ( ) ; gsap . defaults ({ ease : "Expo.easeInOut" , dur…" at bounding box center [811, 422] width 1046 height 624
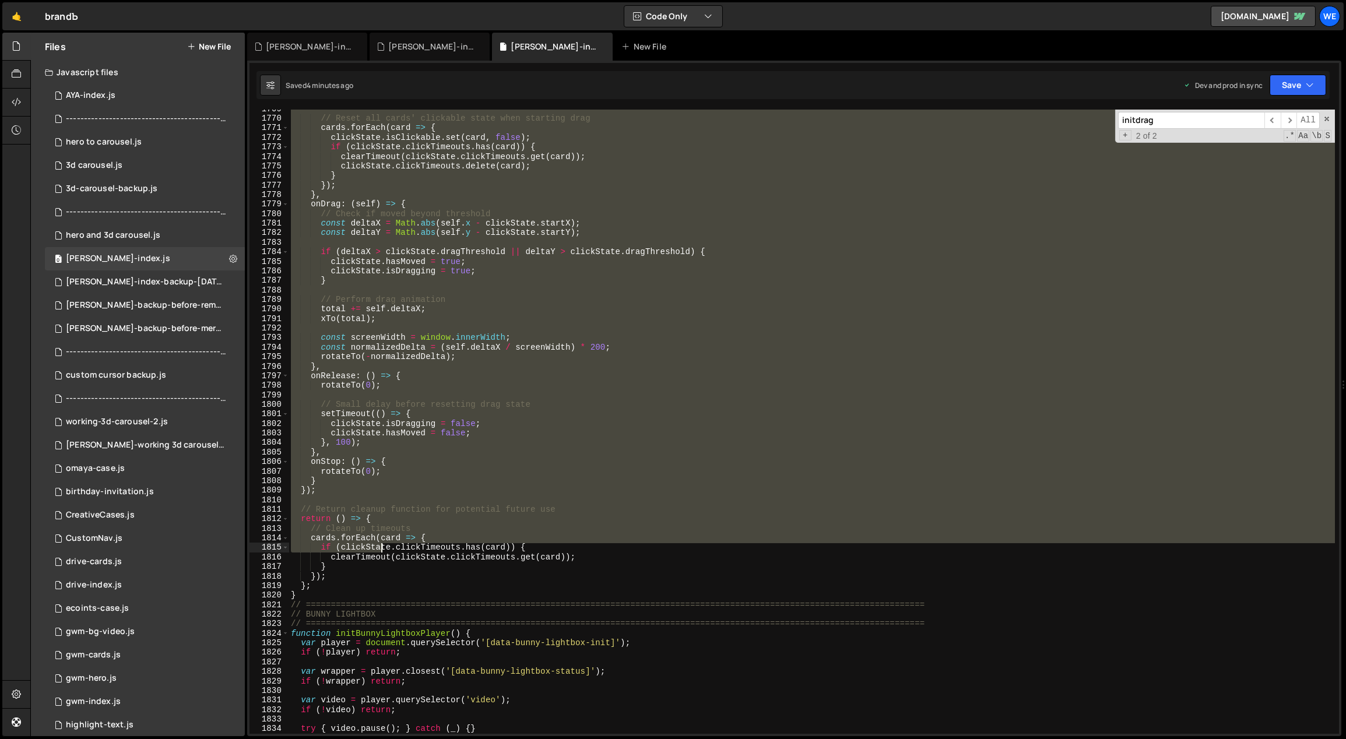
scroll to position [10273, 0]
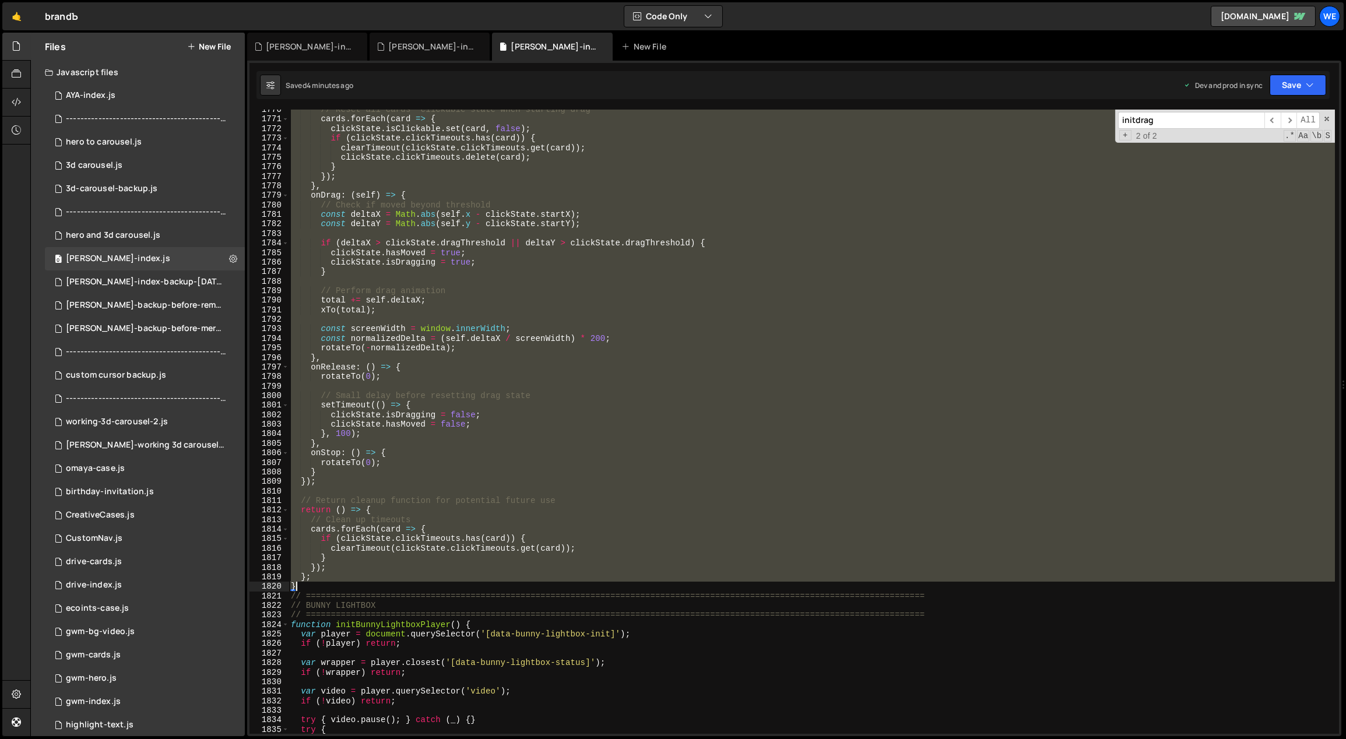
drag, startPoint x: 289, startPoint y: 518, endPoint x: 346, endPoint y: 585, distance: 87.2
click at [345, 586] on div "// Reset all cards' clickable state when starting drag cards . forEach ( card =…" at bounding box center [811, 427] width 1047 height 644
paste textarea
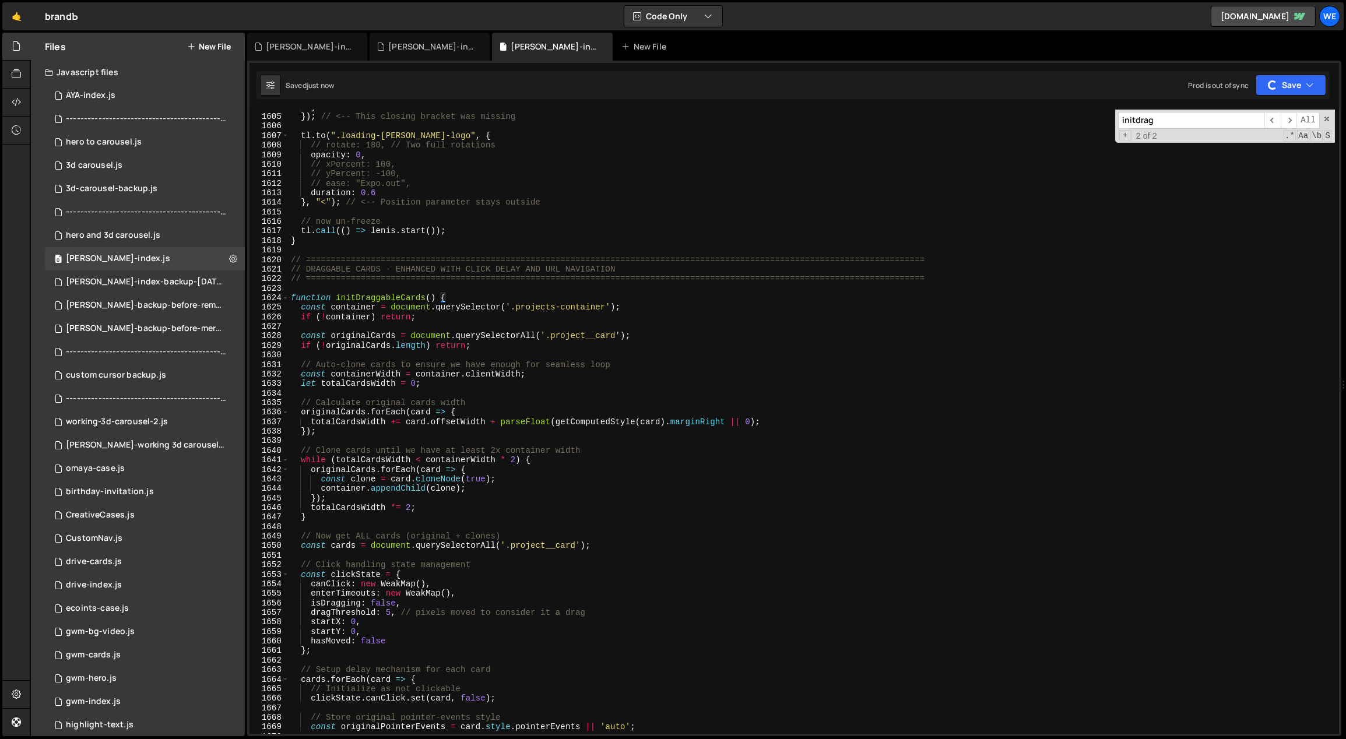
scroll to position [9113, 0]
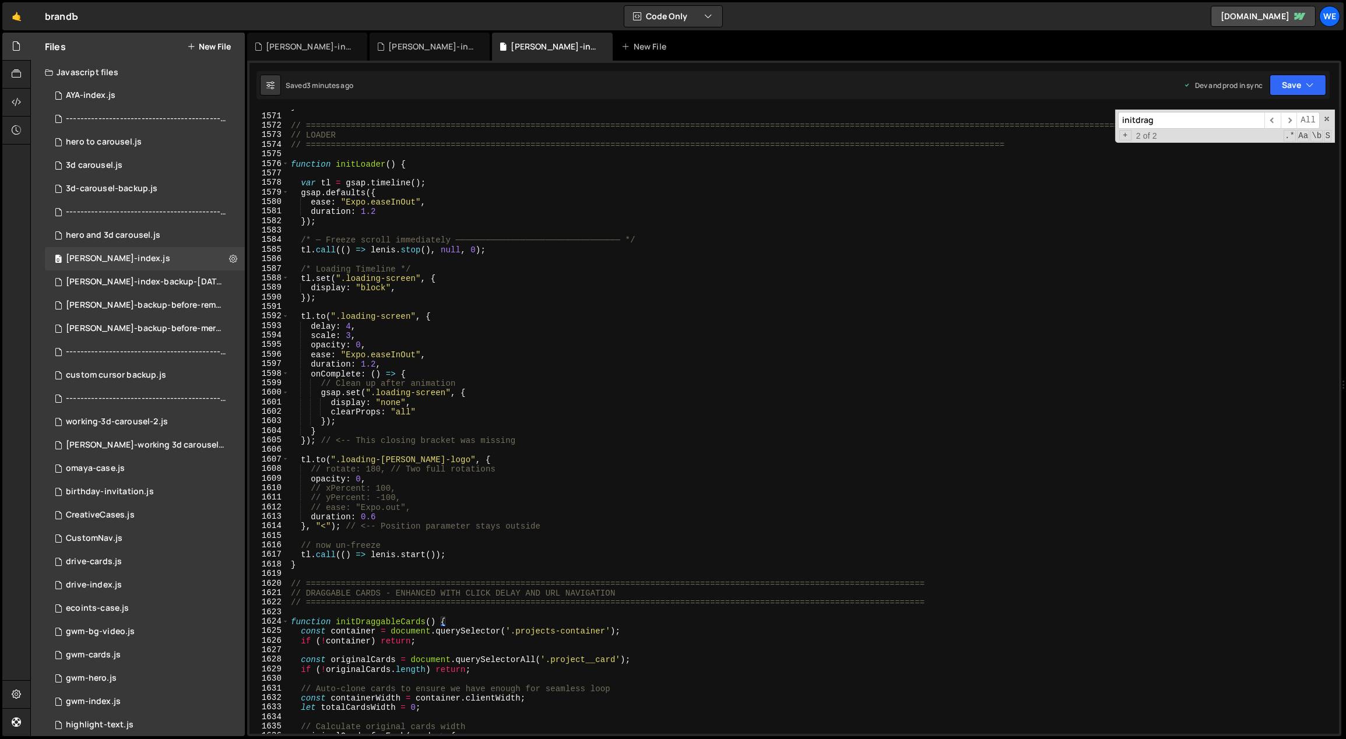
click at [497, 477] on div "} // ==========================================================================…" at bounding box center [811, 424] width 1047 height 644
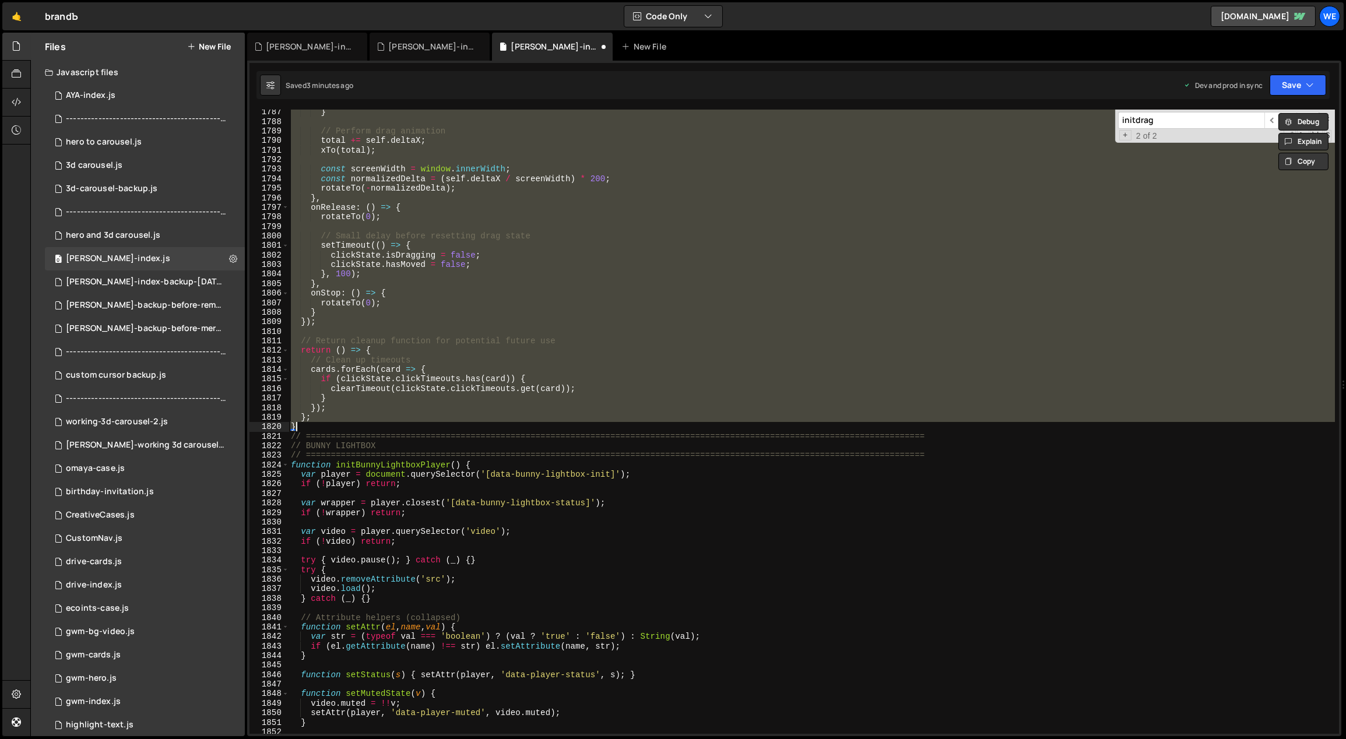
scroll to position [10371, 0]
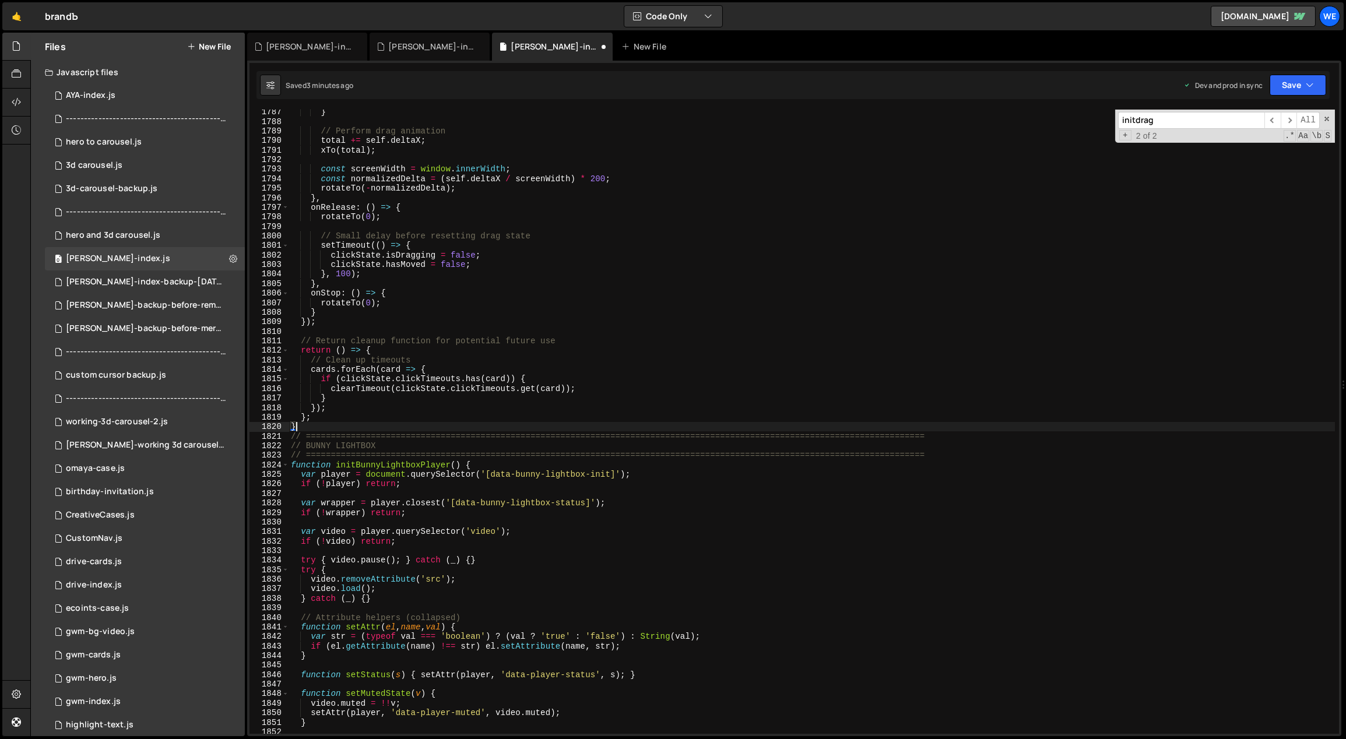
type textarea "}"
click at [436, 490] on div "} // Perform drag animation total += self . deltaX ; xTo ( total ) ; const scre…" at bounding box center [811, 429] width 1047 height 644
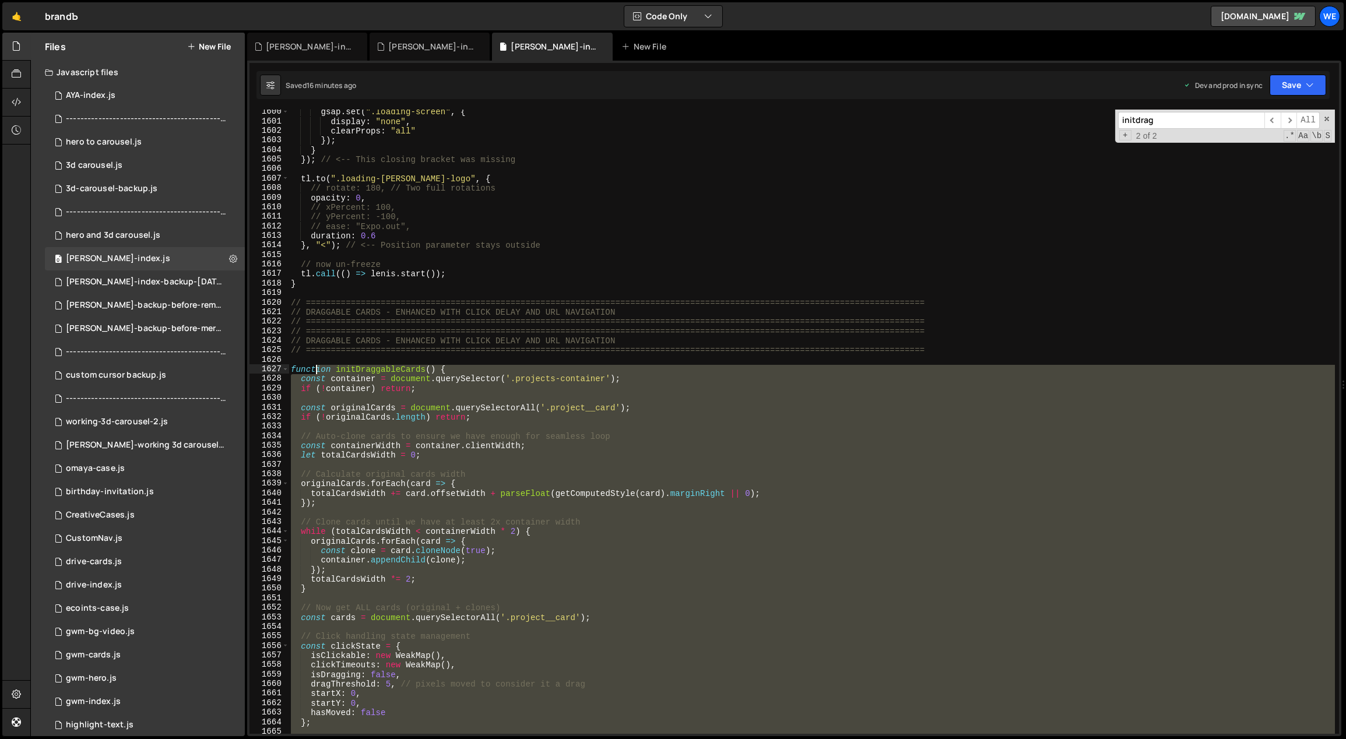
scroll to position [9279, 0]
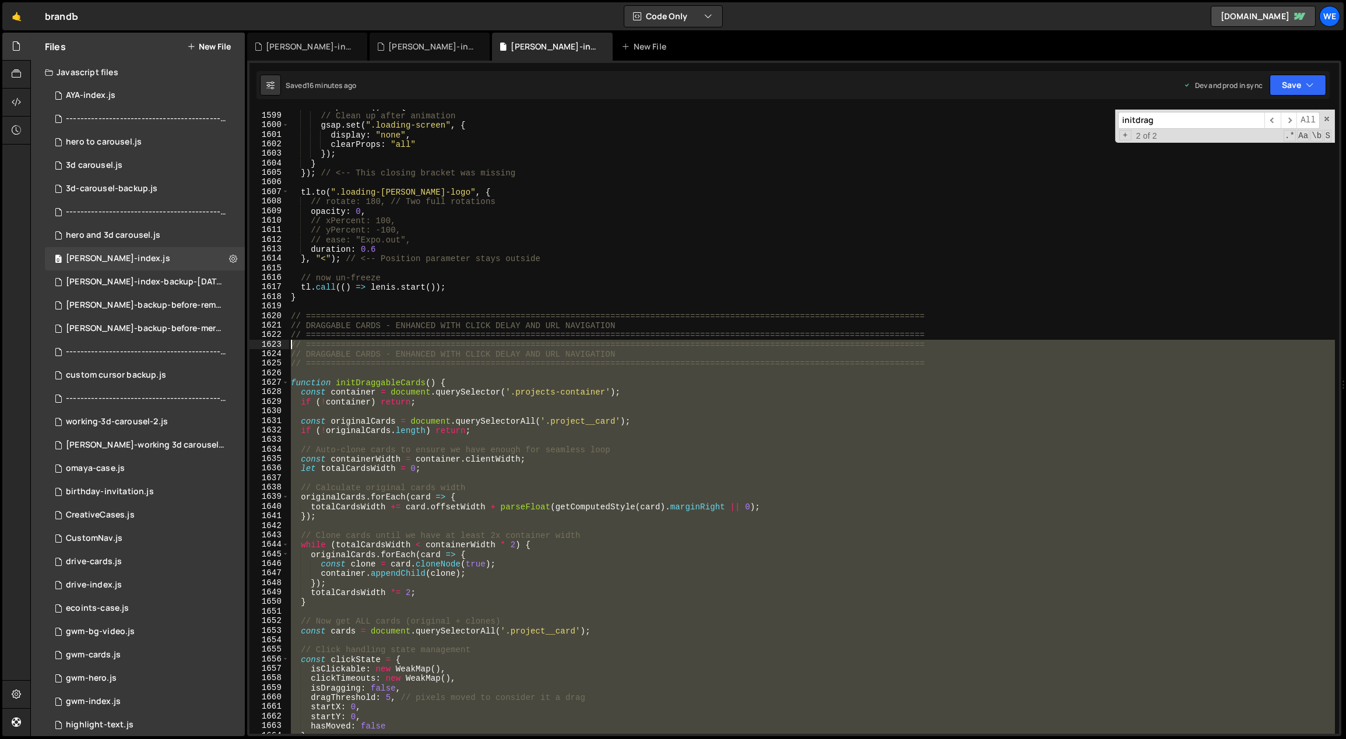
drag, startPoint x: 308, startPoint y: 426, endPoint x: 293, endPoint y: 345, distance: 82.5
click at [293, 345] on div "onComplete : ( ) => { // Clean up after animation gsap . set ( ".loading-screen…" at bounding box center [811, 423] width 1047 height 644
click at [293, 345] on div "onComplete : ( ) => { // Clean up after animation gsap . set ( ".loading-screen…" at bounding box center [811, 422] width 1046 height 624
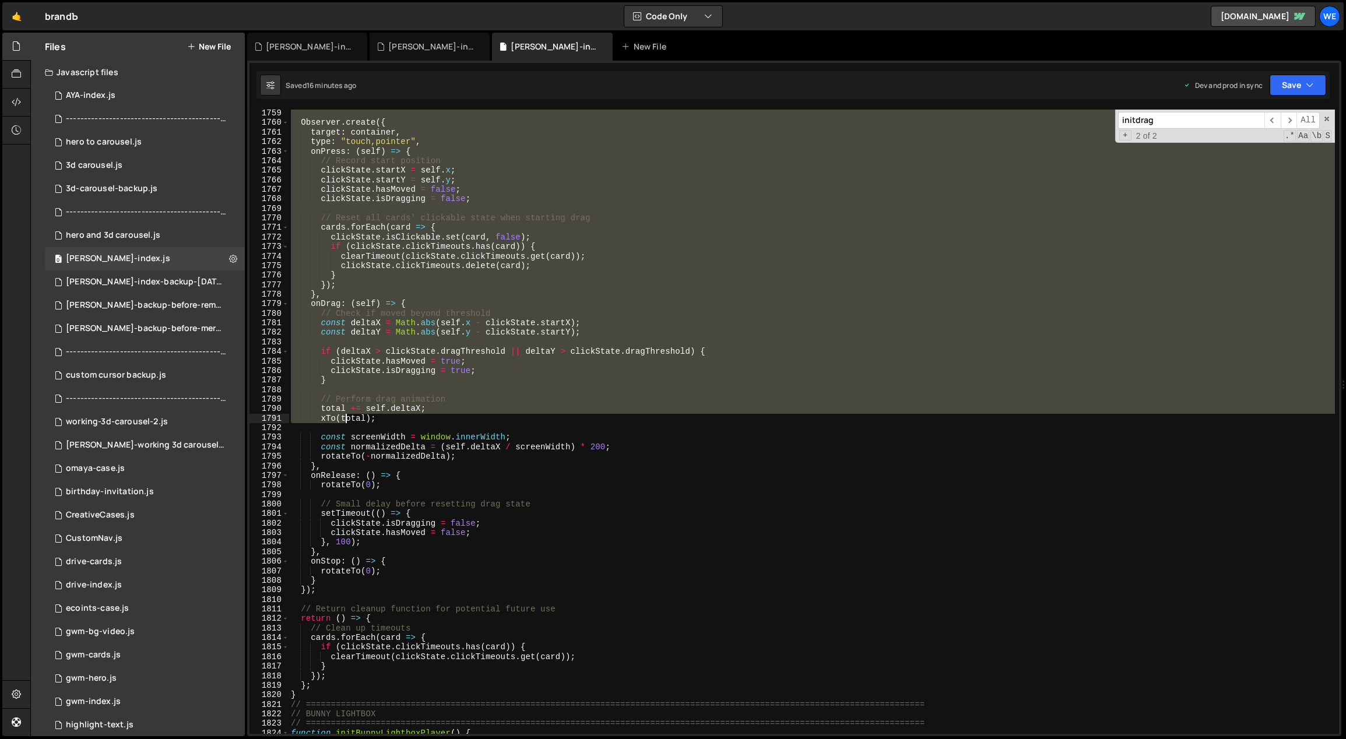
scroll to position [10393, 0]
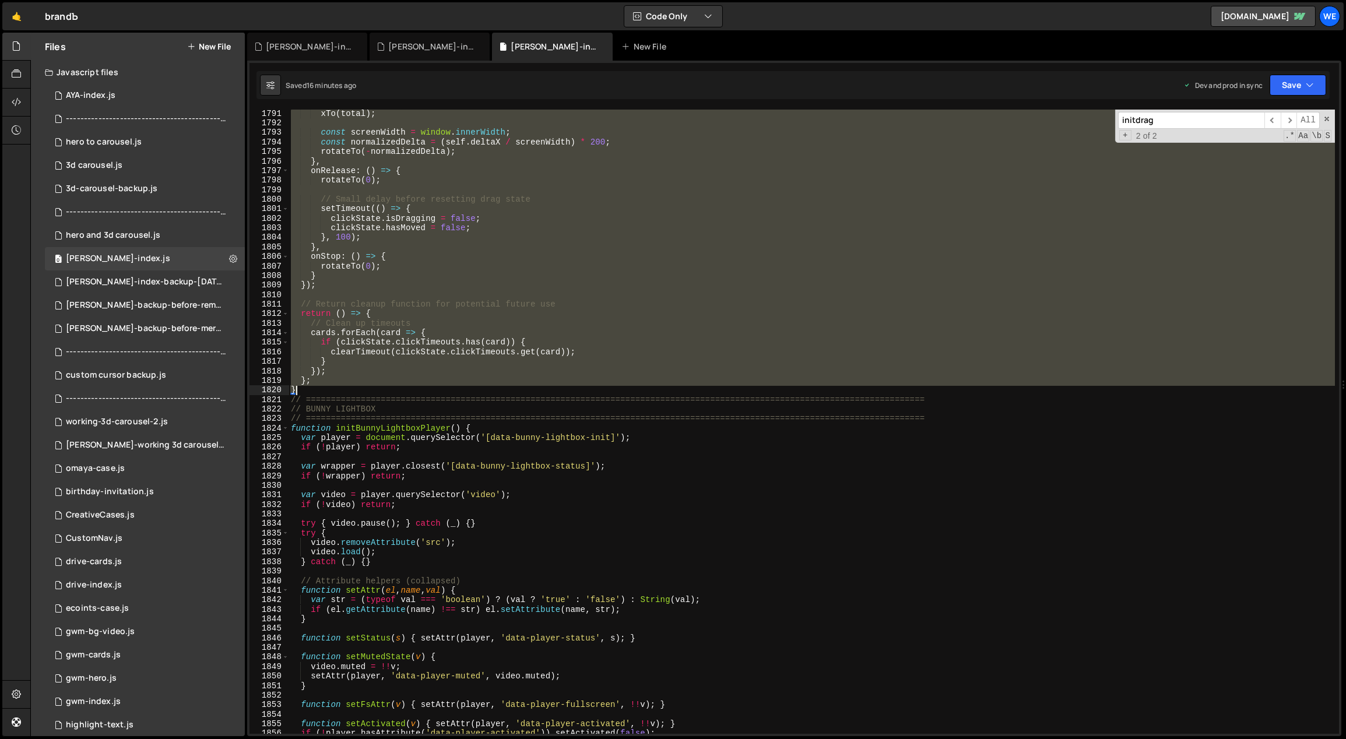
drag, startPoint x: 291, startPoint y: 344, endPoint x: 316, endPoint y: 392, distance: 53.2
click at [316, 392] on div "xTo ( total ) ; const screenWidth = window . innerWidth ; const normalizedDelta…" at bounding box center [811, 431] width 1047 height 644
paste textarea
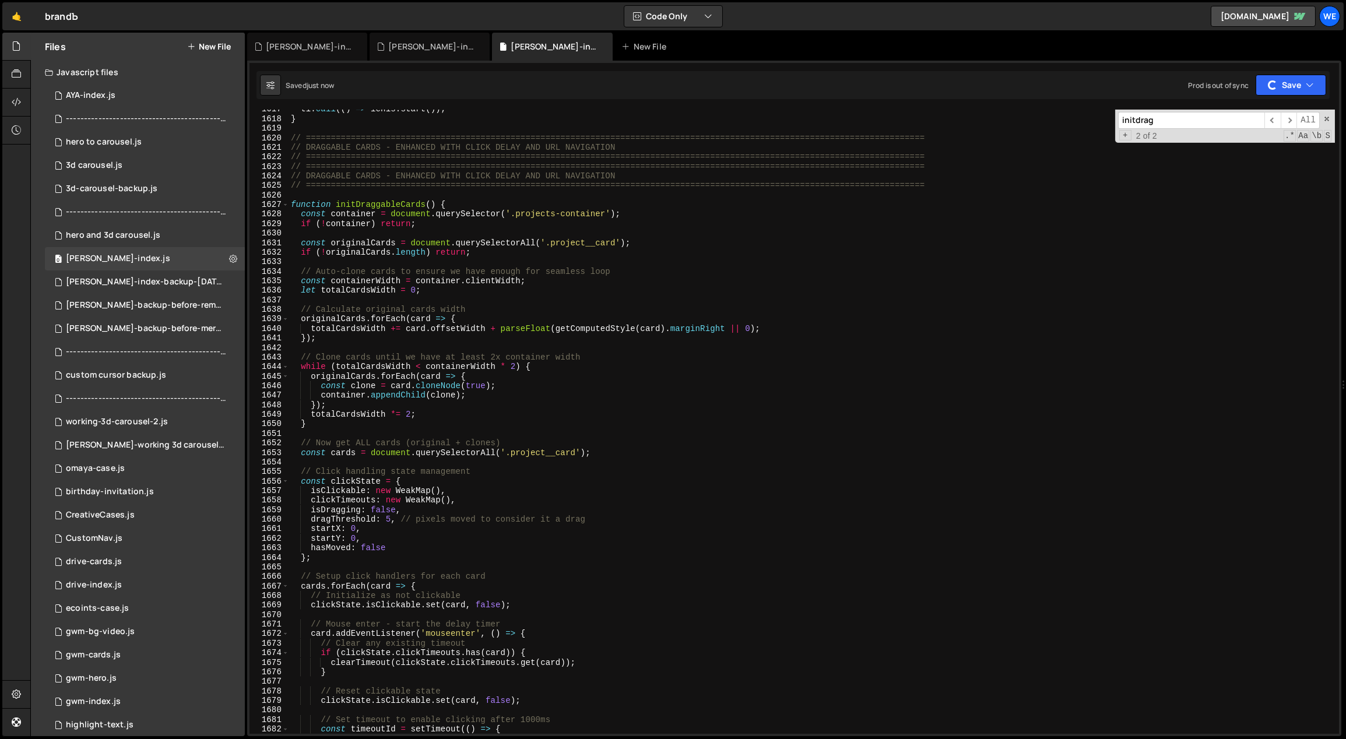
scroll to position [9191, 0]
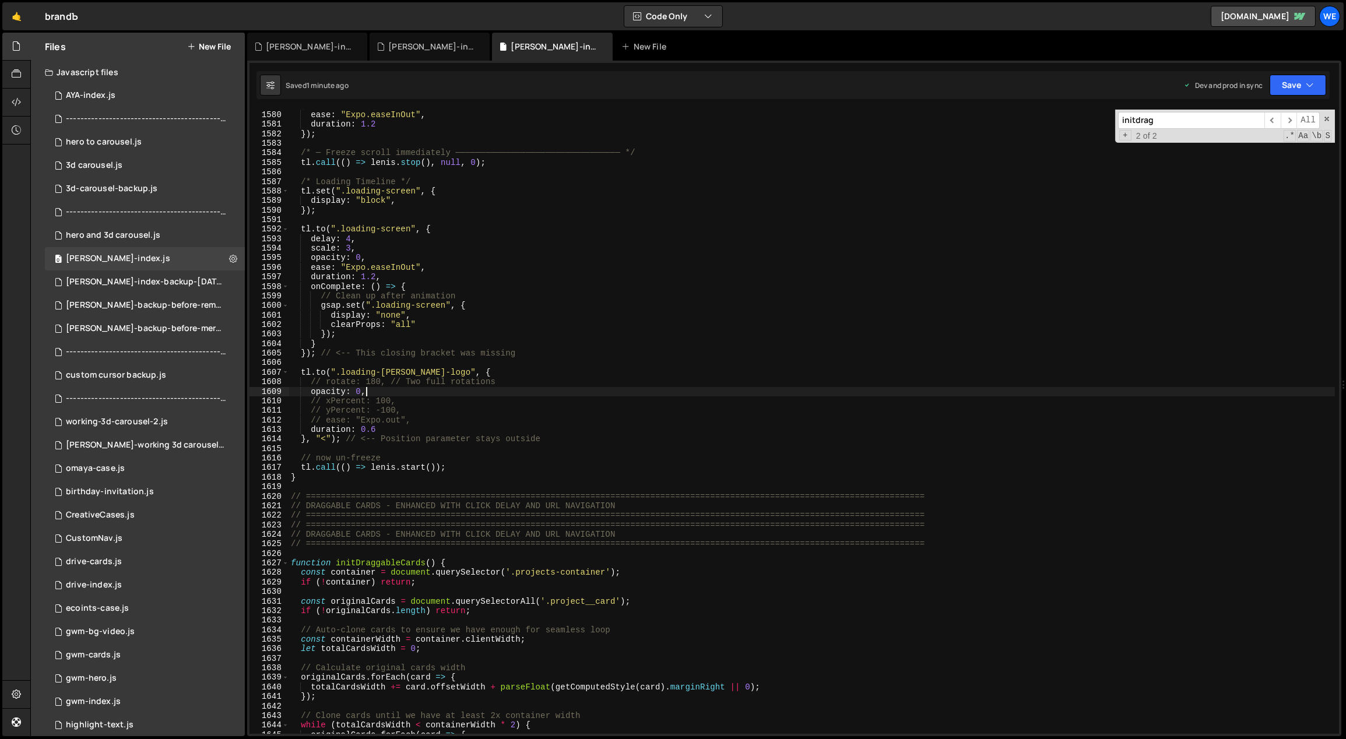
click at [418, 395] on div "gsap . defaults ({ ease : "Expo.easeInOut" , duration : 1.2 }) ; /* ─ Freeze sc…" at bounding box center [811, 423] width 1047 height 644
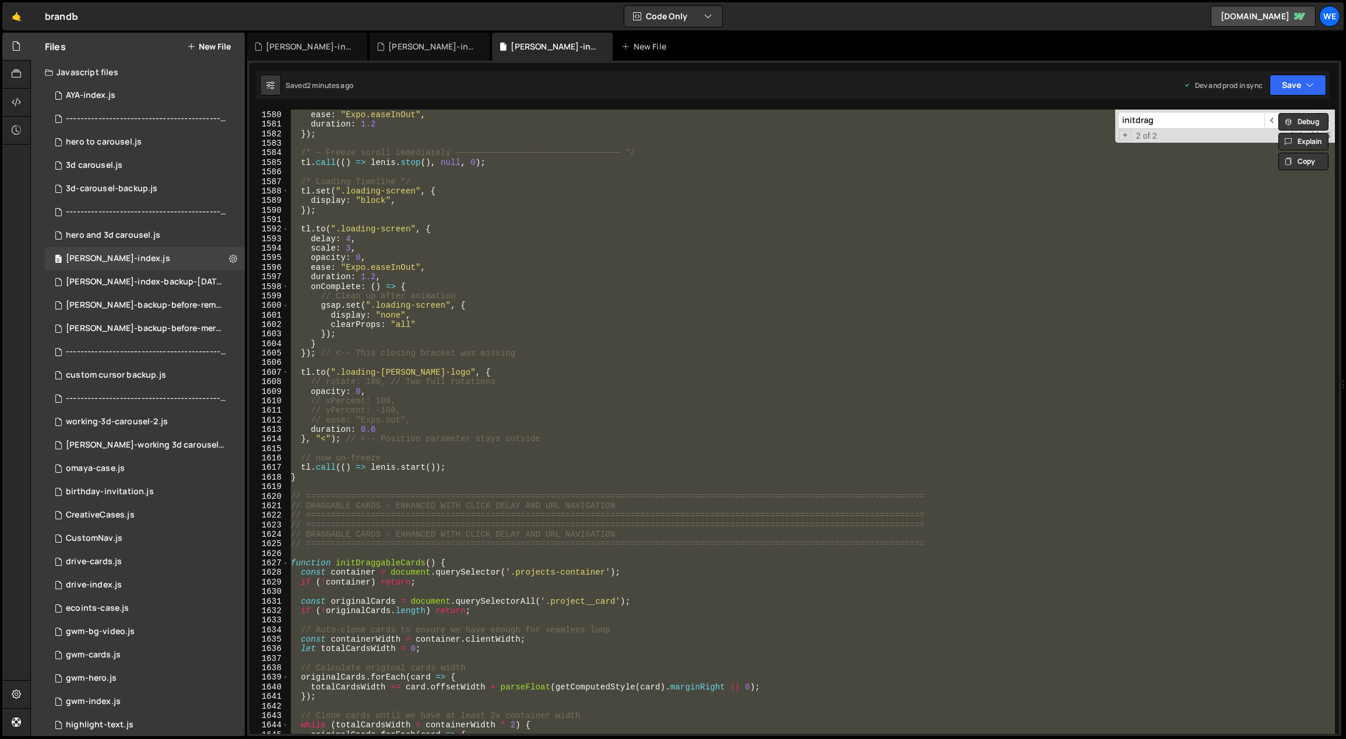
click at [599, 346] on div "gsap . defaults ({ ease : "Expo.easeInOut" , duration : 1.2 }) ; /* ─ Freeze sc…" at bounding box center [811, 422] width 1046 height 624
type textarea "initScript();"
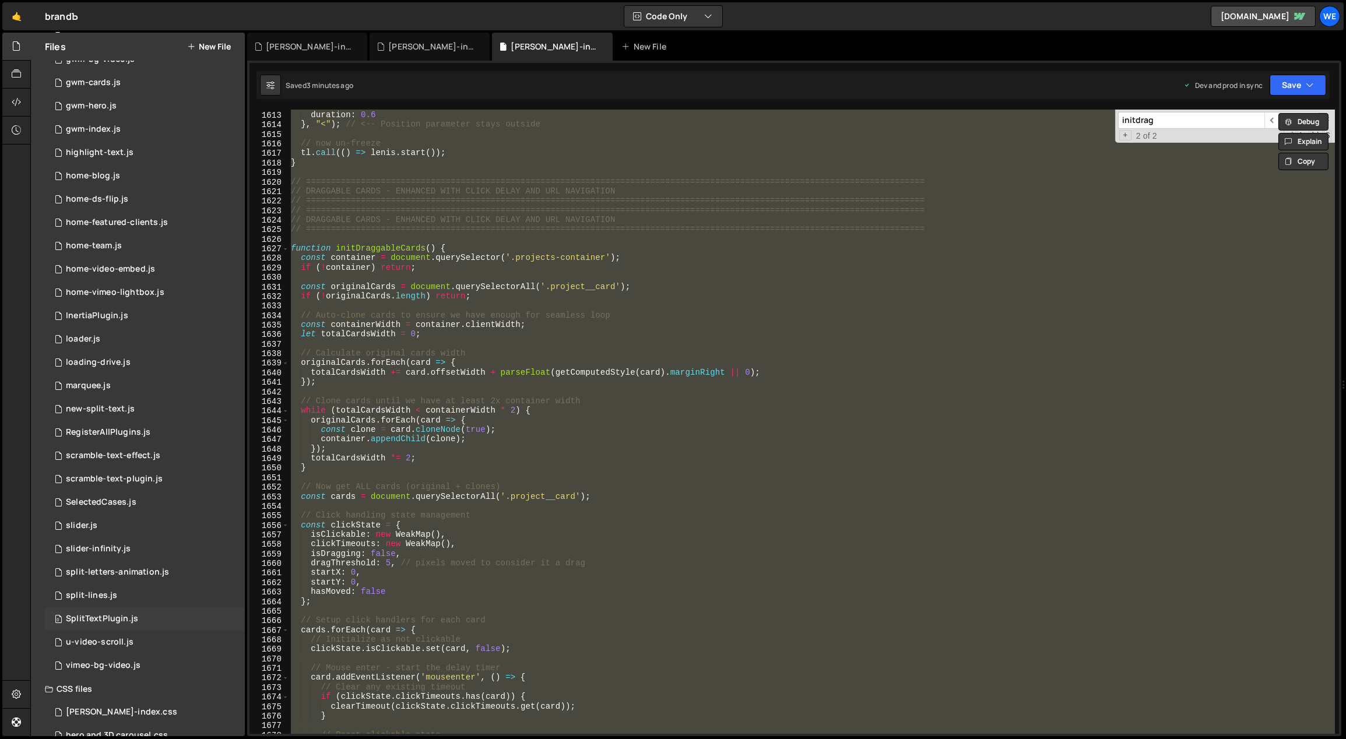
scroll to position [664, 0]
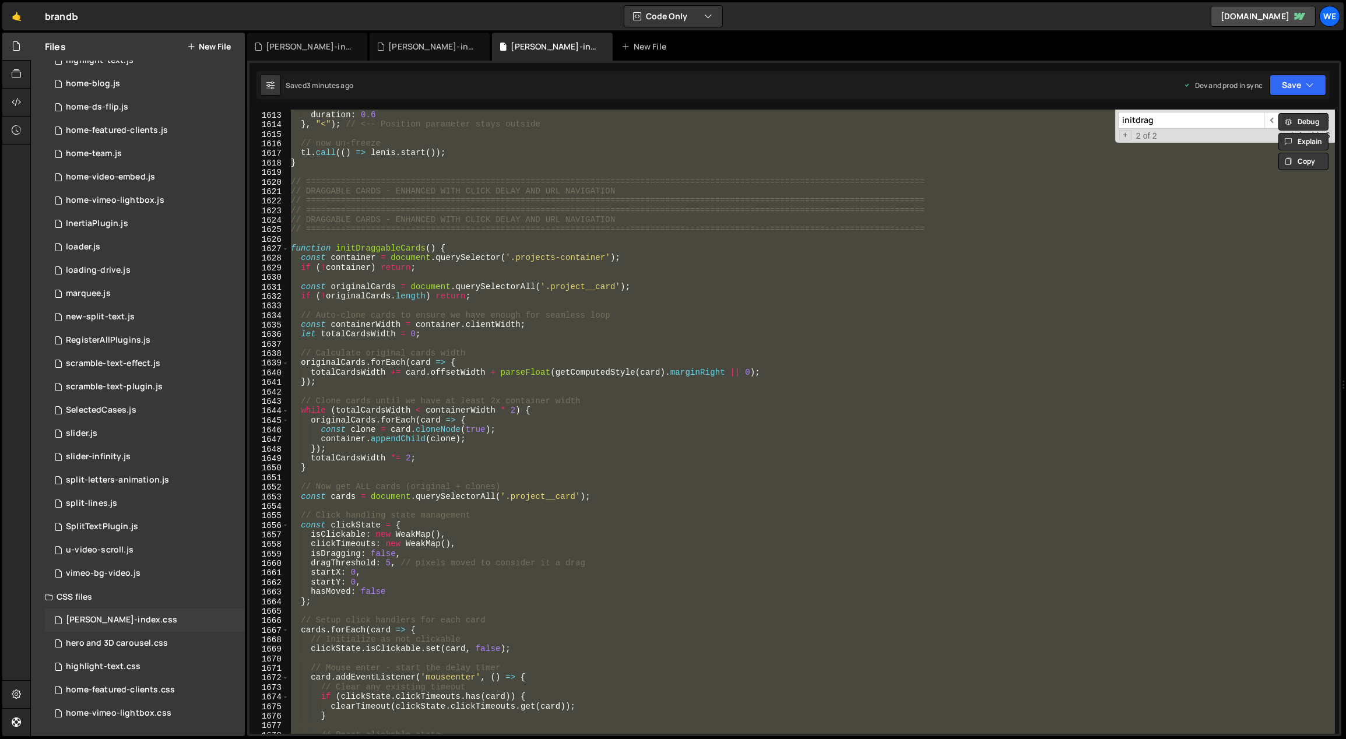
click at [150, 618] on div "[PERSON_NAME]-index.css 0" at bounding box center [145, 619] width 200 height 23
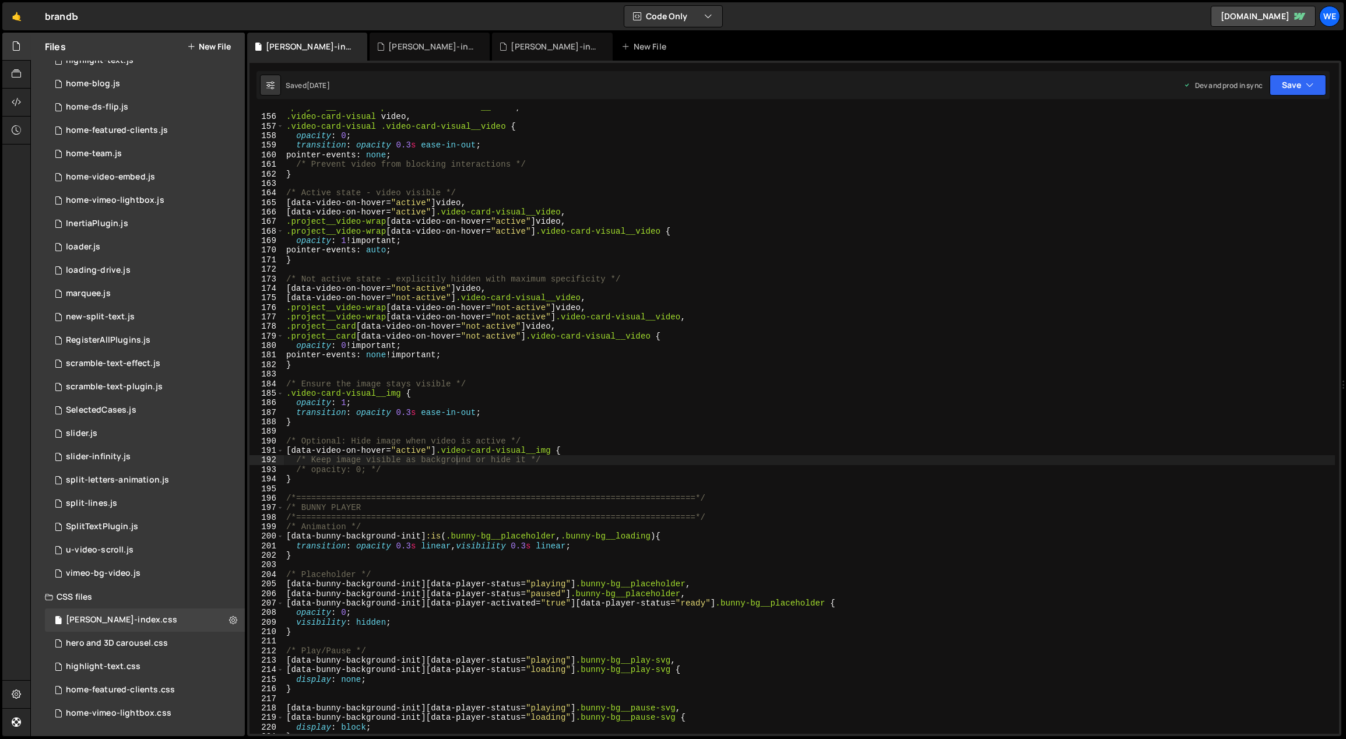
click at [613, 550] on div ".project__video-wrap .video-card-visual__video , .video-card-visual video , .vi…" at bounding box center [809, 425] width 1051 height 644
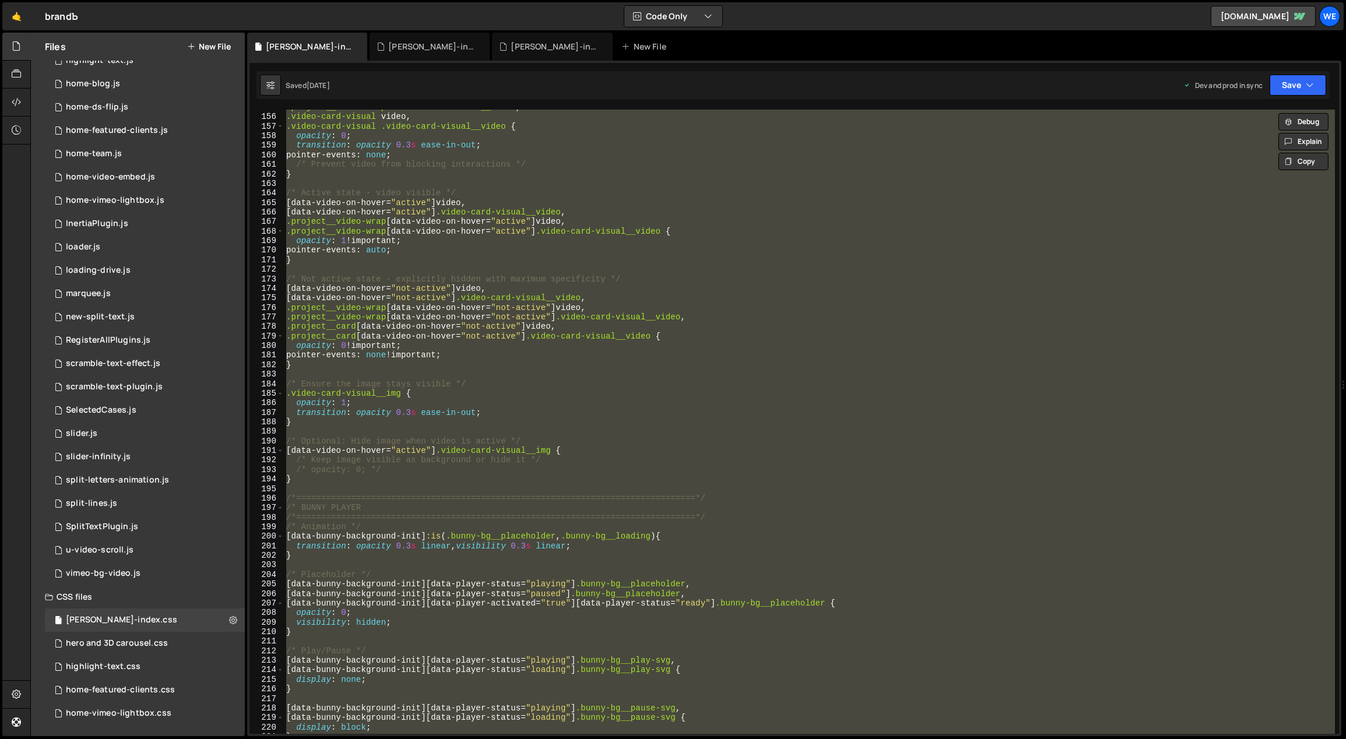
drag, startPoint x: 638, startPoint y: 452, endPoint x: 625, endPoint y: 449, distance: 12.7
click at [638, 452] on div ".project__video-wrap .video-card-visual__video , .video-card-visual video , .vi…" at bounding box center [809, 422] width 1051 height 624
type textarea "[data-video-on-hover="active"] .video-card-visual__img {"
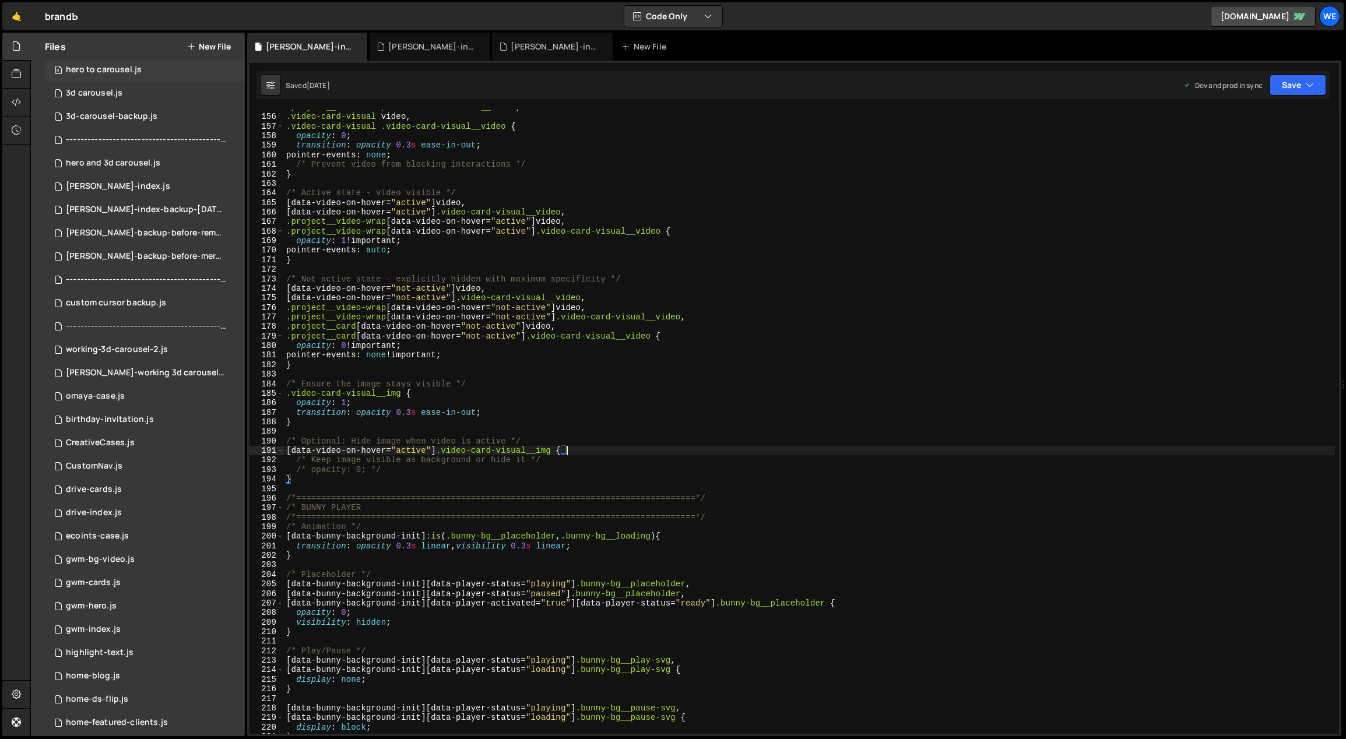
scroll to position [0, 0]
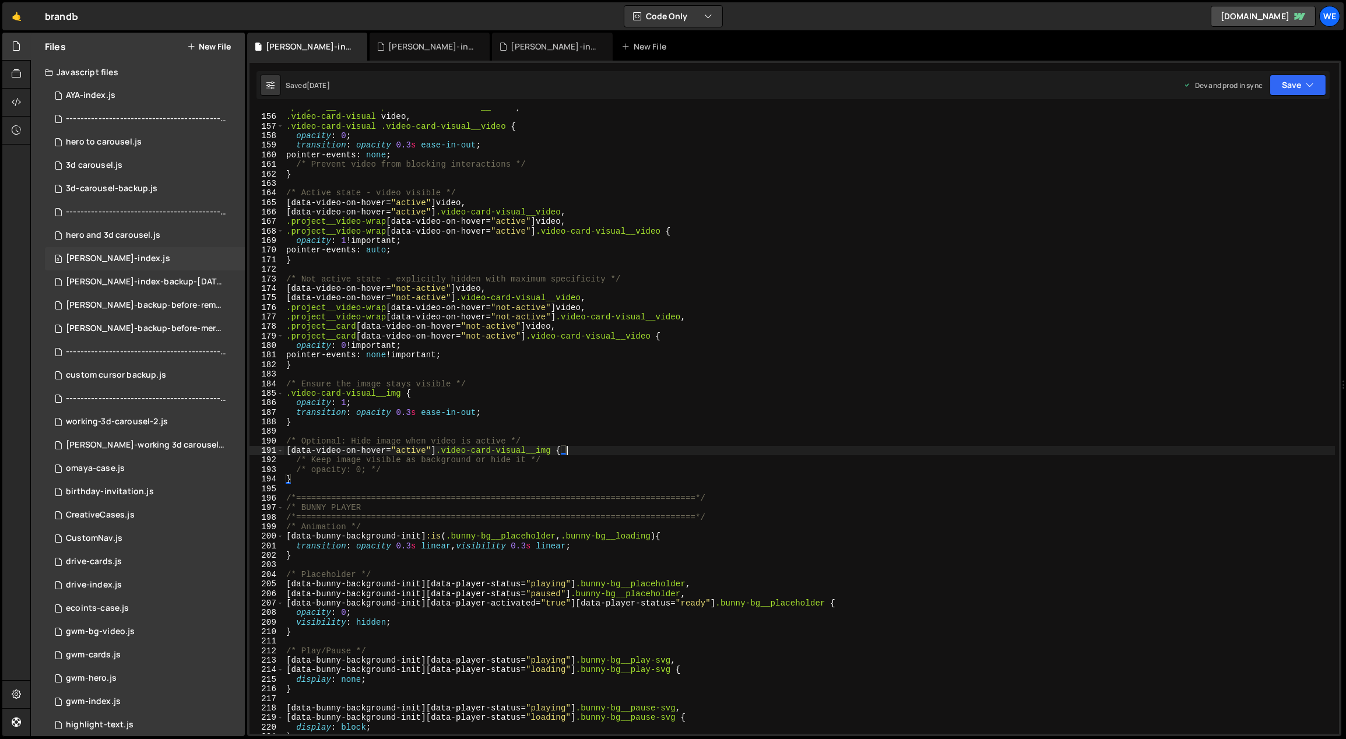
click at [131, 256] on div "0 [PERSON_NAME]-index.js 0" at bounding box center [145, 258] width 200 height 23
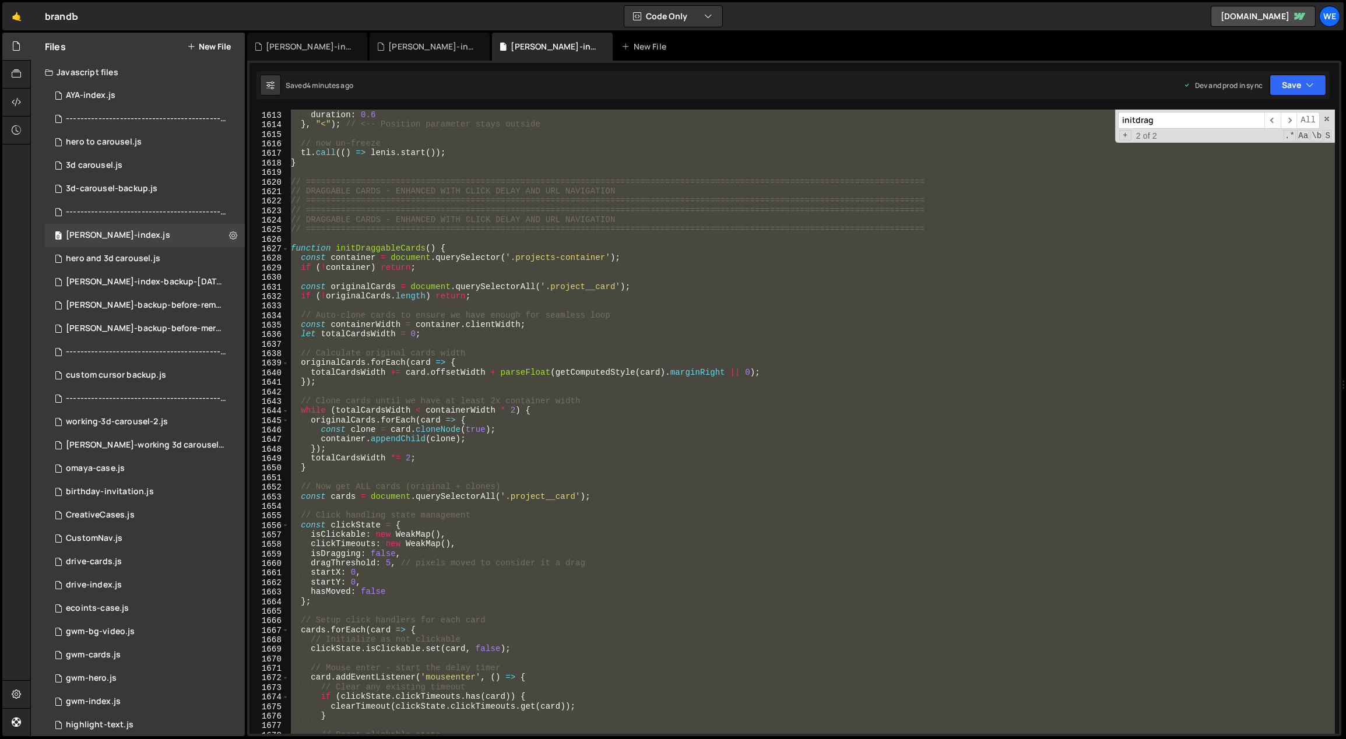
click at [389, 264] on div "// ease: "Expo.out", duration : 0.6 } , "<" ) ; // <-- Position parameter stays…" at bounding box center [811, 422] width 1046 height 624
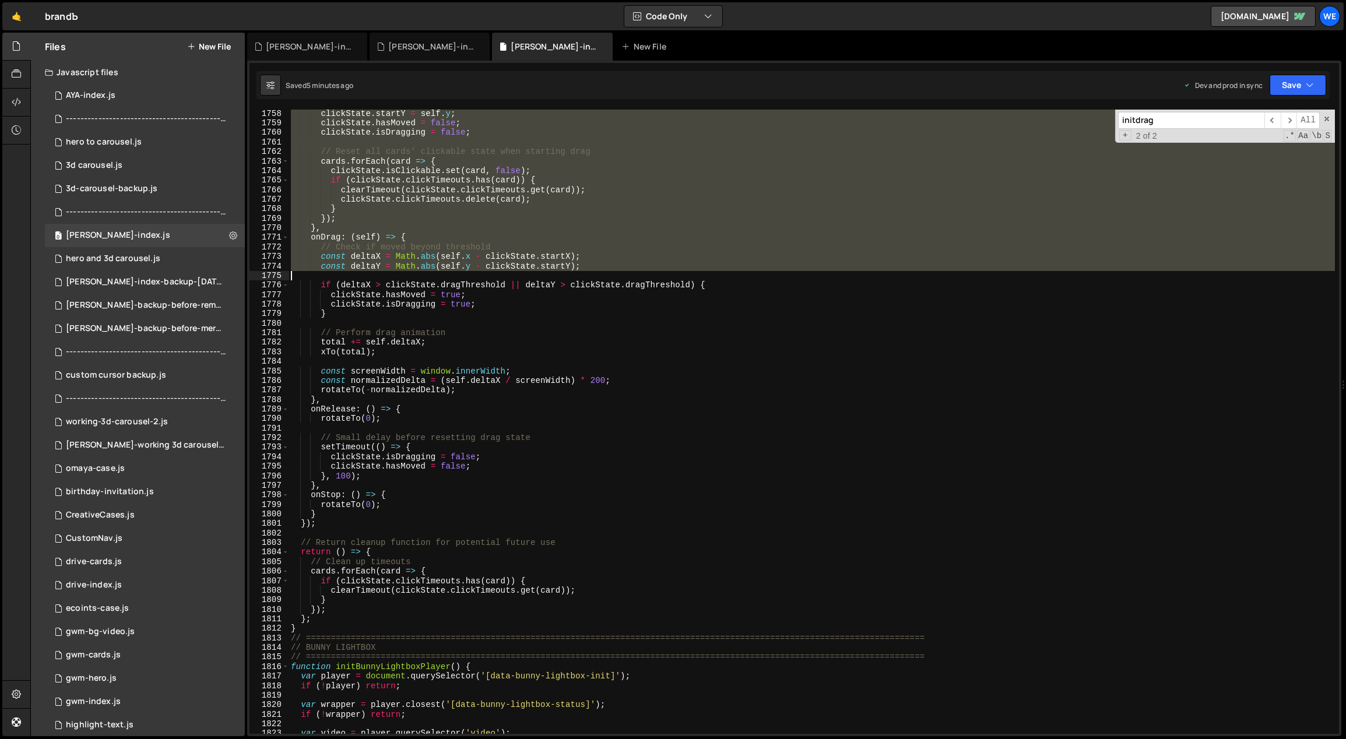
scroll to position [10368, 0]
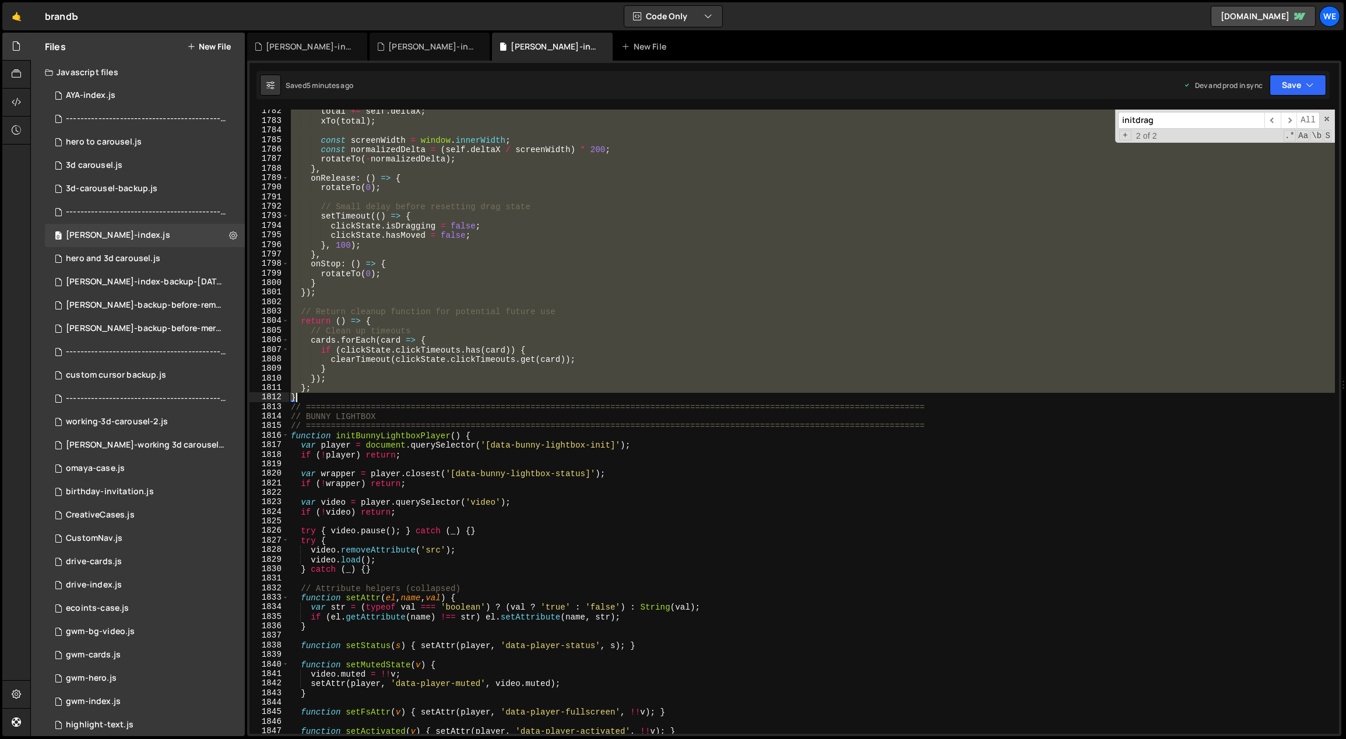
drag, startPoint x: 343, startPoint y: 237, endPoint x: 364, endPoint y: 396, distance: 161.1
click at [364, 396] on div "total += self . deltaX ; xTo ( total ) ; const screenWidth = window . innerWidt…" at bounding box center [811, 429] width 1047 height 644
paste textarea
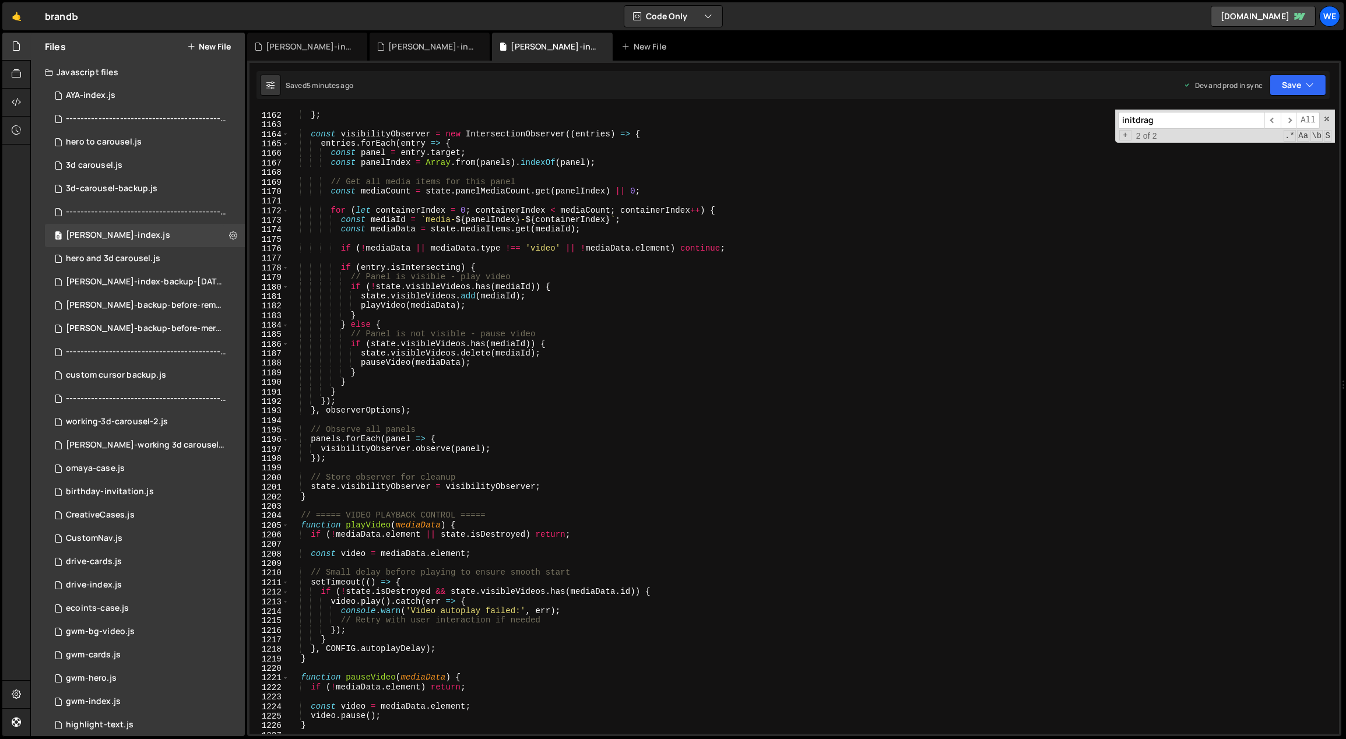
scroll to position [6477, 0]
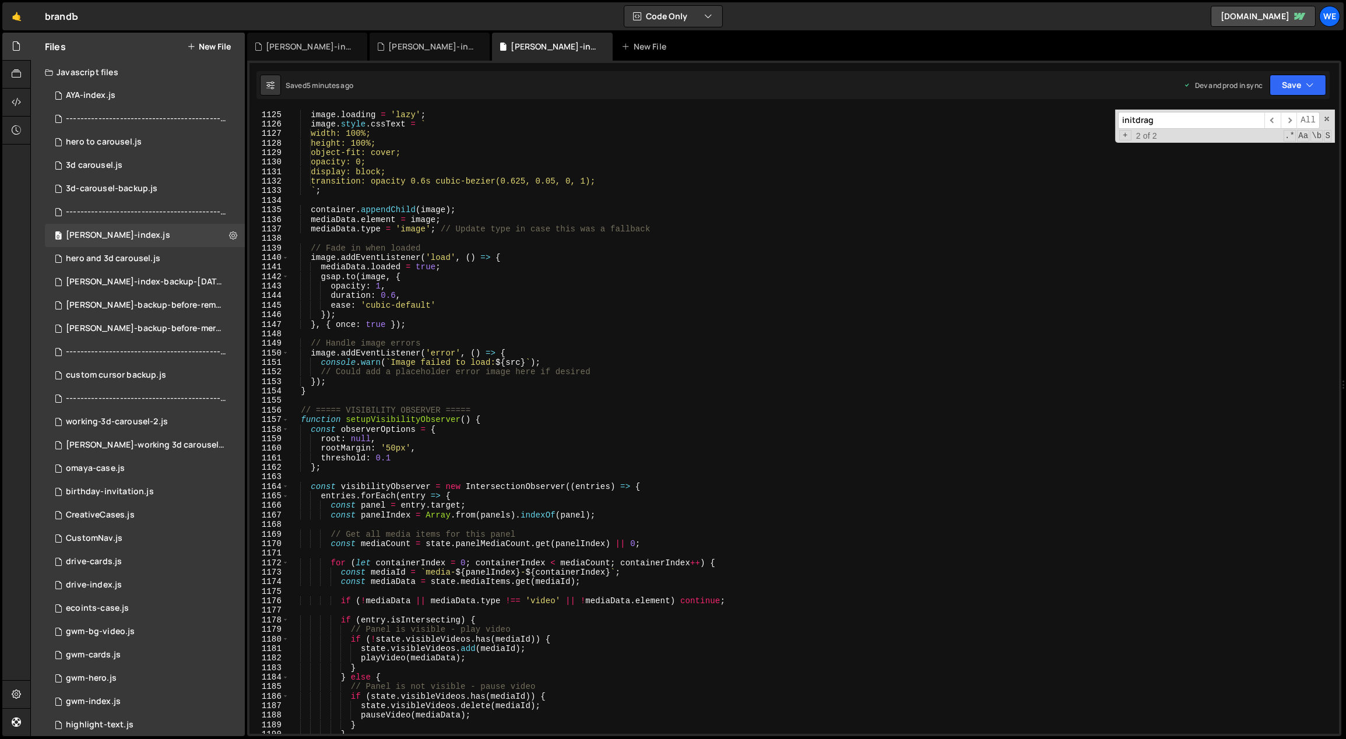
click at [523, 485] on div "image . alt = altText ; image . loading = 'lazy' ; image . style . cssText = ` …" at bounding box center [811, 422] width 1047 height 644
type textarea "const visibilityObserver = new IntersectionObserver((entries) => {"
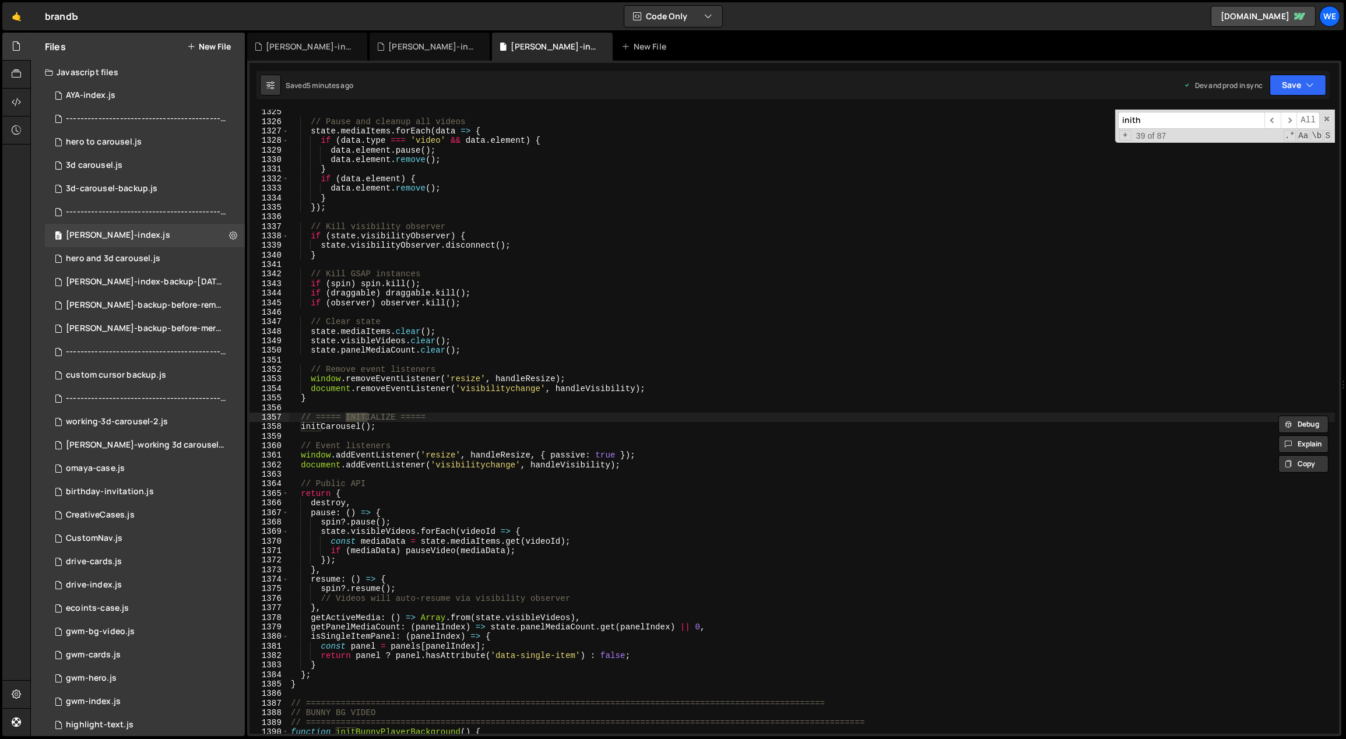
scroll to position [18473, 0]
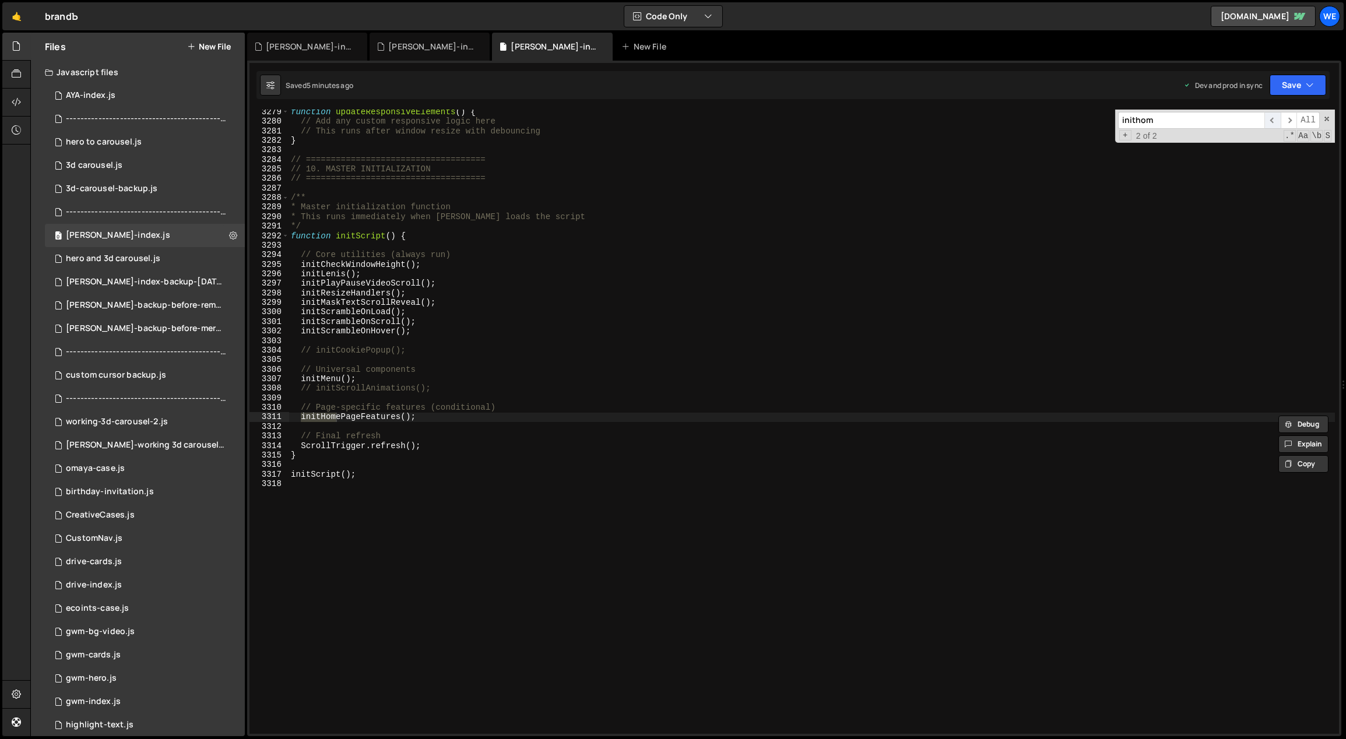
type input "inithom"
click at [1272, 118] on span "​" at bounding box center [1272, 120] width 16 height 17
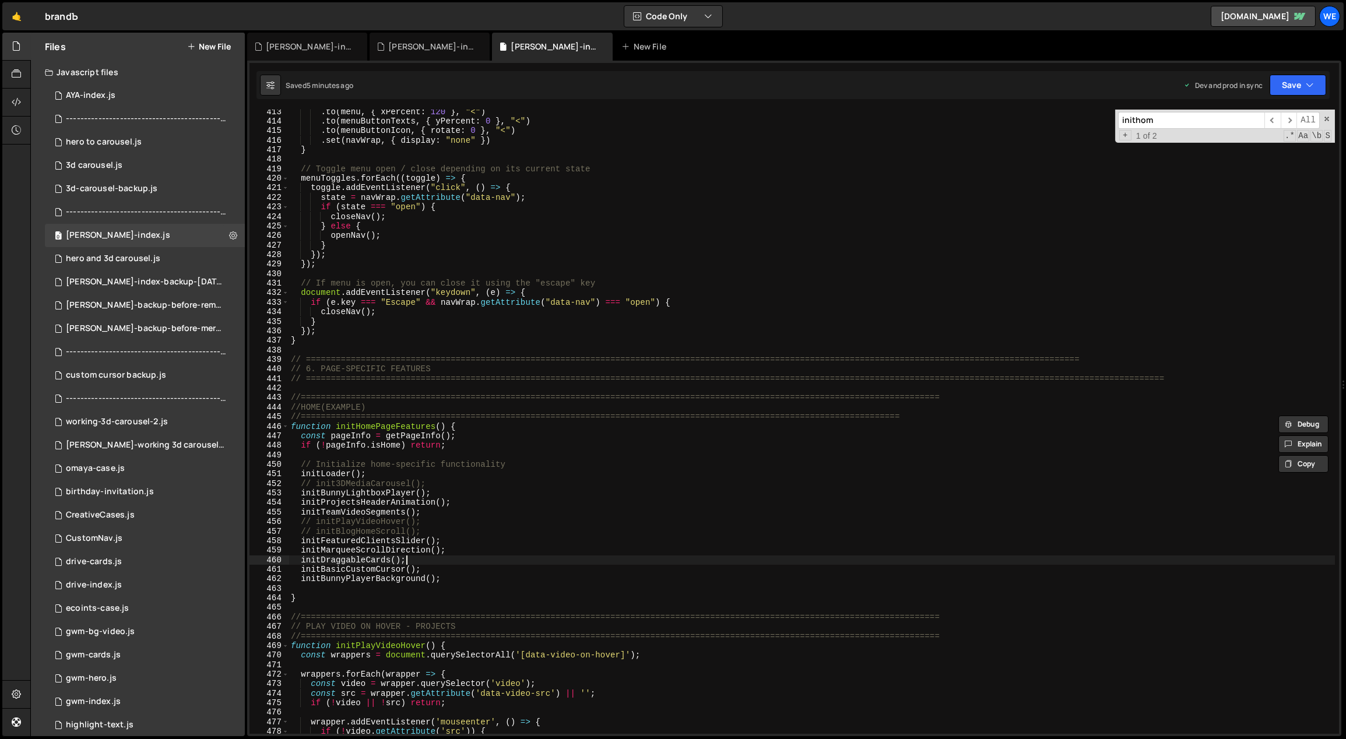
click at [447, 560] on div ". to ( menu , { xPercent : 120 } , "<" ) . to ( menuButtonTexts , { yPercent : …" at bounding box center [811, 429] width 1047 height 644
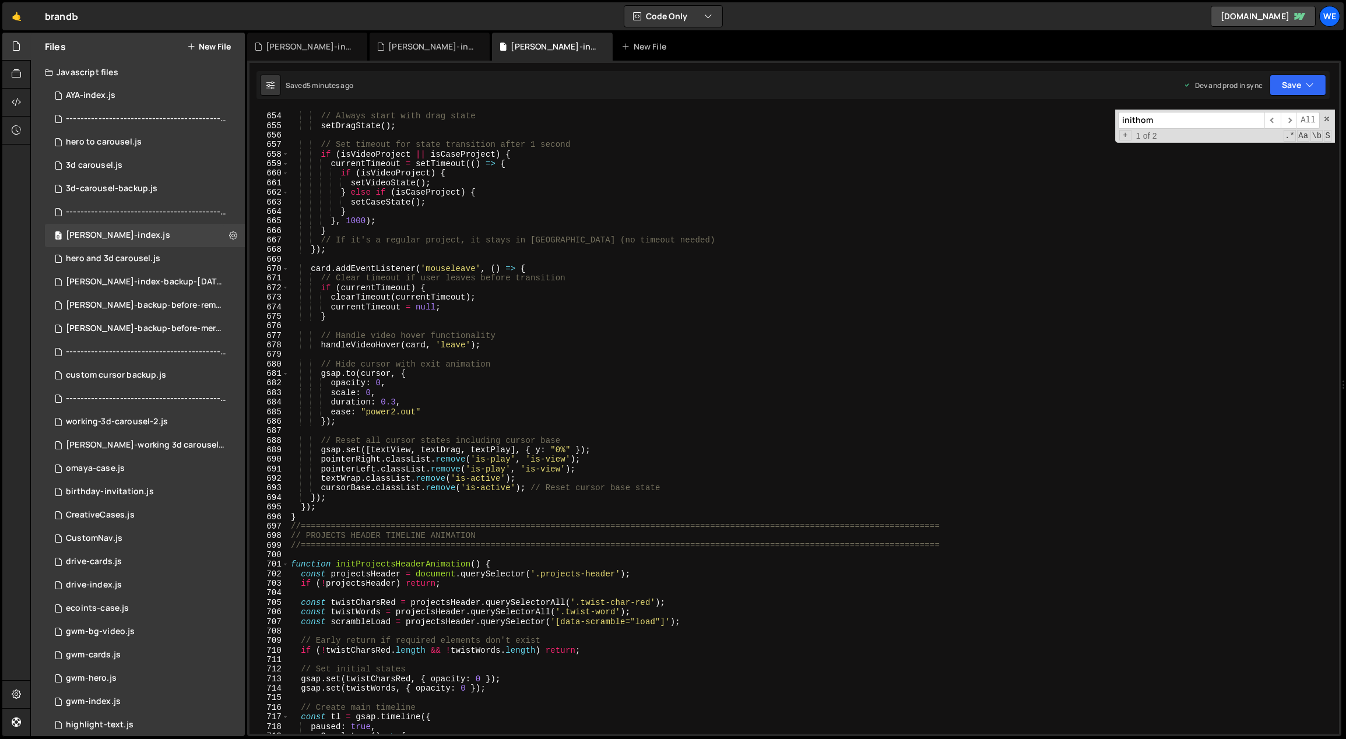
scroll to position [4018, 0]
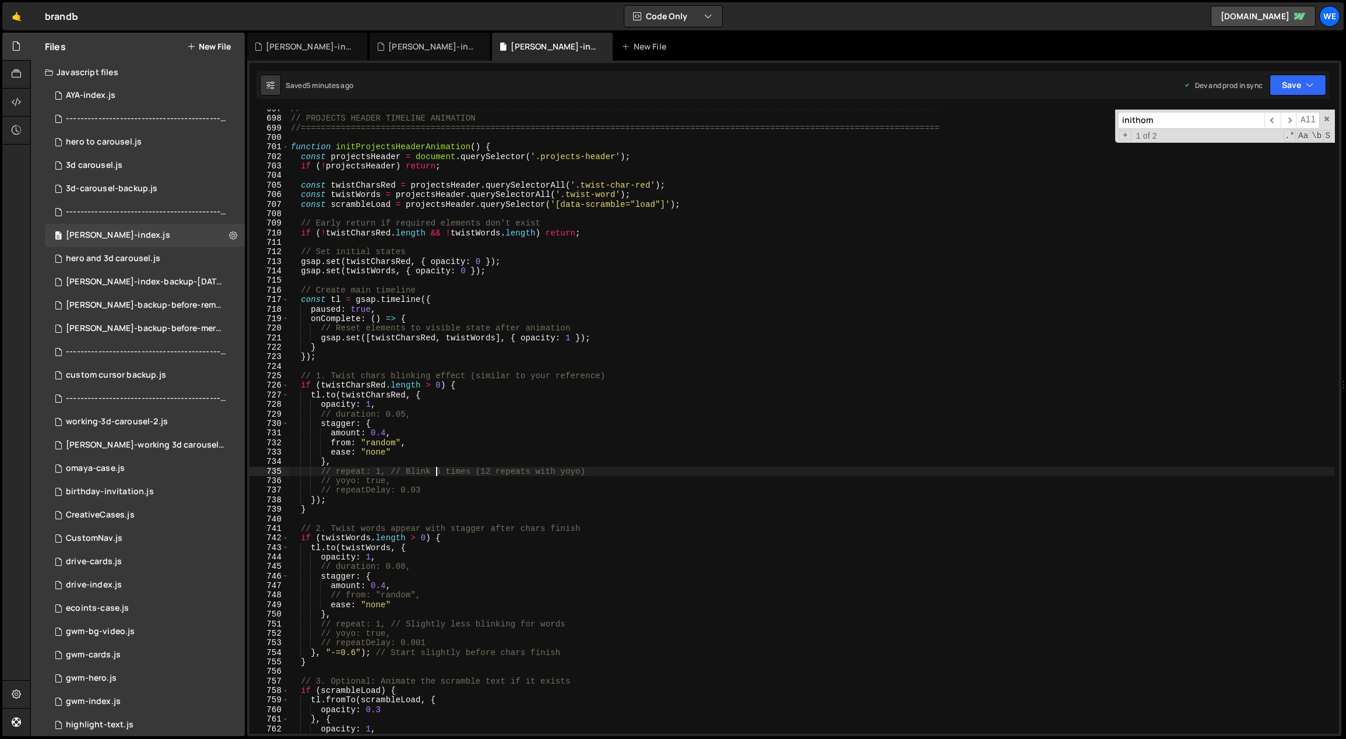
click at [437, 473] on div "//=============================================================================…" at bounding box center [811, 426] width 1047 height 644
type textarea "// repeat: 1, // Blink 6 times (12 repeats with yoyo)"
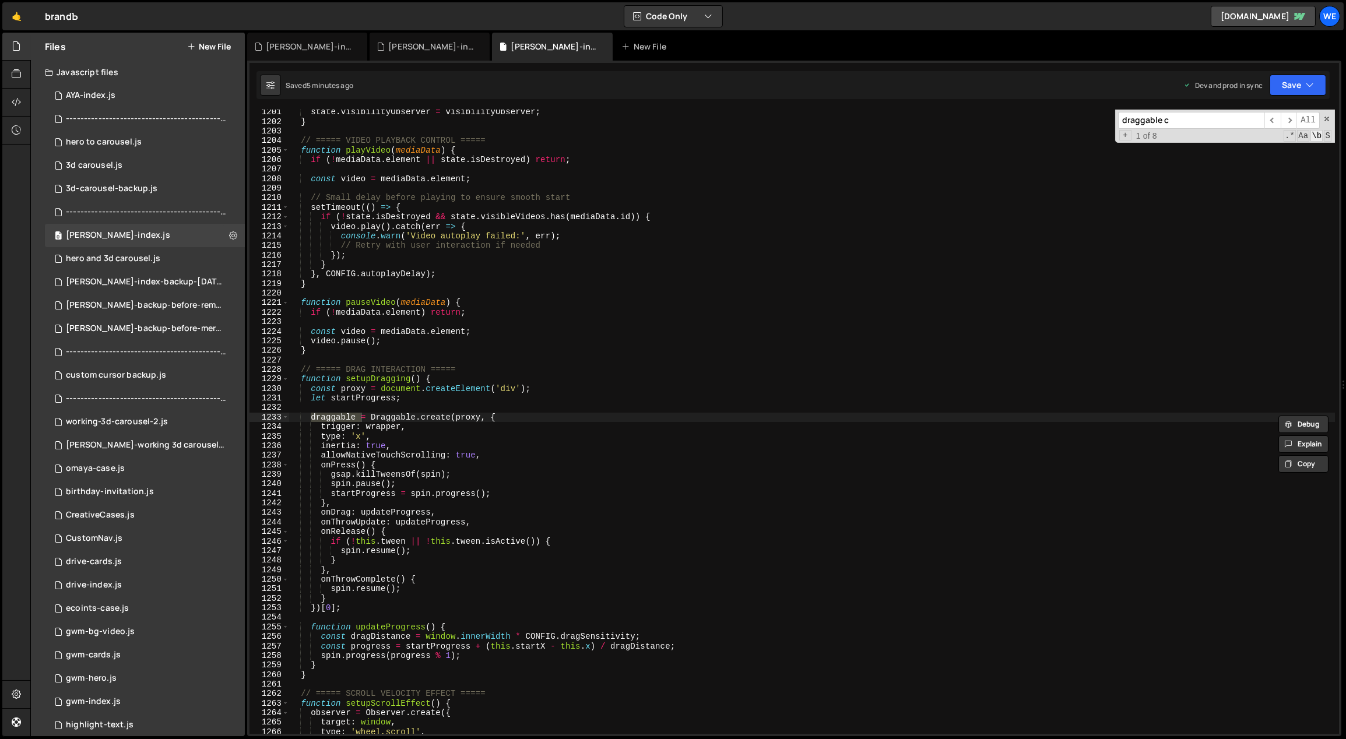
scroll to position [9147, 0]
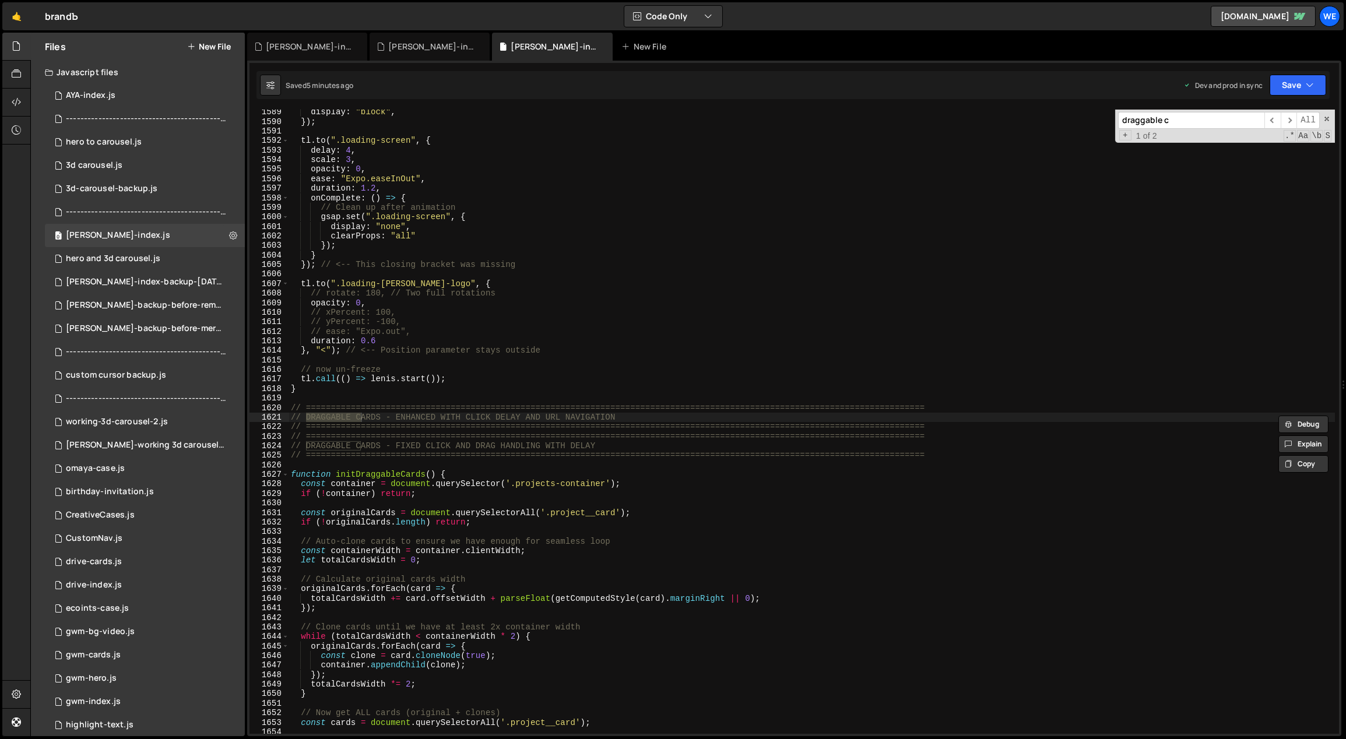
type input "draggable c"
click at [372, 480] on div "display : "block" , }) ; tl . to ( ".loading-screen" , { delay : 4 , scale : 3 …" at bounding box center [811, 429] width 1047 height 644
drag, startPoint x: 287, startPoint y: 435, endPoint x: 332, endPoint y: 458, distance: 50.3
click at [335, 459] on div "const container = document.querySelector('.projects-container'); 1589 1590 1591…" at bounding box center [793, 422] width 1089 height 624
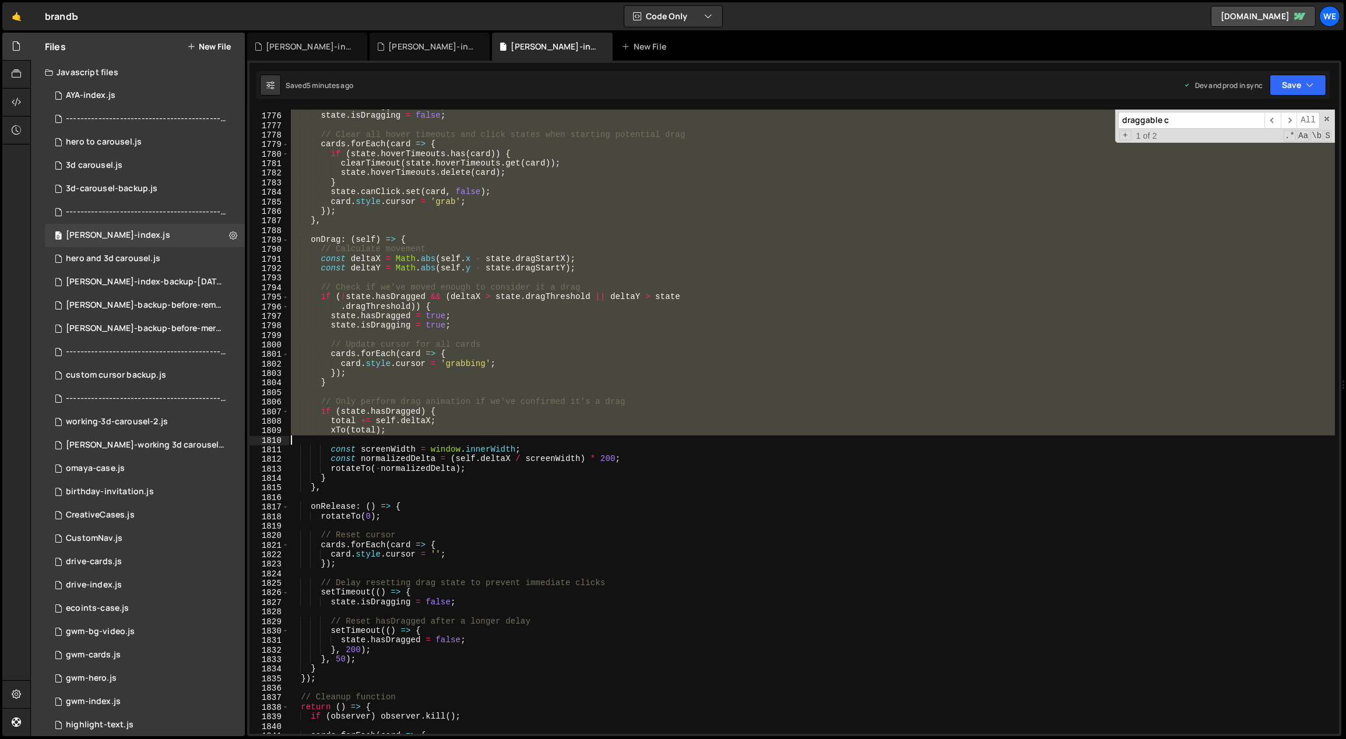
scroll to position [10350, 0]
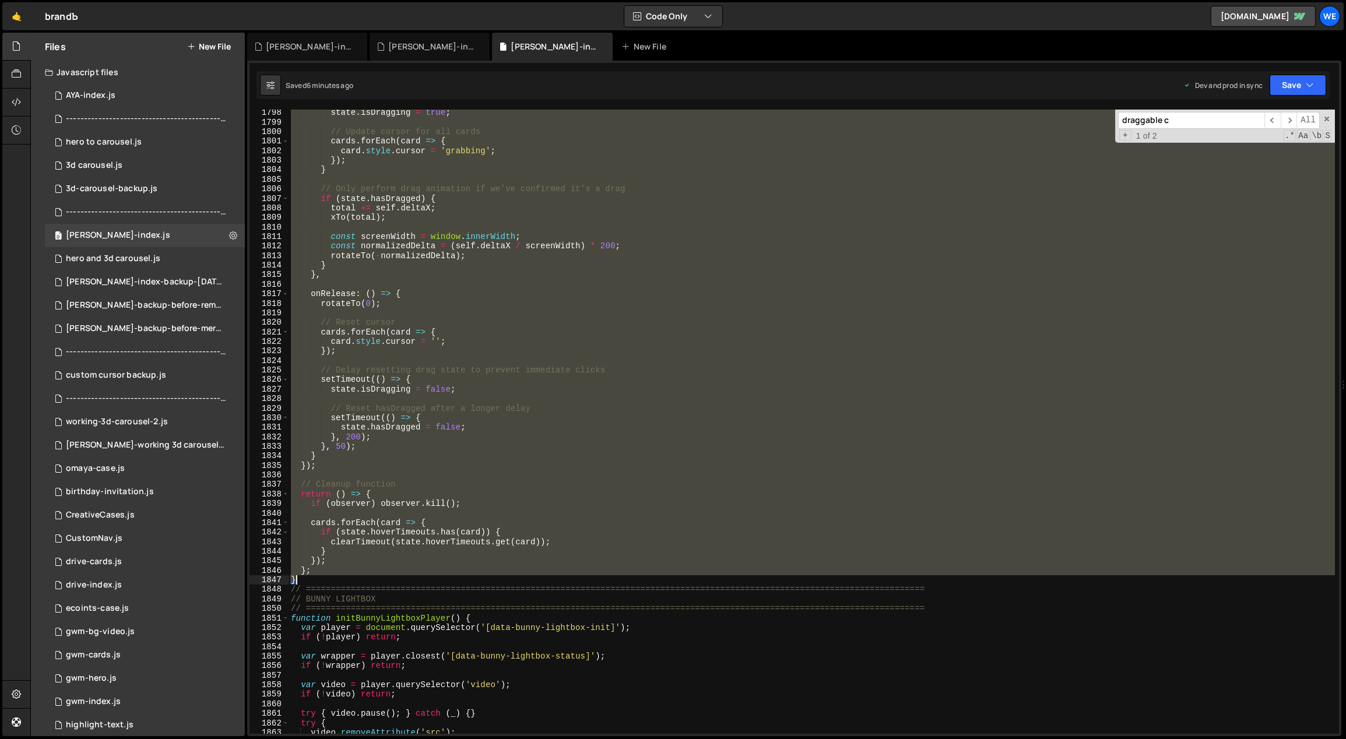
drag, startPoint x: 290, startPoint y: 437, endPoint x: 308, endPoint y: 576, distance: 141.0
click at [308, 577] on div "state . isDragging = true ; // Update cursor for all cards cards . forEach ( ca…" at bounding box center [811, 430] width 1047 height 644
paste textarea
type textarea "}"
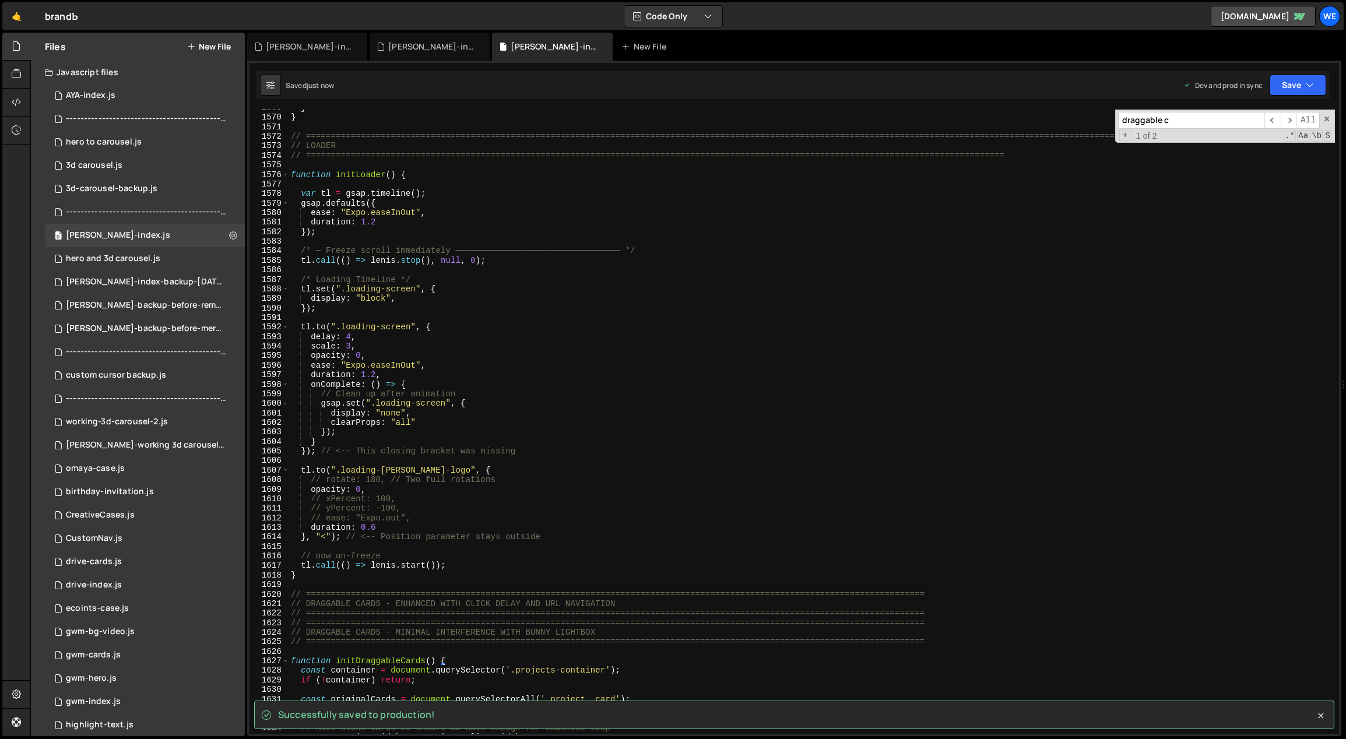
scroll to position [9406, 0]
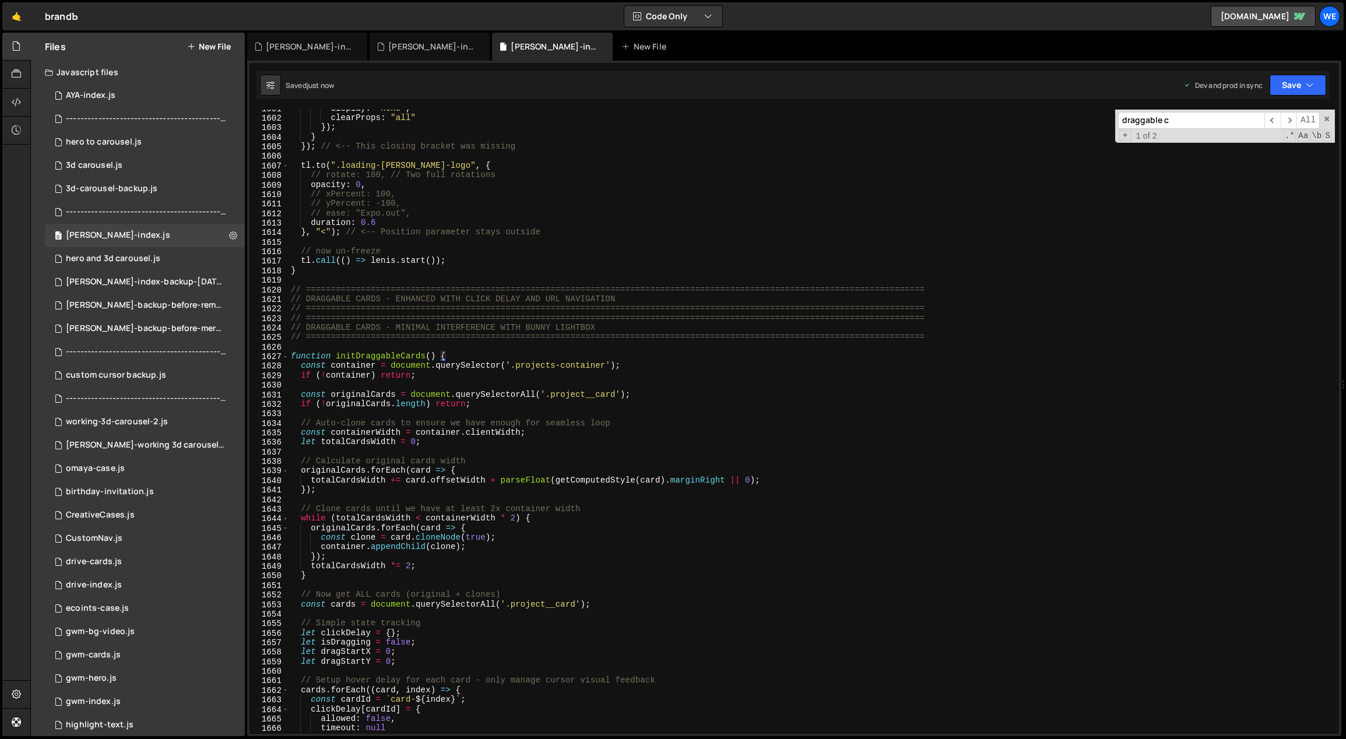
scroll to position [9406, 0]
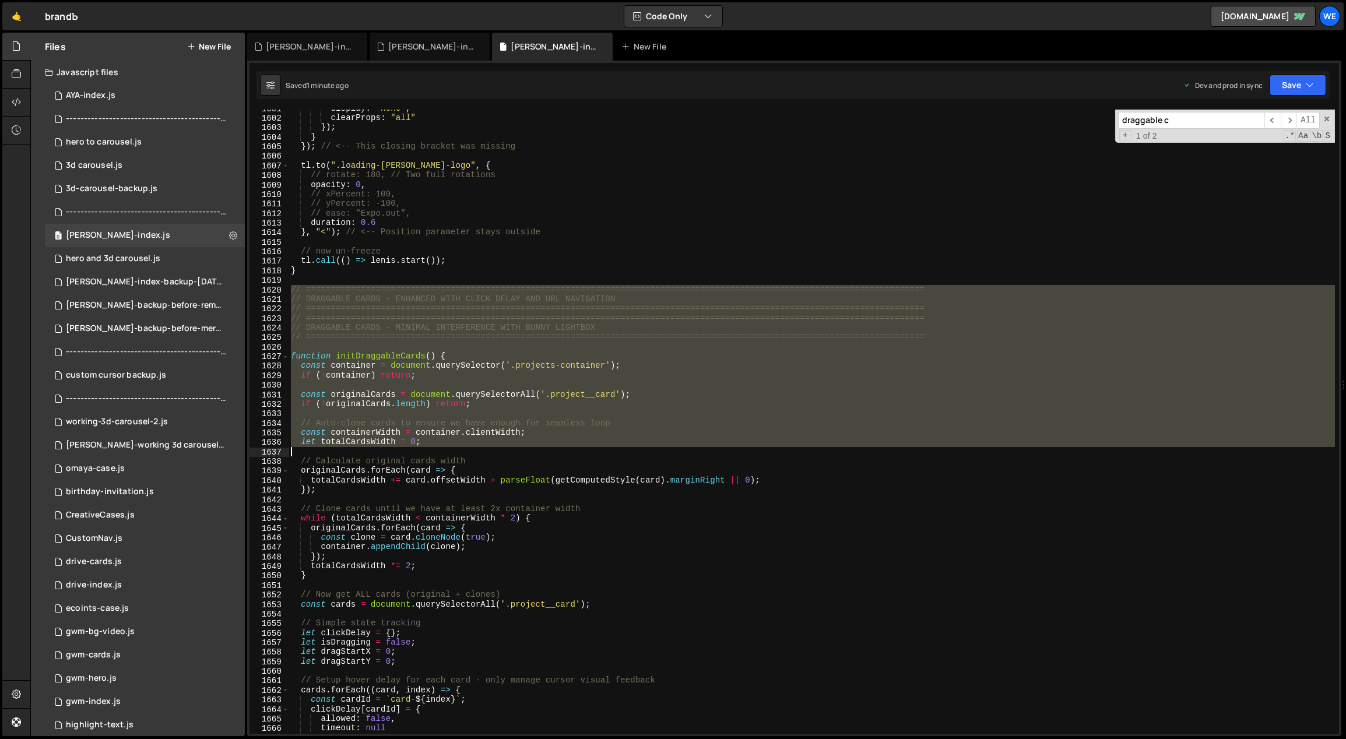
drag, startPoint x: 290, startPoint y: 286, endPoint x: 427, endPoint y: 370, distance: 160.3
click at [476, 442] on div "display : "none" , clearProps : "all" }) ; } }) ; // <-- This closing bracket w…" at bounding box center [811, 426] width 1047 height 644
type textarea "const containerWidth = container.clientWidth; let totalCardsWidth = 0;"
click at [406, 350] on div "display : "none" , clearProps : "all" }) ; } }) ; // <-- This closing bracket w…" at bounding box center [811, 422] width 1046 height 624
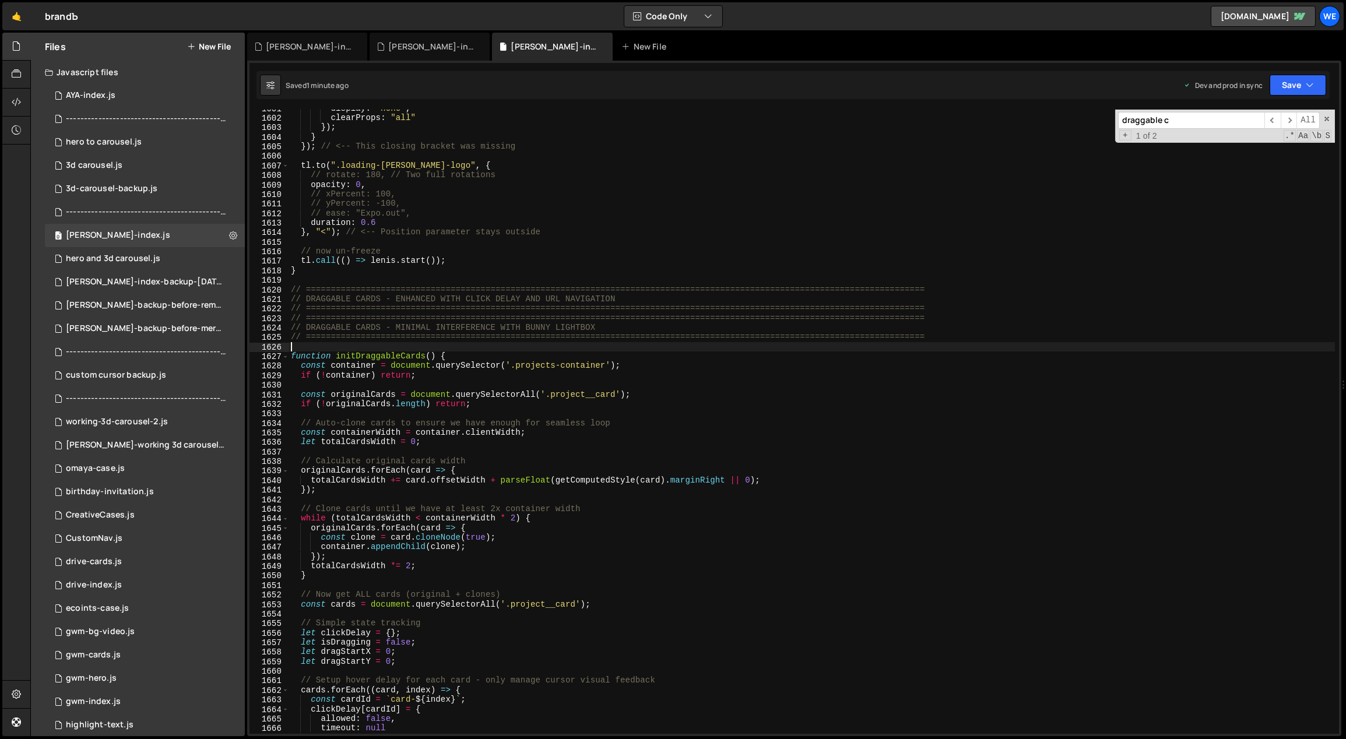
click at [225, 44] on button "New File" at bounding box center [209, 46] width 44 height 9
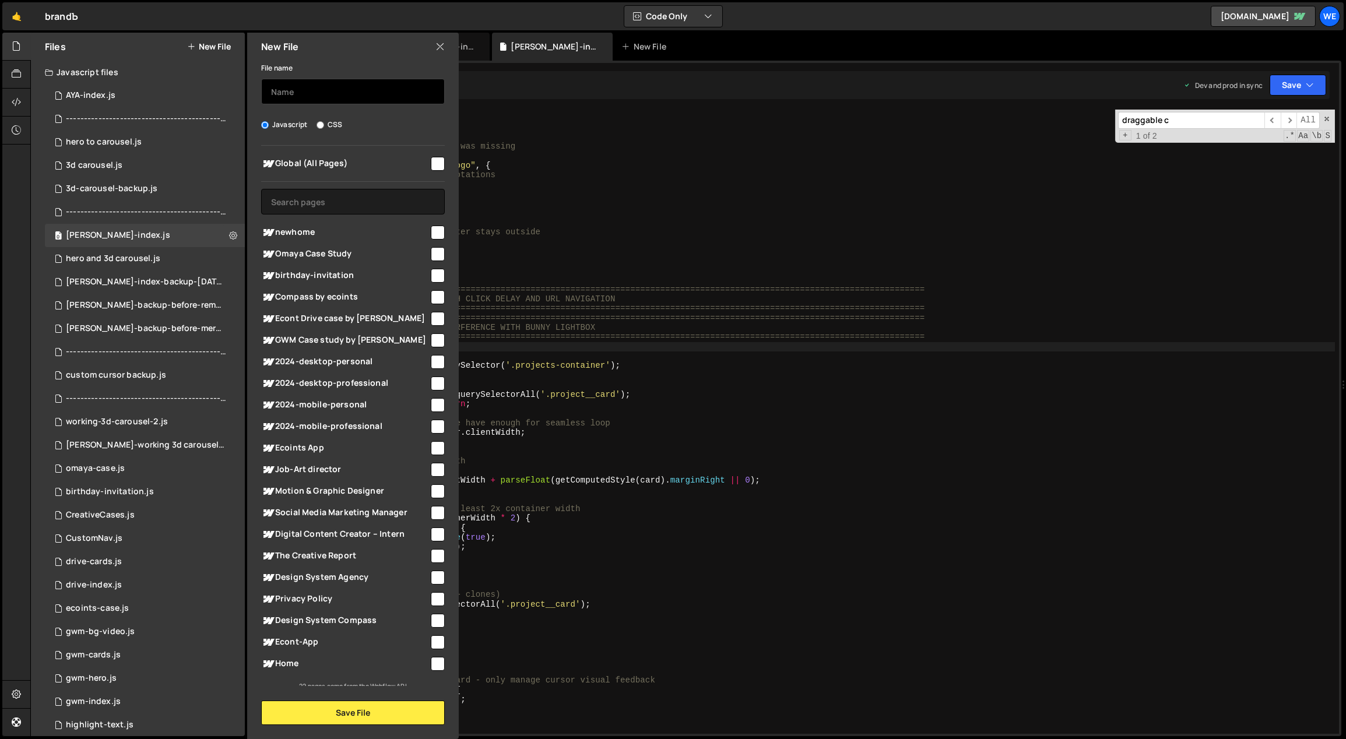
click at [319, 83] on input "text" at bounding box center [353, 92] width 184 height 26
click at [315, 92] on input "woking carousel script" at bounding box center [353, 92] width 184 height 26
type input "woking projects script"
click at [434, 713] on button "Save File" at bounding box center [353, 713] width 184 height 24
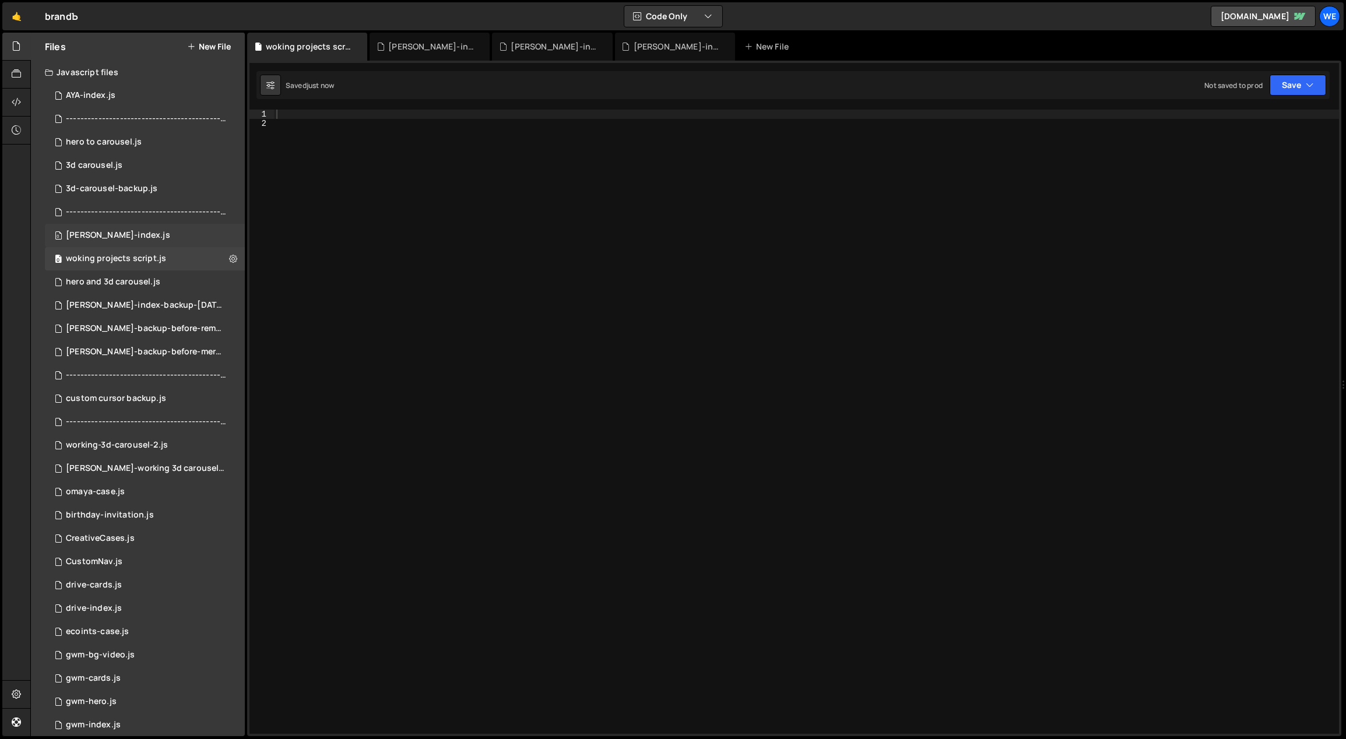
click at [115, 233] on div "[PERSON_NAME]-index.js" at bounding box center [118, 235] width 104 height 10
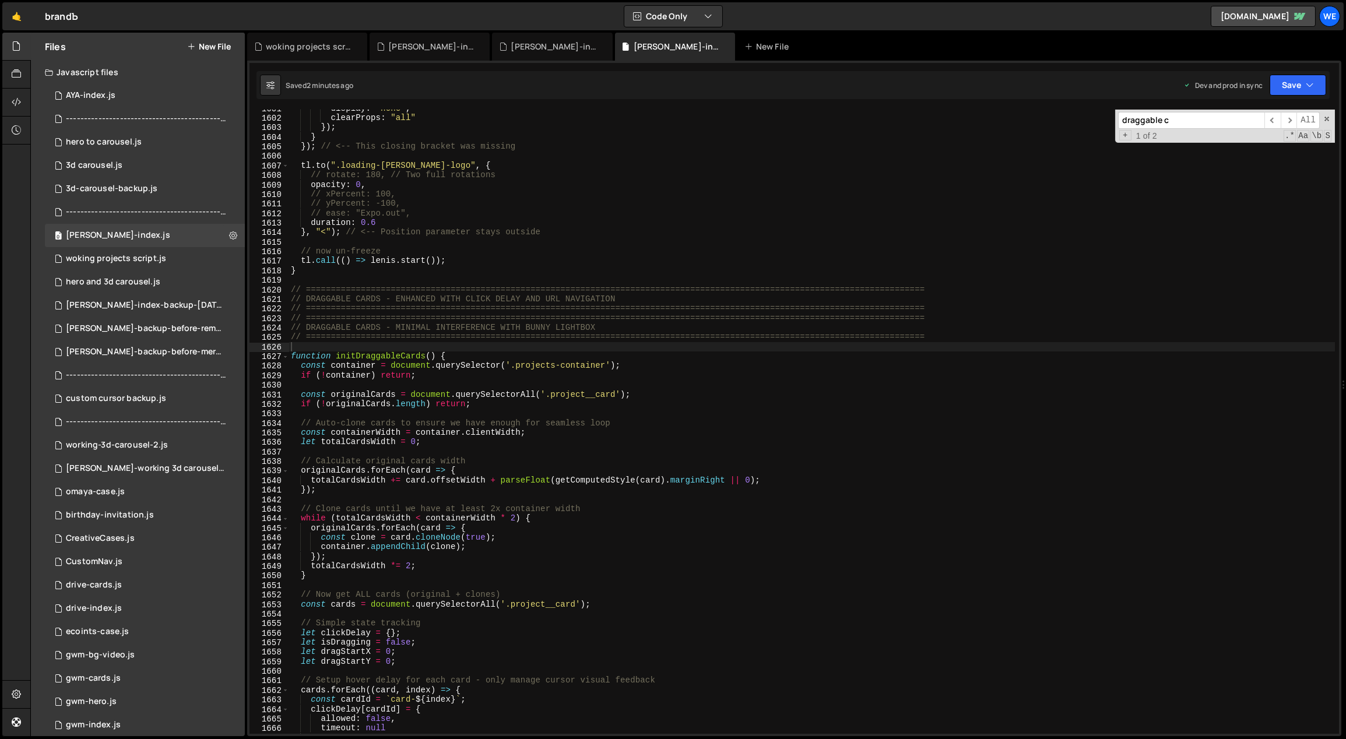
click at [371, 400] on div "display : "none" , clearProps : "all" }) ; } }) ; // <-- This closing bracket w…" at bounding box center [811, 426] width 1047 height 644
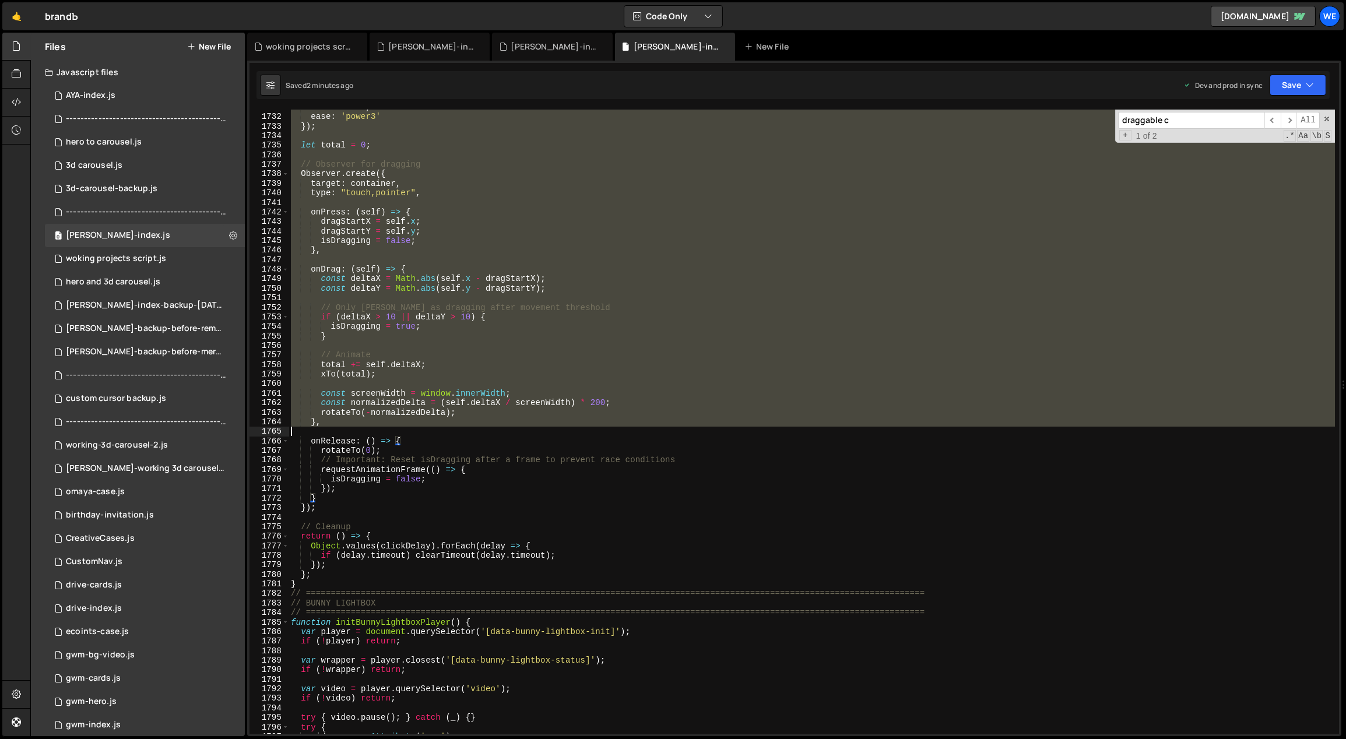
scroll to position [10297, 0]
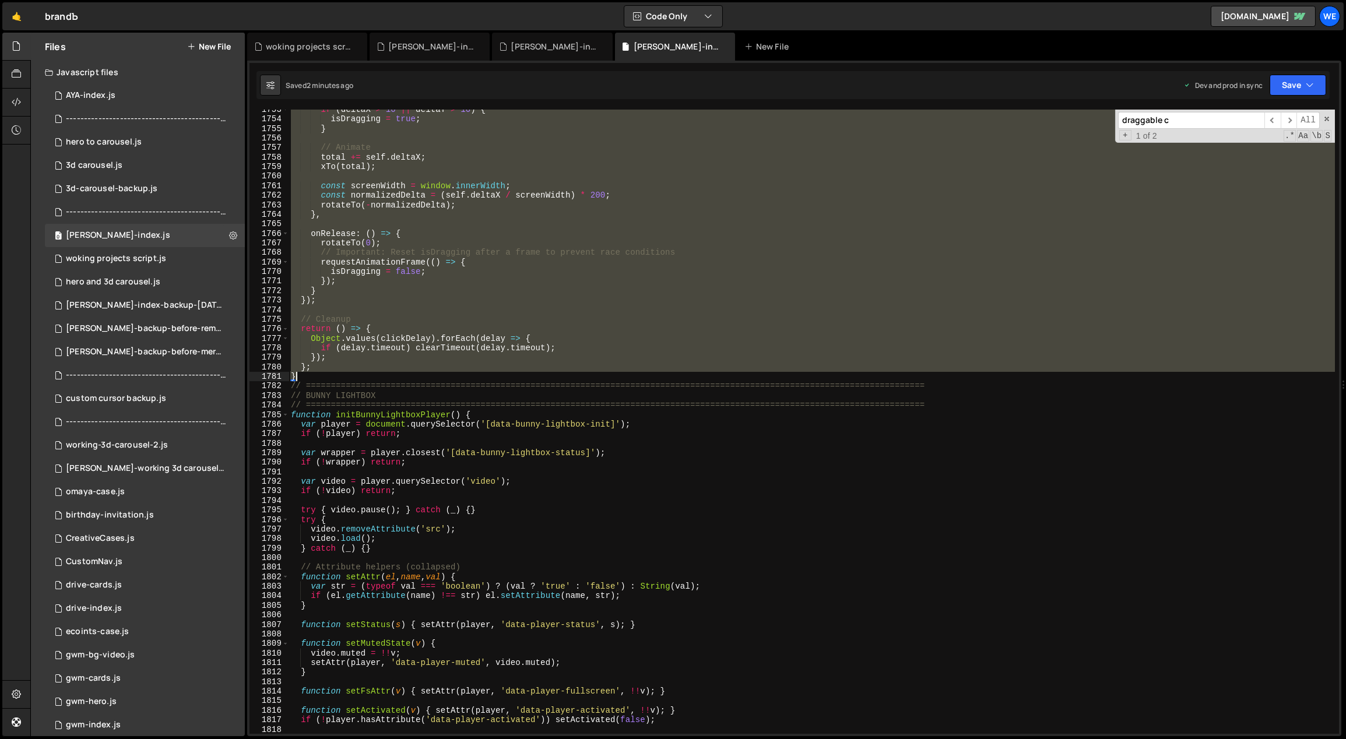
drag, startPoint x: 291, startPoint y: 317, endPoint x: 333, endPoint y: 375, distance: 71.7
click at [333, 375] on div "if ( deltaX > 10 || deltaY > 10 ) { isDragging = true ; } // Animate total += s…" at bounding box center [811, 427] width 1047 height 644
type textarea "}; }"
click at [138, 254] on div "woking projects script.js" at bounding box center [116, 259] width 100 height 10
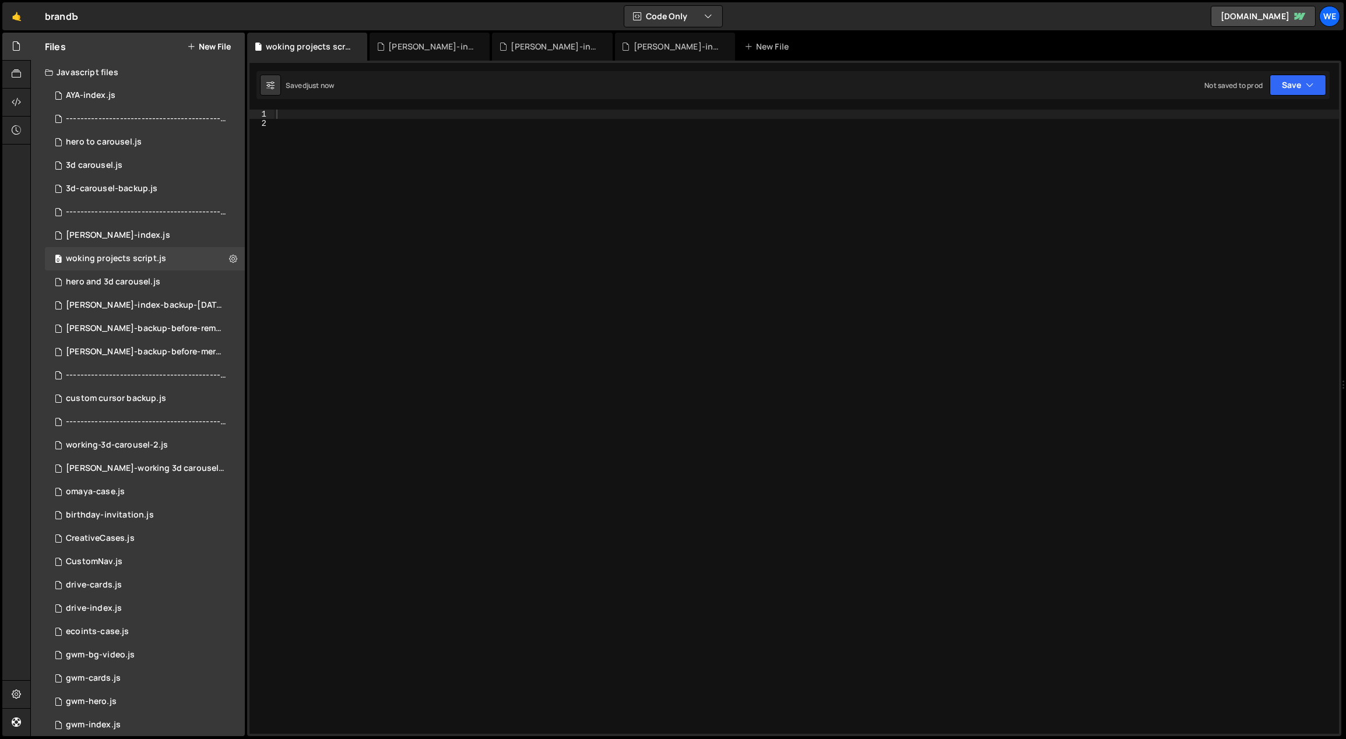
click at [383, 270] on div at bounding box center [806, 432] width 1065 height 644
paste textarea "}"
type textarea "}"
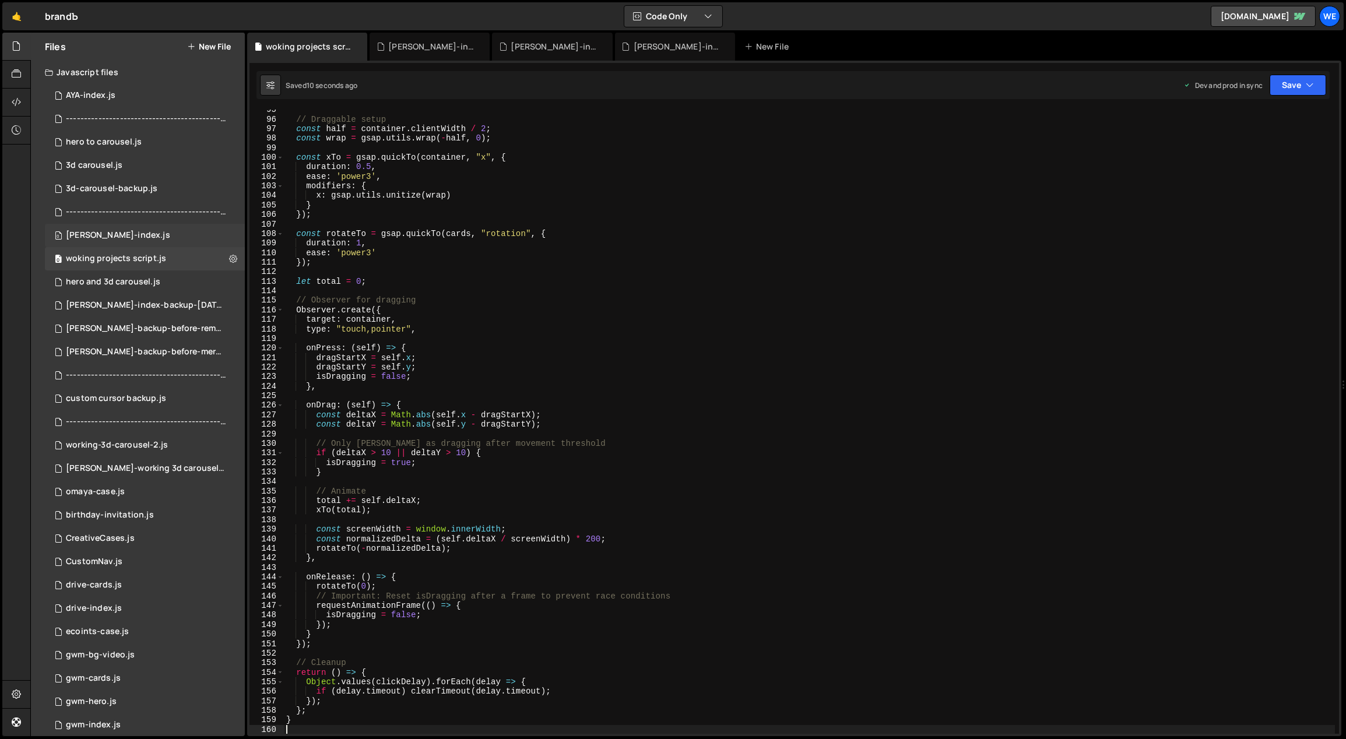
click at [133, 230] on div "0 [PERSON_NAME]-index.js 0" at bounding box center [145, 235] width 200 height 23
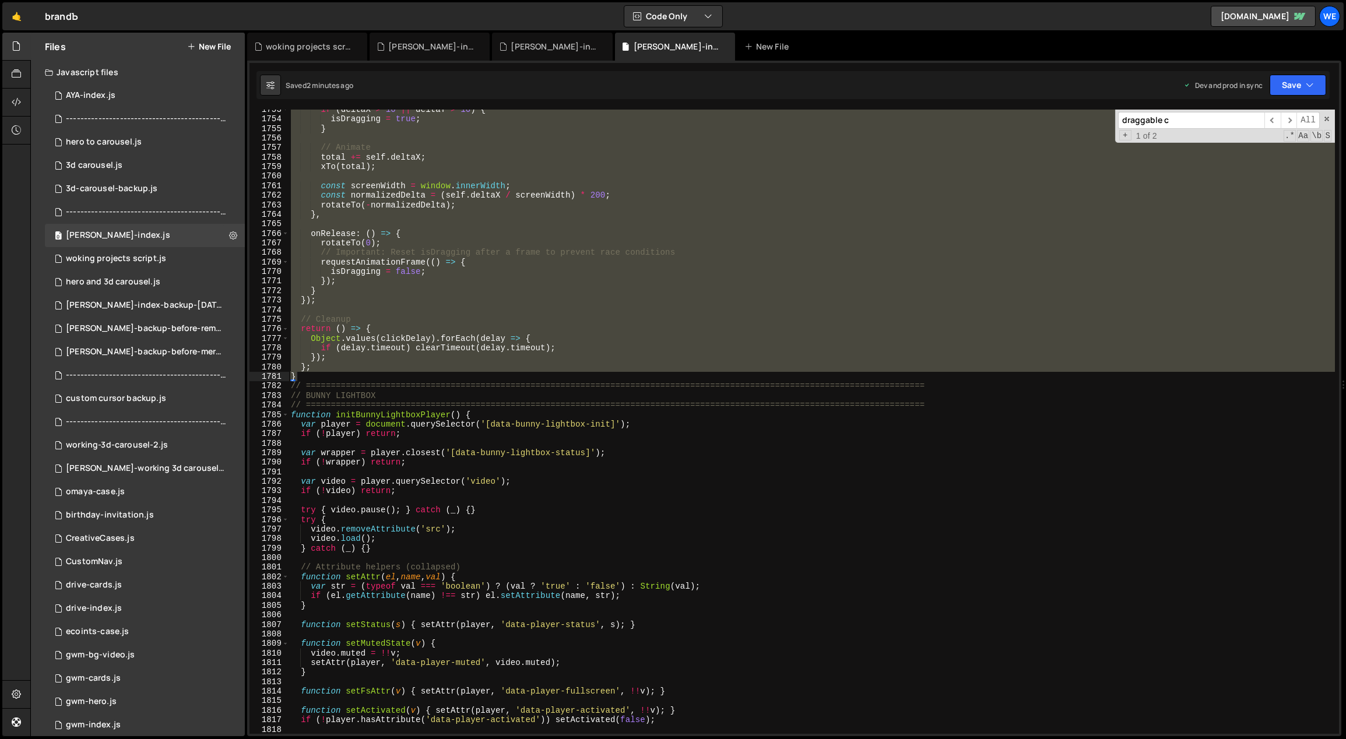
click at [354, 370] on div "if ( deltaX > 10 || deltaY > 10 ) { isDragging = true ; } // Animate total += s…" at bounding box center [811, 422] width 1046 height 624
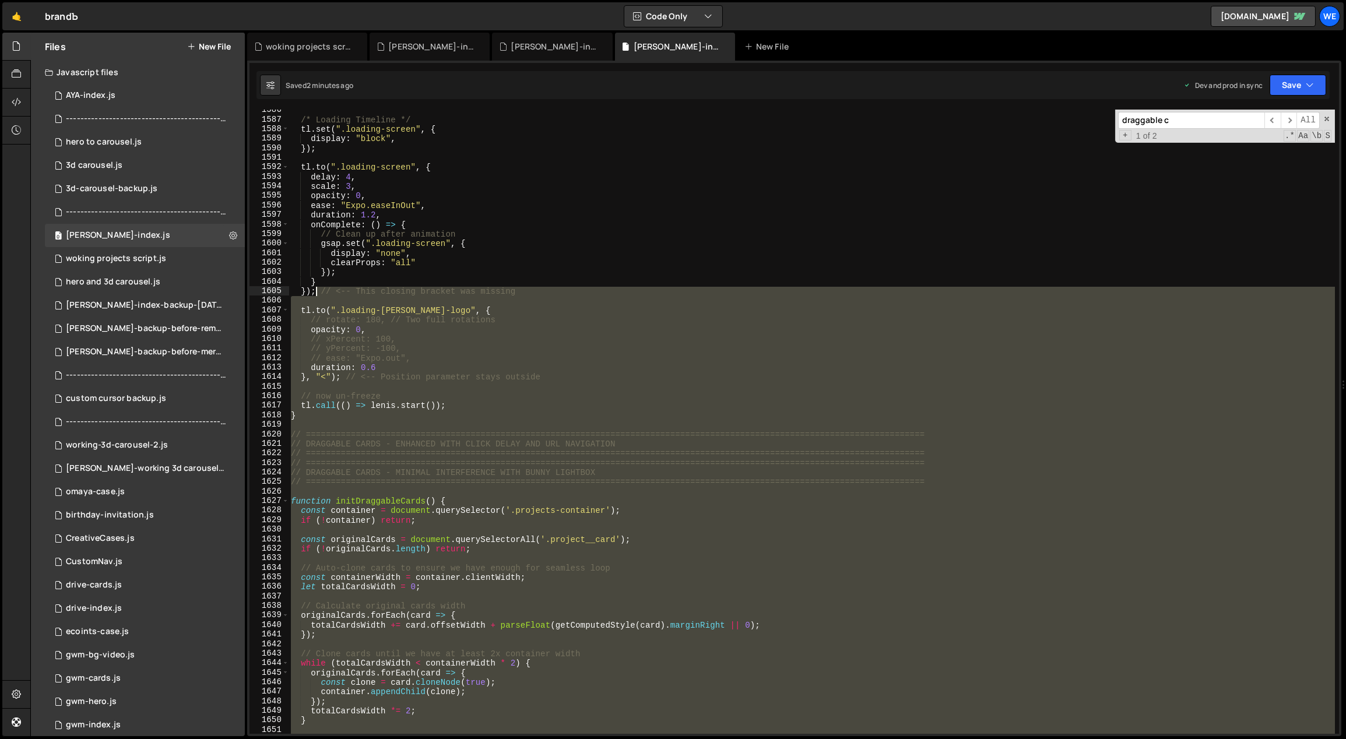
scroll to position [9341, 0]
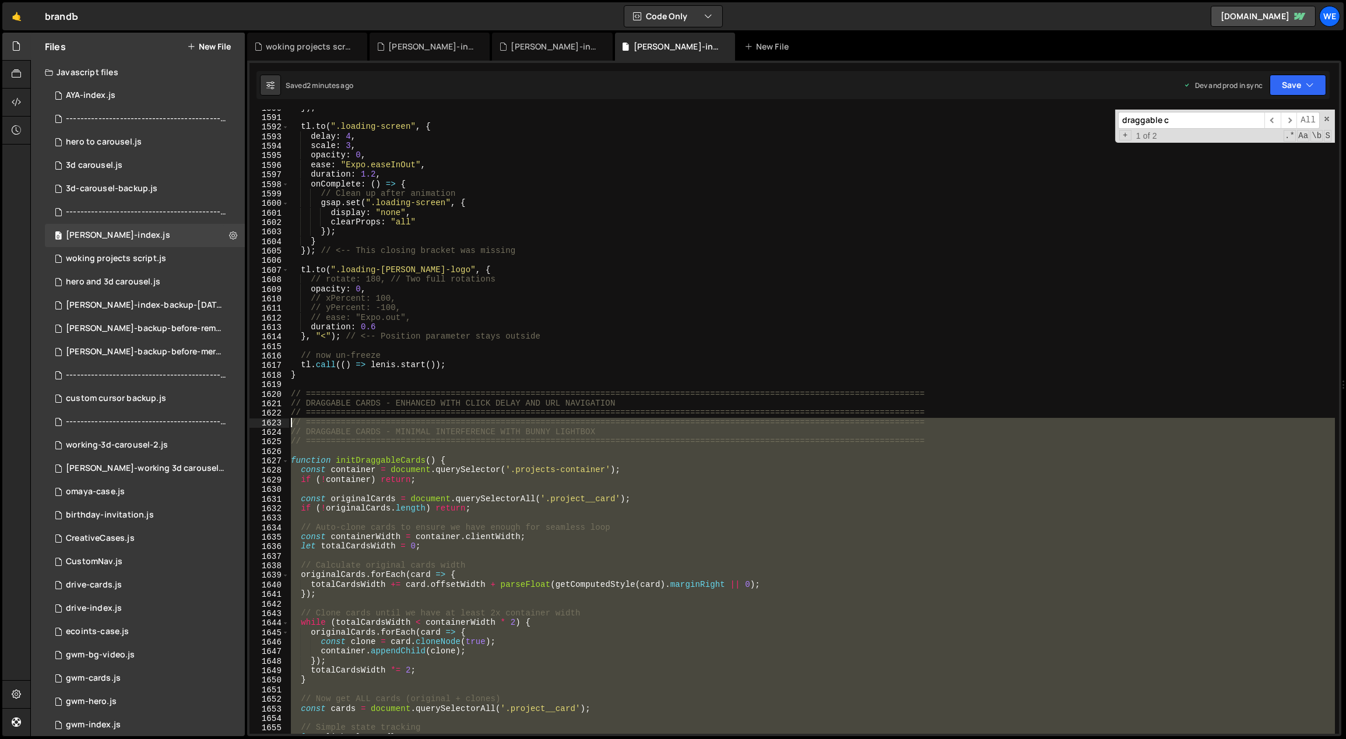
drag, startPoint x: 302, startPoint y: 377, endPoint x: 287, endPoint y: 420, distance: 45.4
click at [287, 421] on div "}; 1590 1591 1592 1593 1594 1595 1596 1597 1598 1599 1600 1601 1602 1603 1604 1…" at bounding box center [793, 422] width 1089 height 624
paste textarea "}"
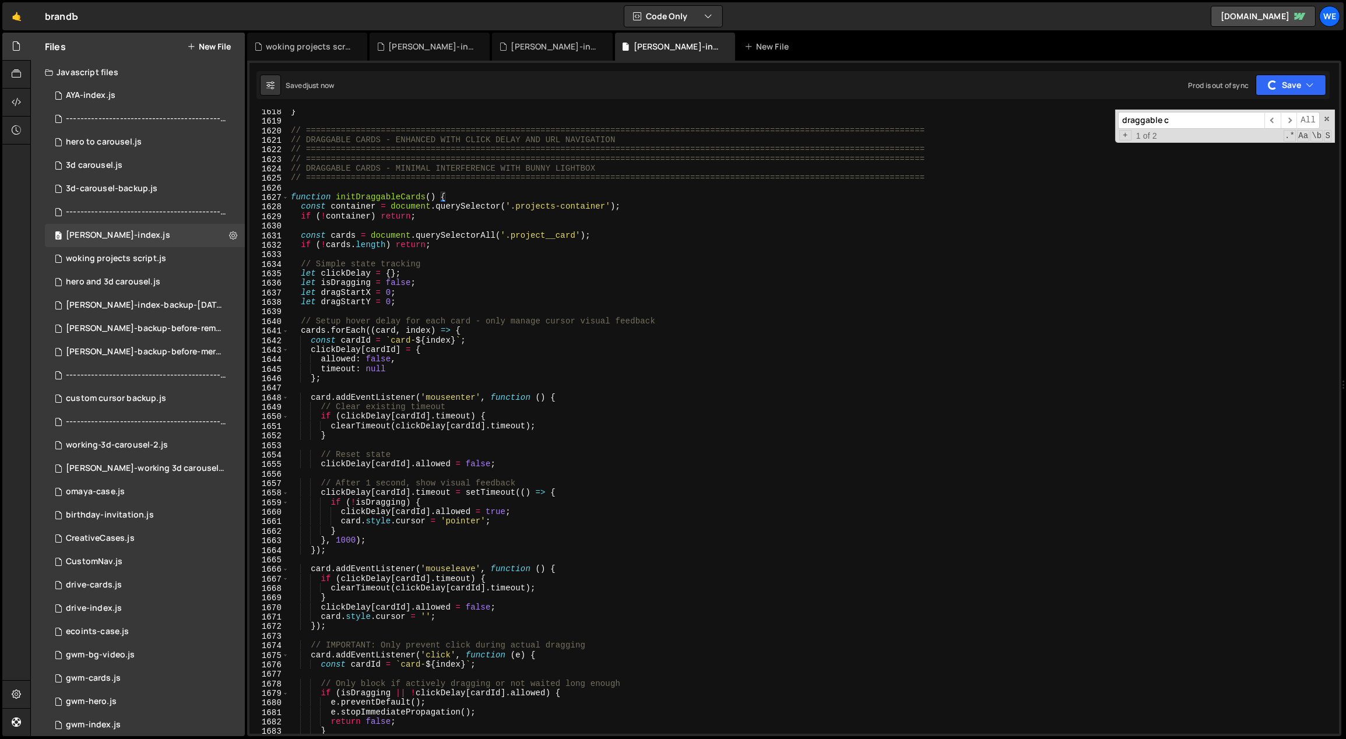
scroll to position [9301, 0]
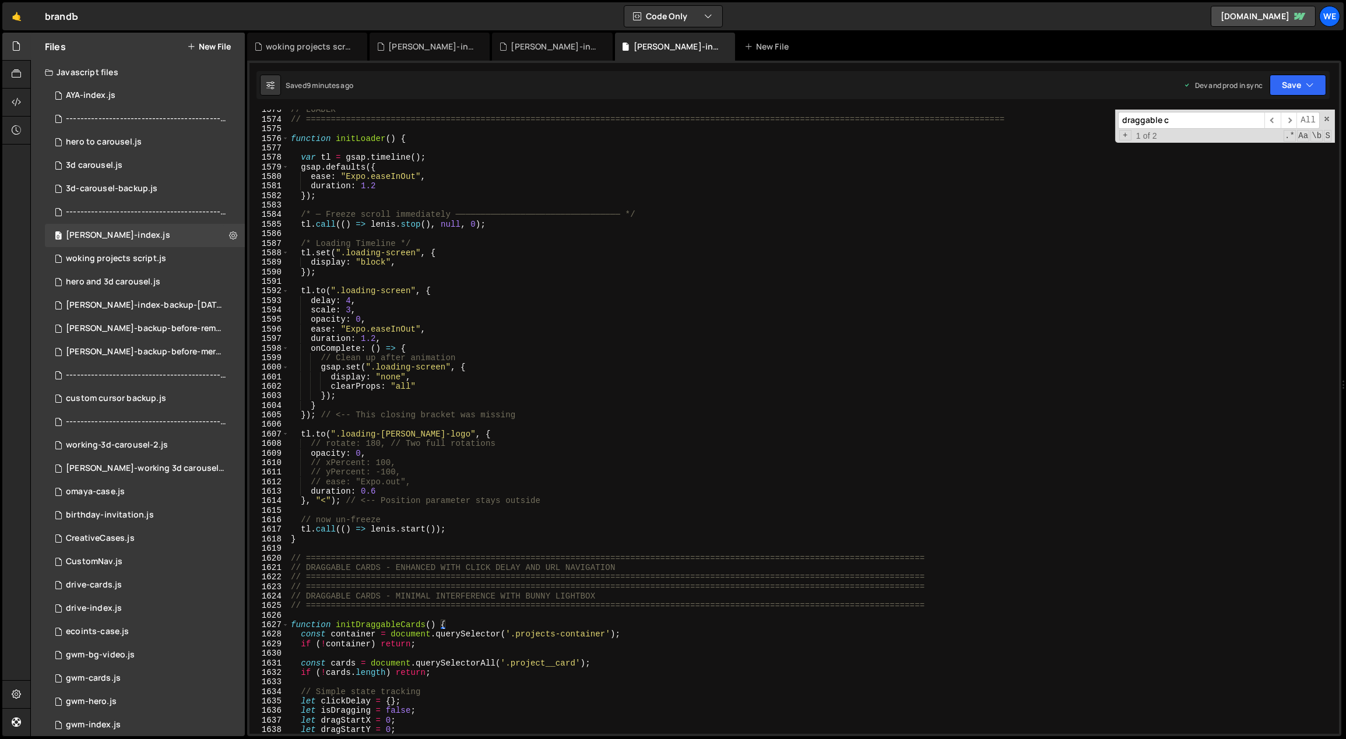
click at [610, 492] on div "// LOADER // ==================================================================…" at bounding box center [811, 427] width 1047 height 644
click at [119, 260] on div "woking projects script.js" at bounding box center [116, 259] width 100 height 10
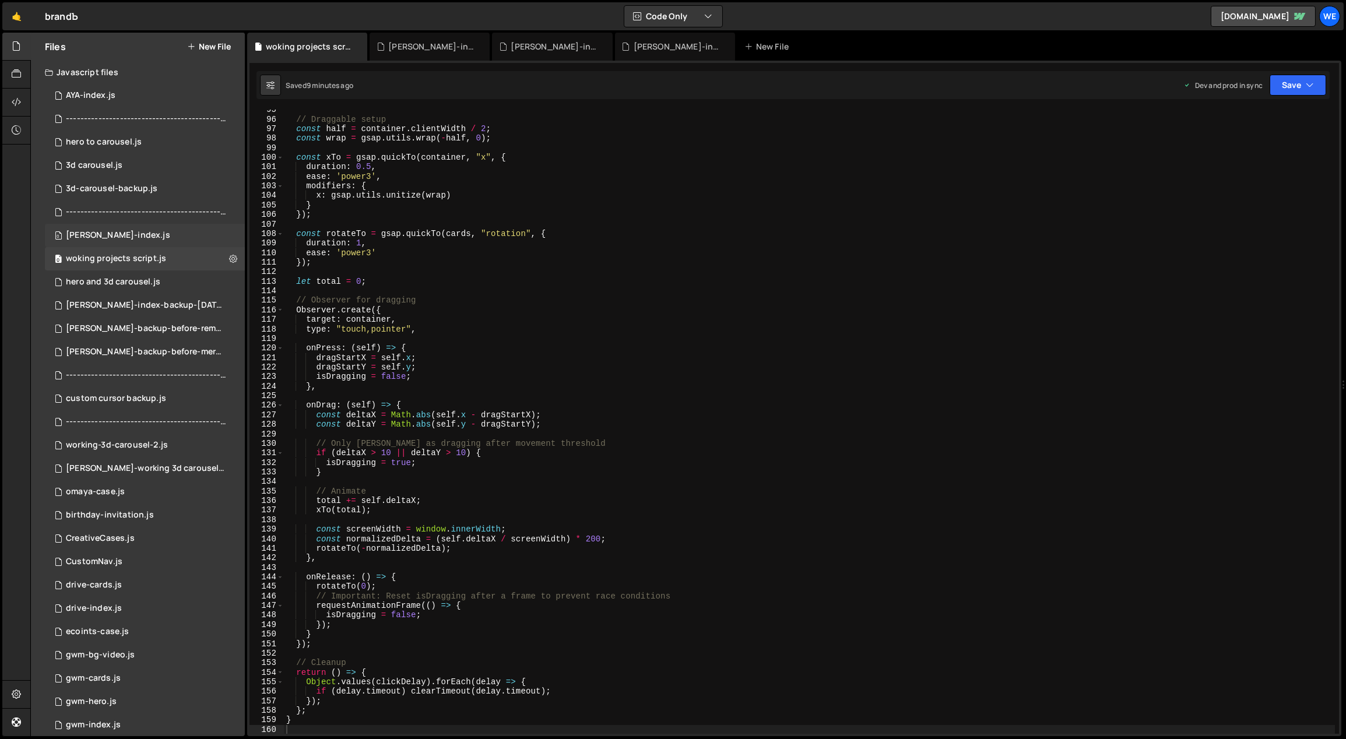
click at [122, 230] on div "[PERSON_NAME]-index.js" at bounding box center [118, 235] width 104 height 10
click at [0, 0] on div "// LOADER // ==================================================================…" at bounding box center [0, 0] width 0 height 0
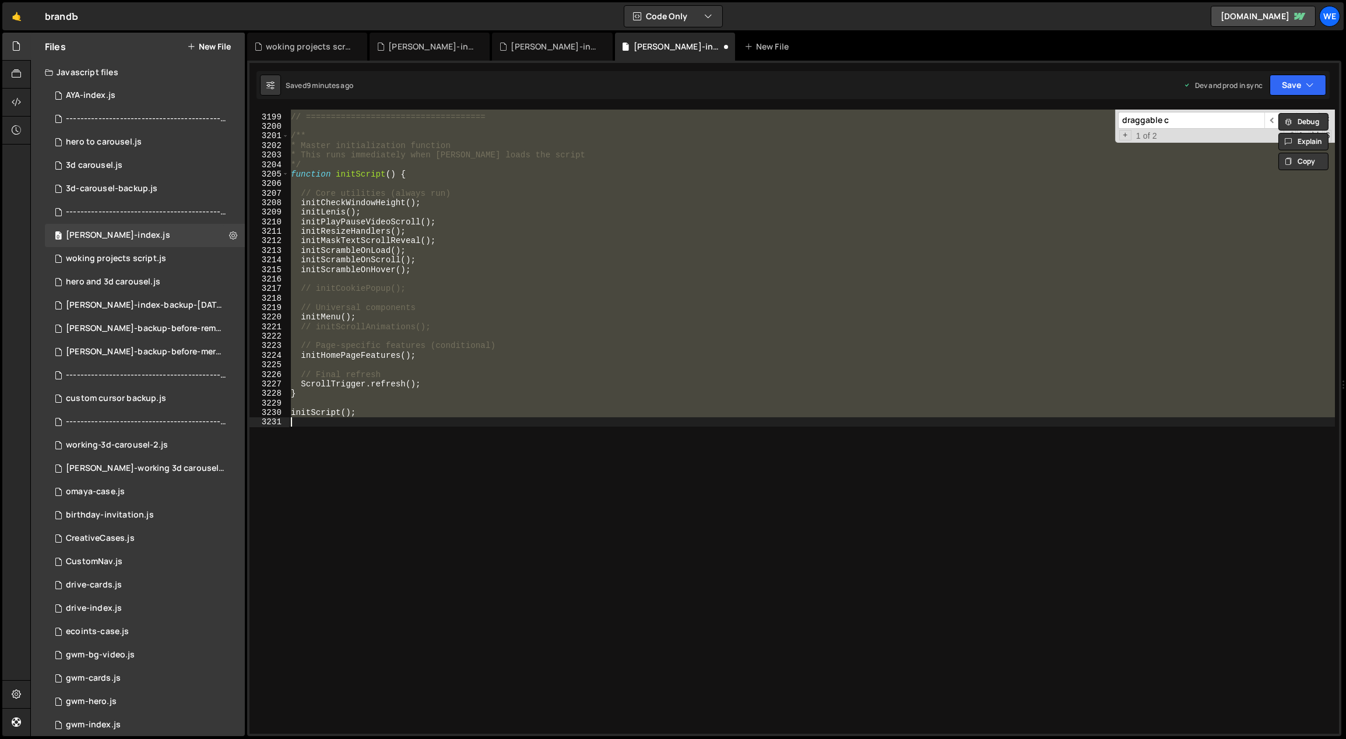
scroll to position [10266, 0]
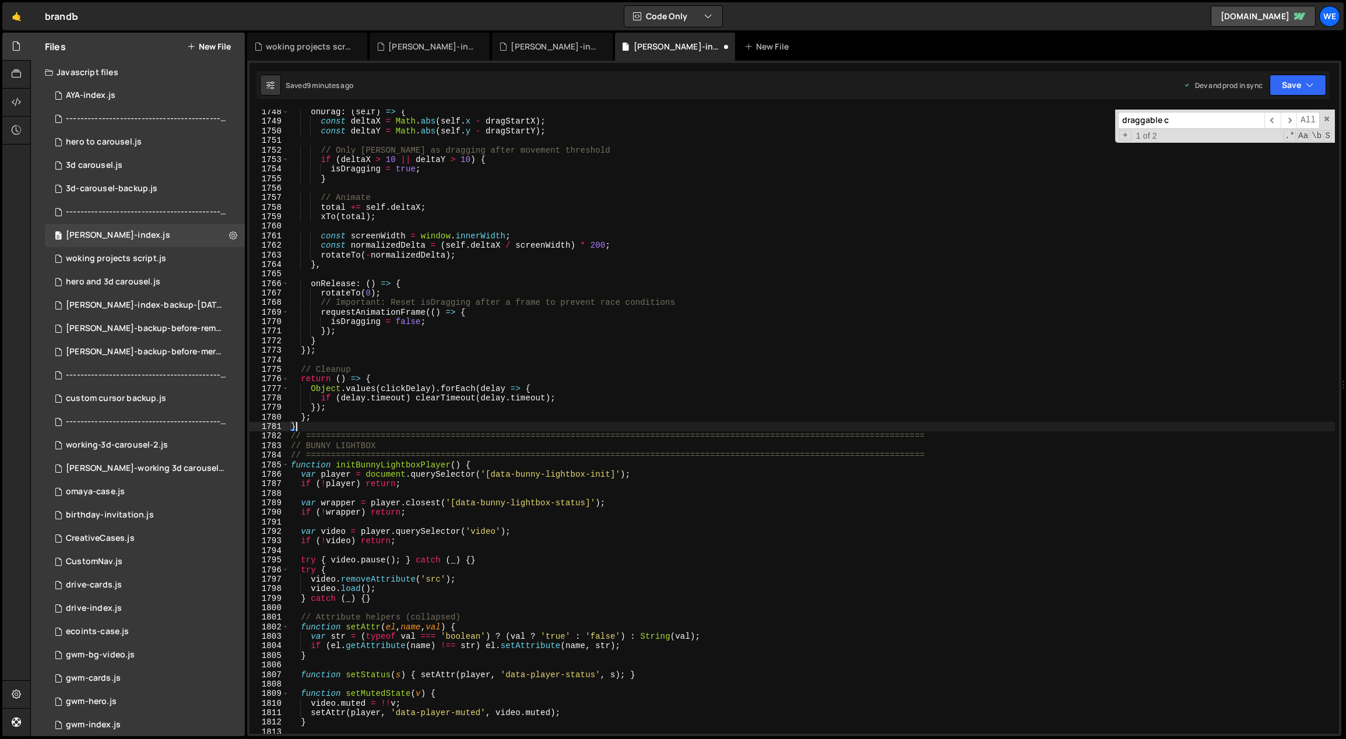
type textarea "}"
